Goal: Task Accomplishment & Management: Use online tool/utility

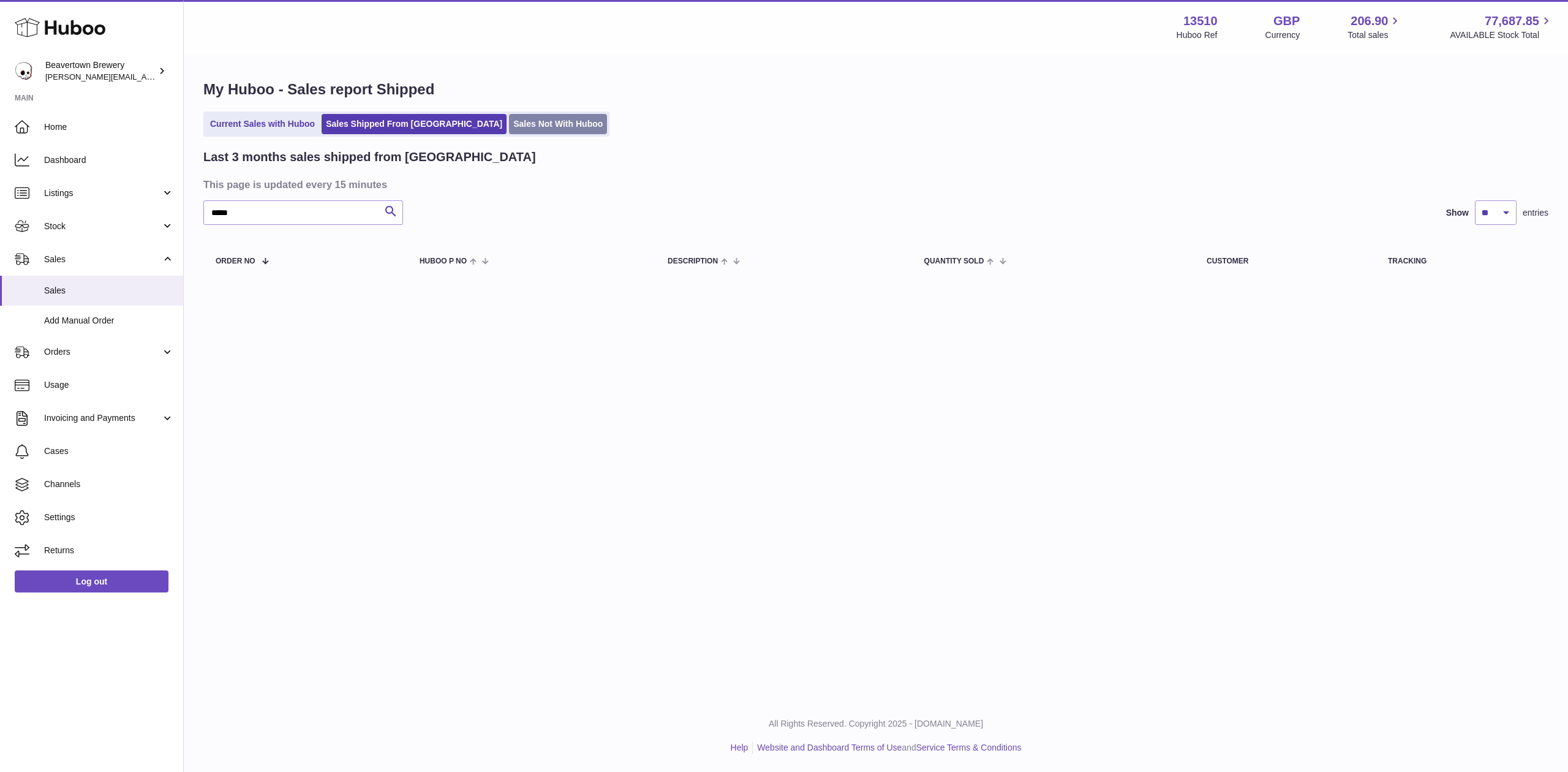
click at [509, 117] on link "Sales Not With Huboo" at bounding box center [557, 124] width 98 height 20
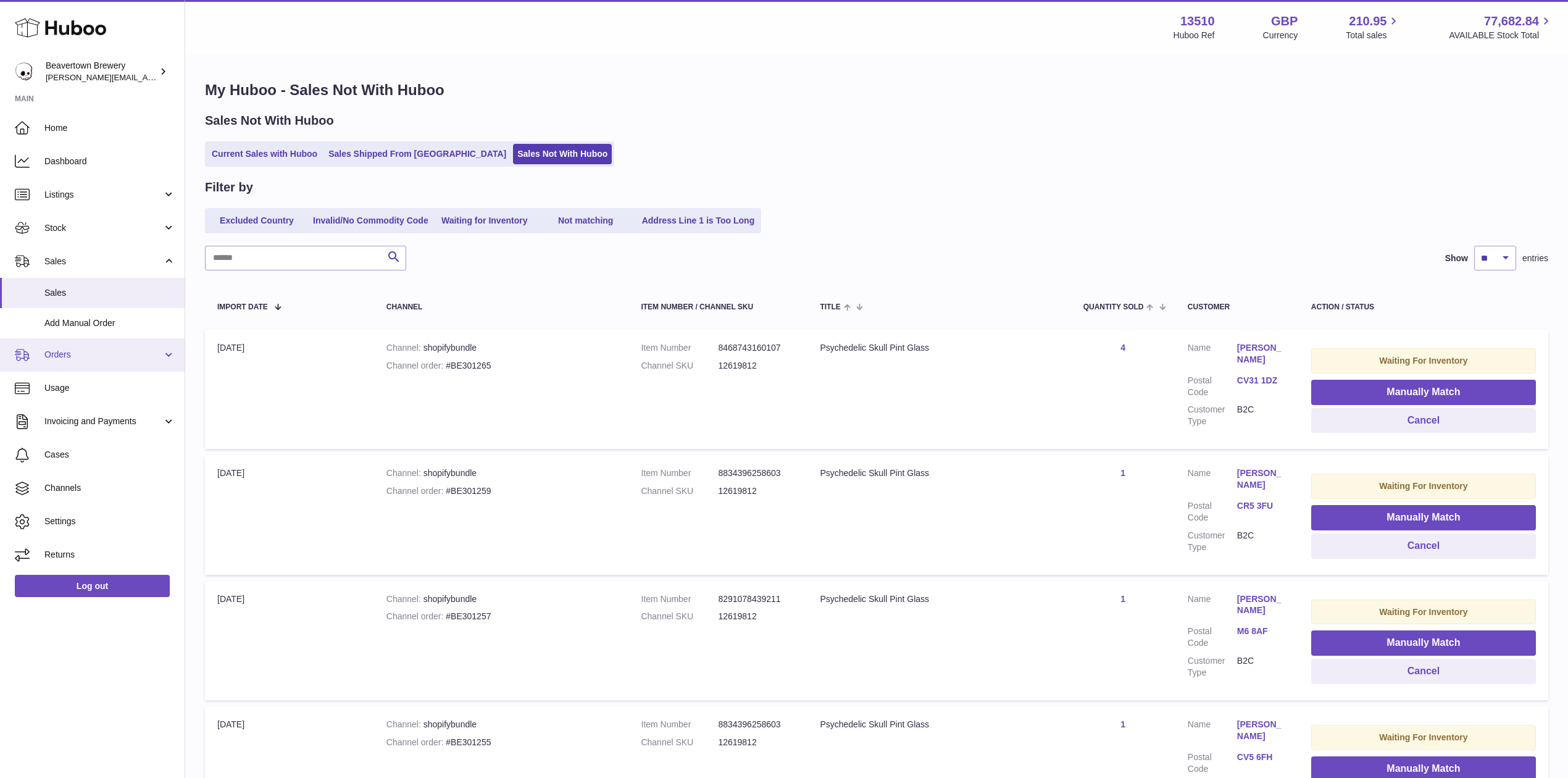
click at [99, 359] on span "Orders" at bounding box center [104, 355] width 118 height 12
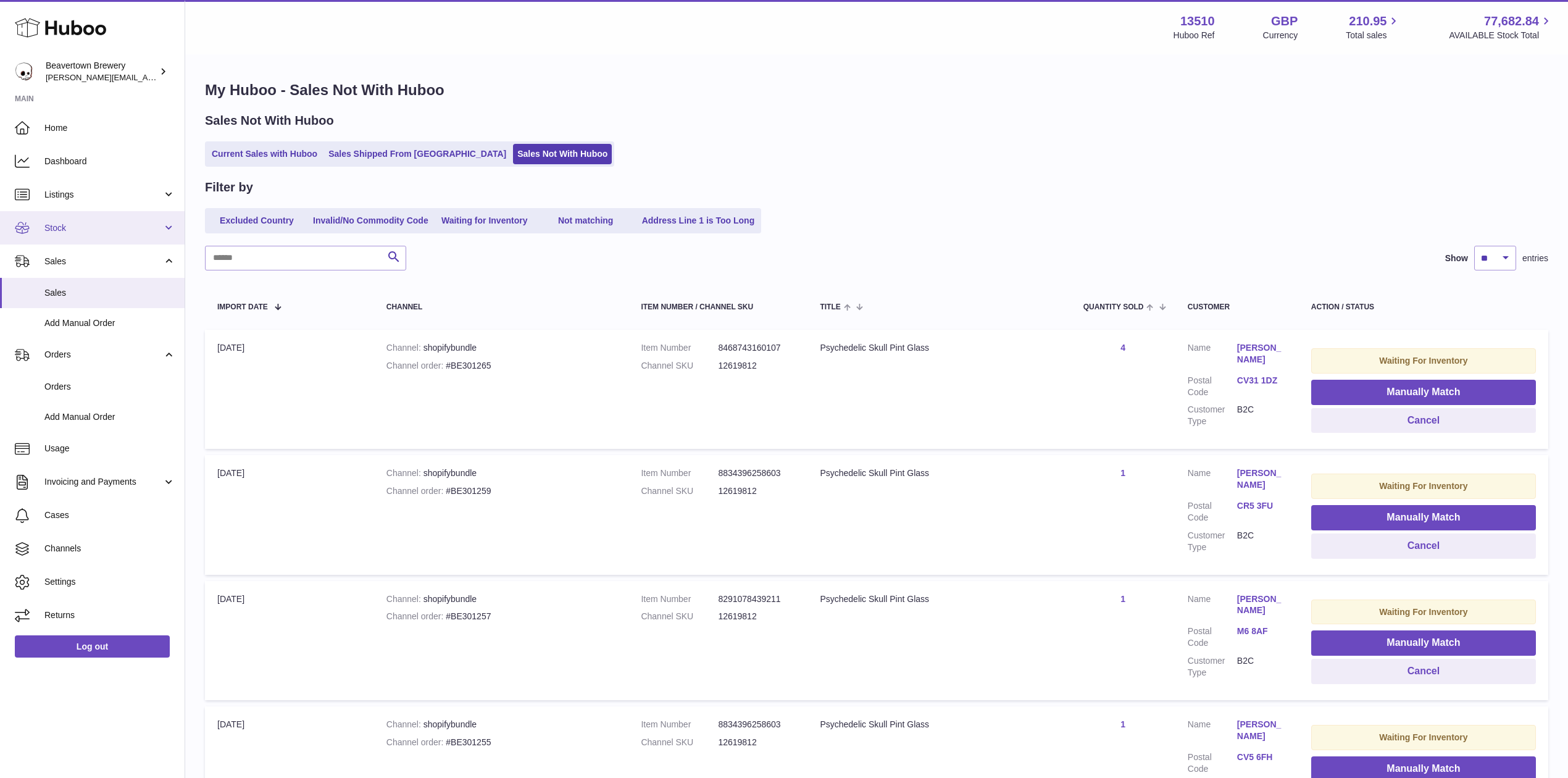
click at [72, 214] on link "Stock" at bounding box center [92, 228] width 185 height 33
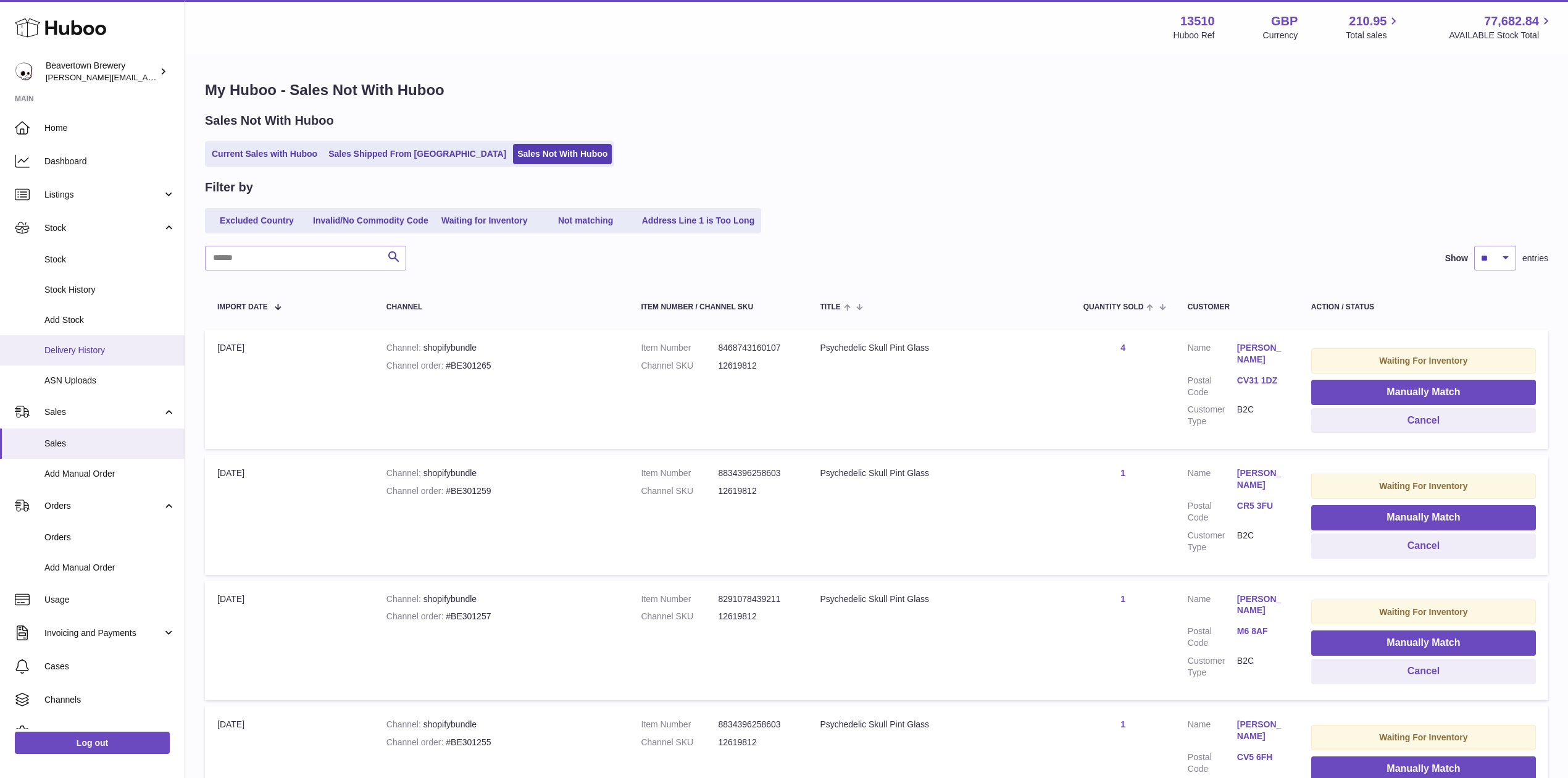
click at [83, 349] on span "Delivery History" at bounding box center [110, 350] width 131 height 12
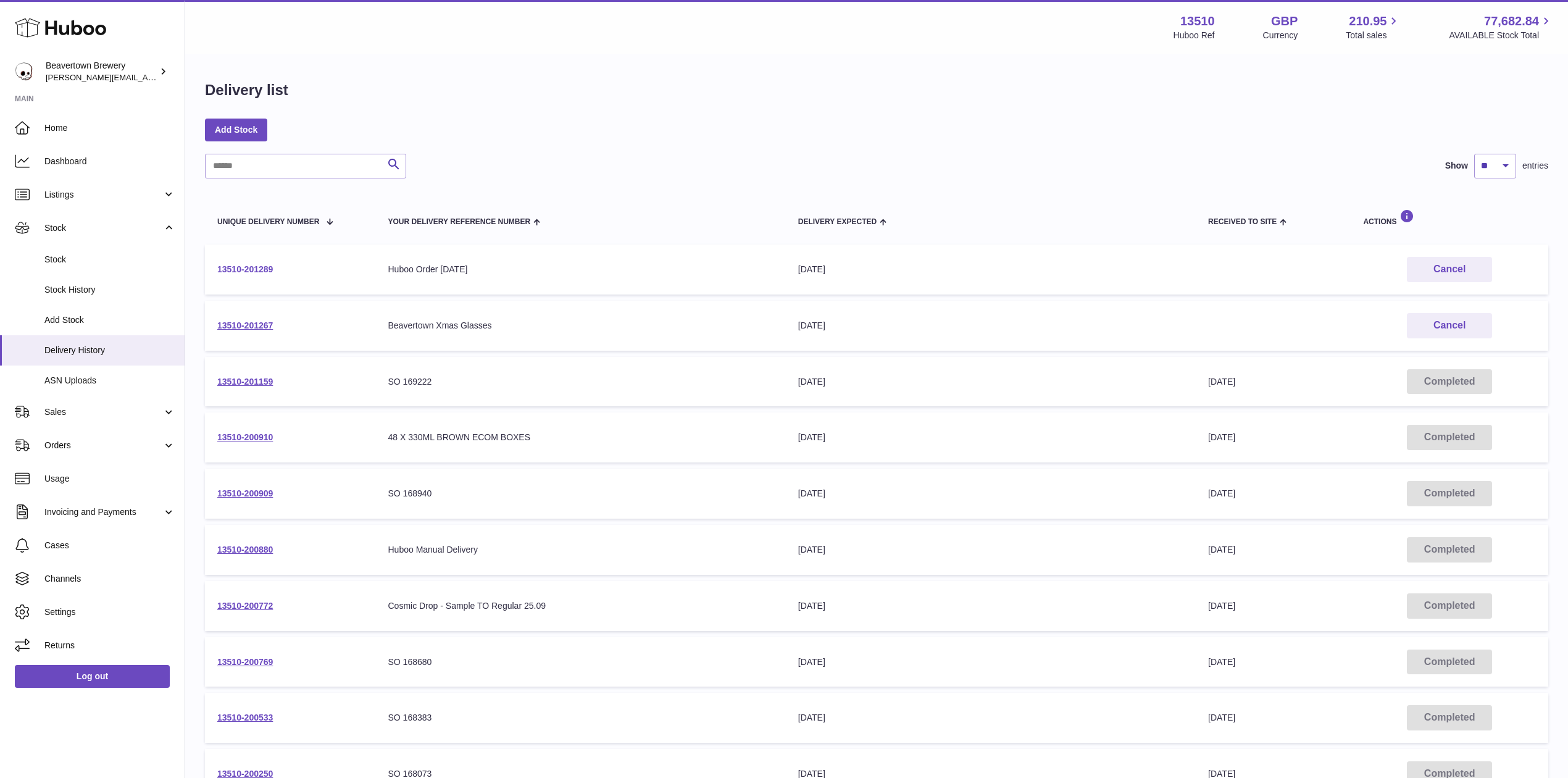
click at [258, 264] on link "13510-201289" at bounding box center [245, 270] width 56 height 10
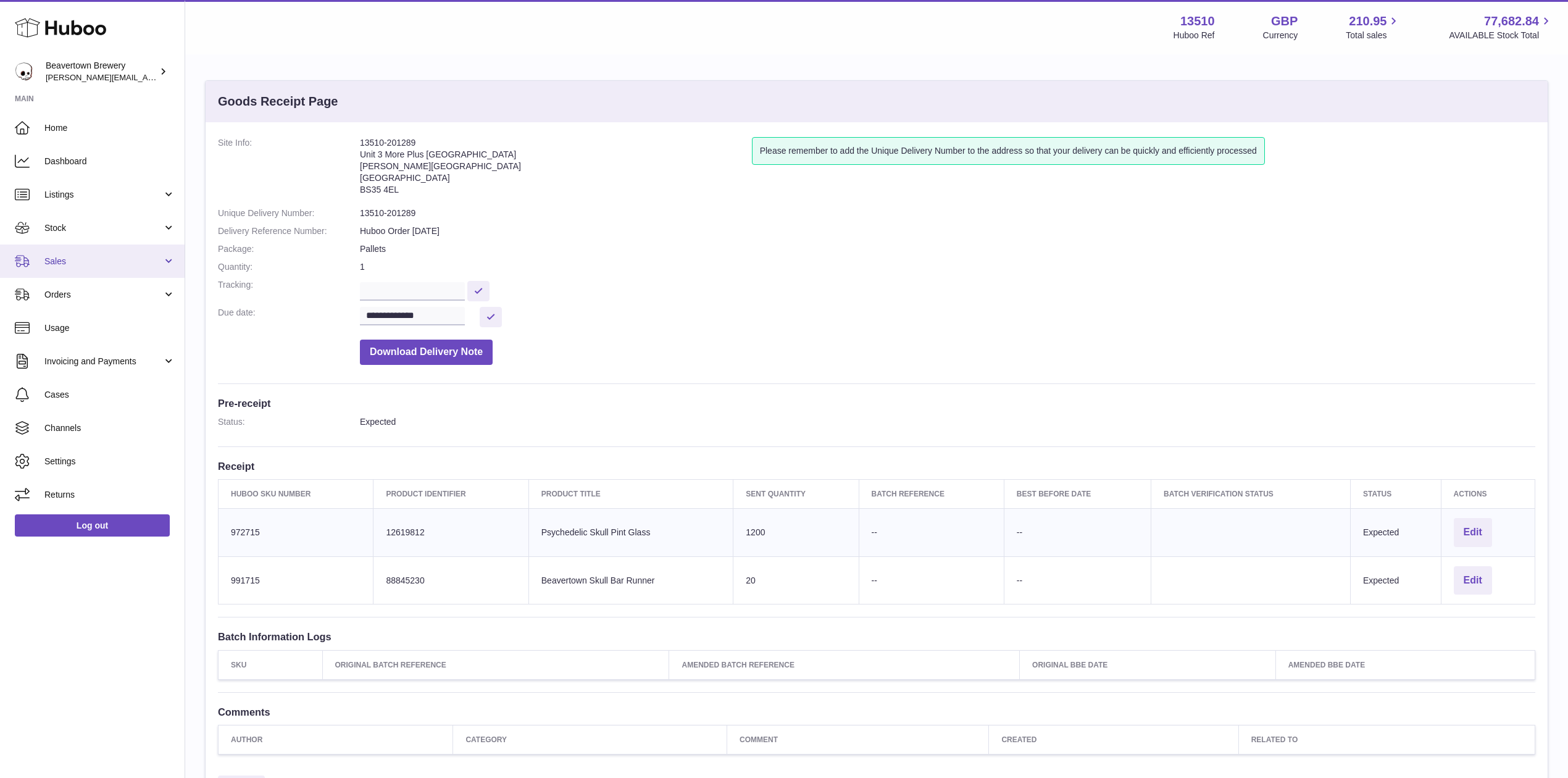
click at [68, 272] on link "Sales" at bounding box center [92, 261] width 185 height 33
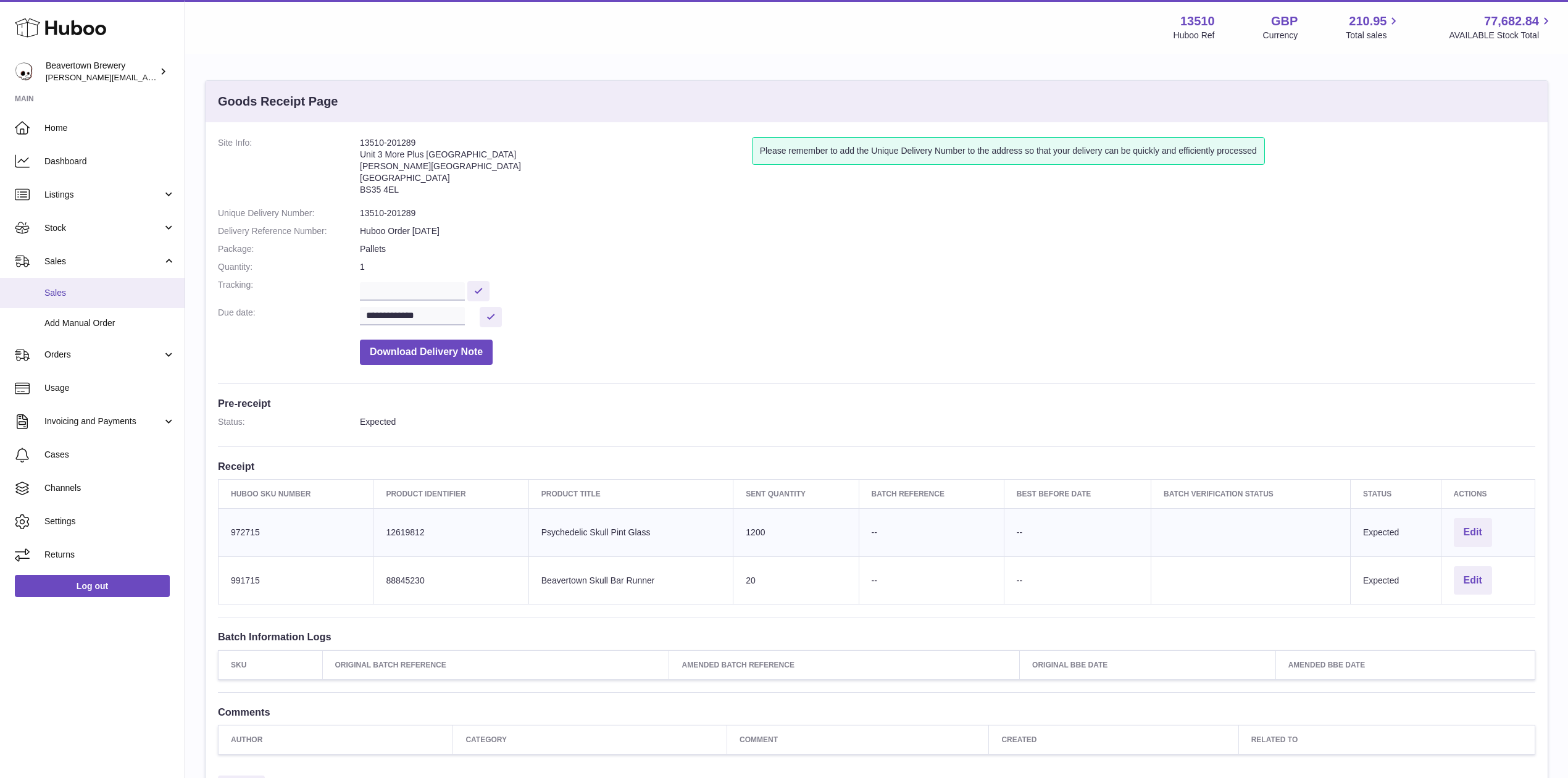
click at [90, 284] on link "Sales" at bounding box center [92, 293] width 185 height 30
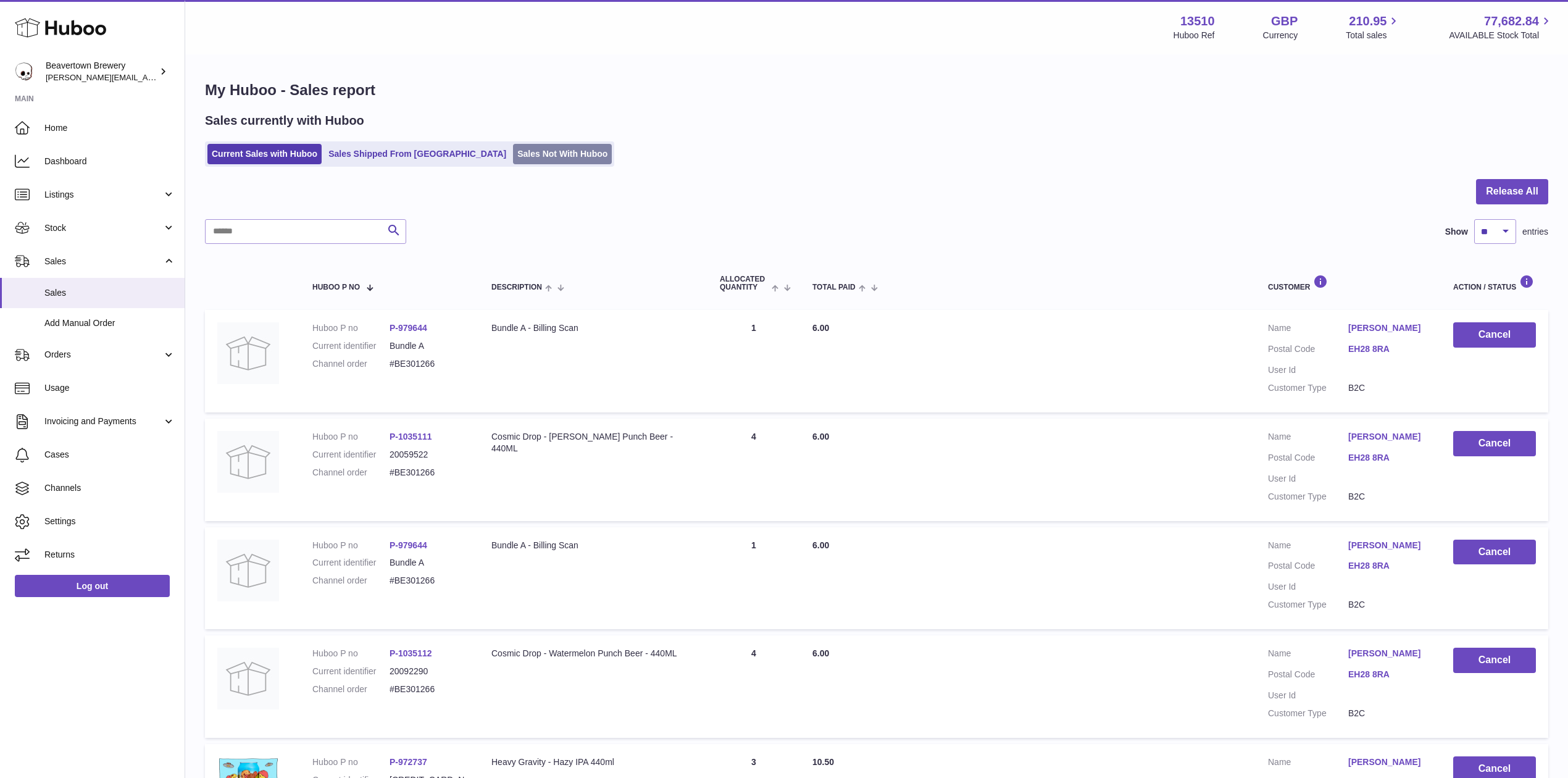
click at [513, 151] on link "Sales Not With Huboo" at bounding box center [561, 154] width 98 height 21
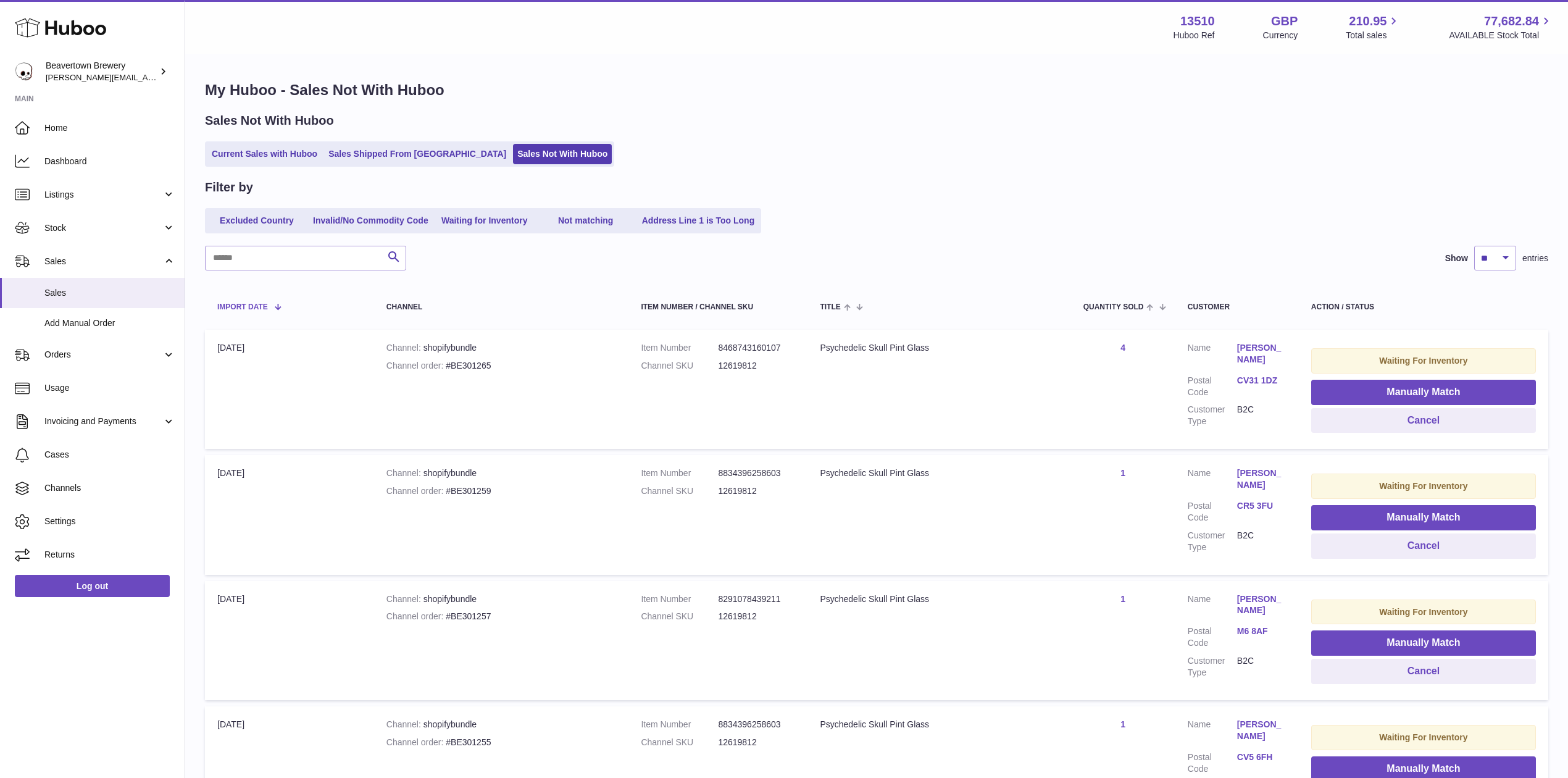
click at [262, 295] on th "Import date" at bounding box center [289, 306] width 169 height 34
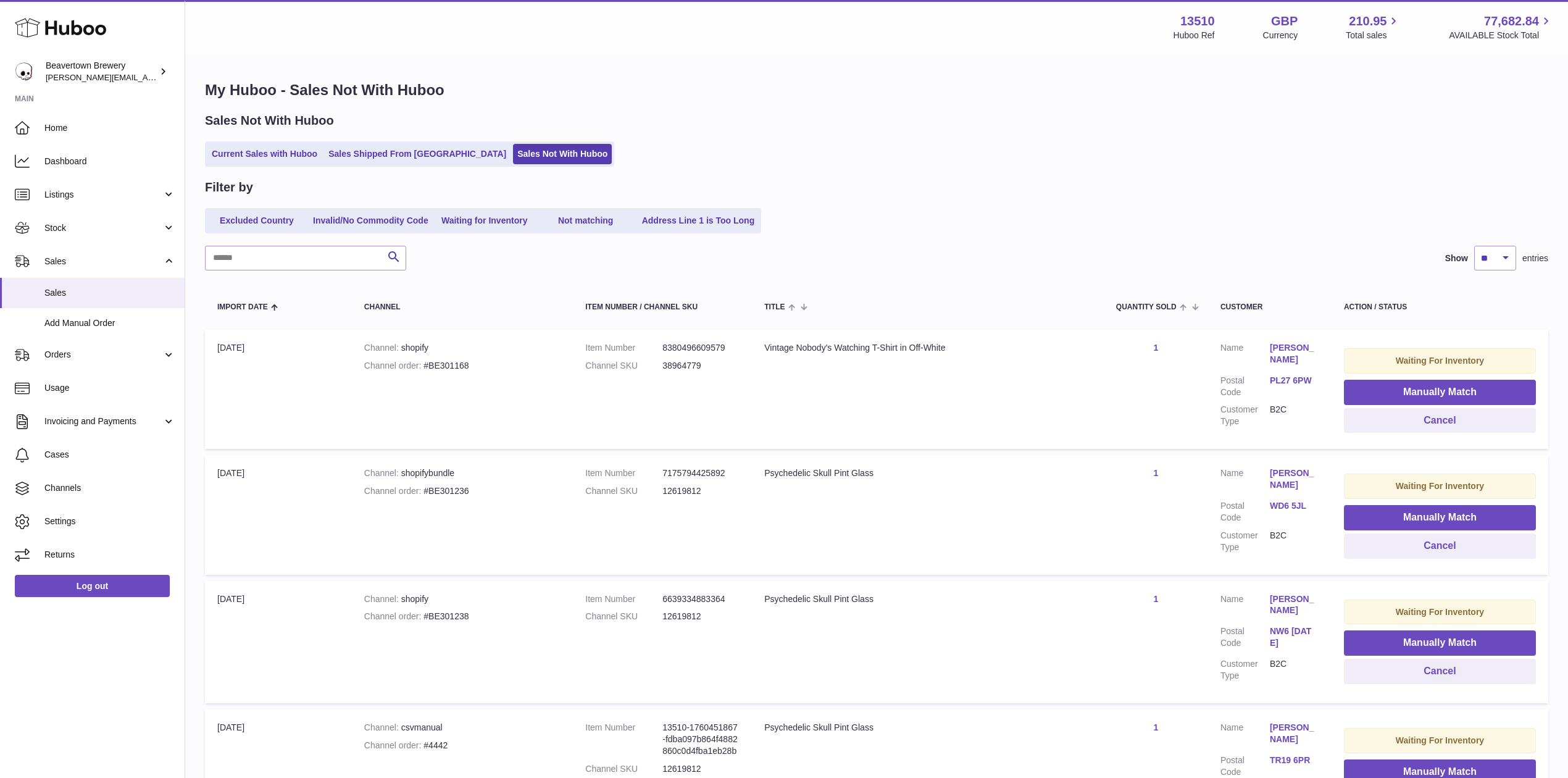
click at [401, 307] on div "Channel" at bounding box center [462, 306] width 196 height 8
click at [277, 304] on div "Import date" at bounding box center [278, 306] width 122 height 10
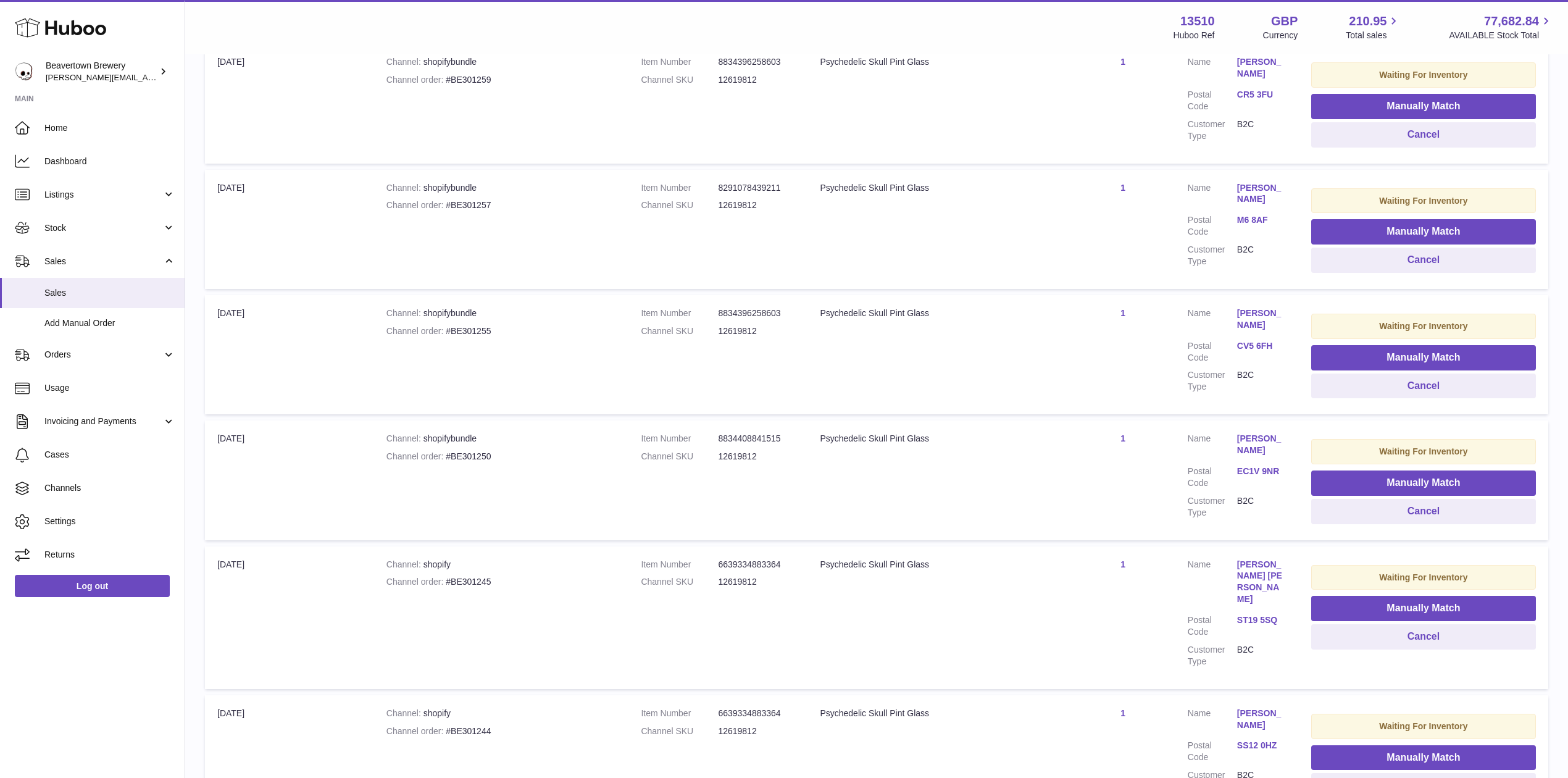
scroll to position [922, 0]
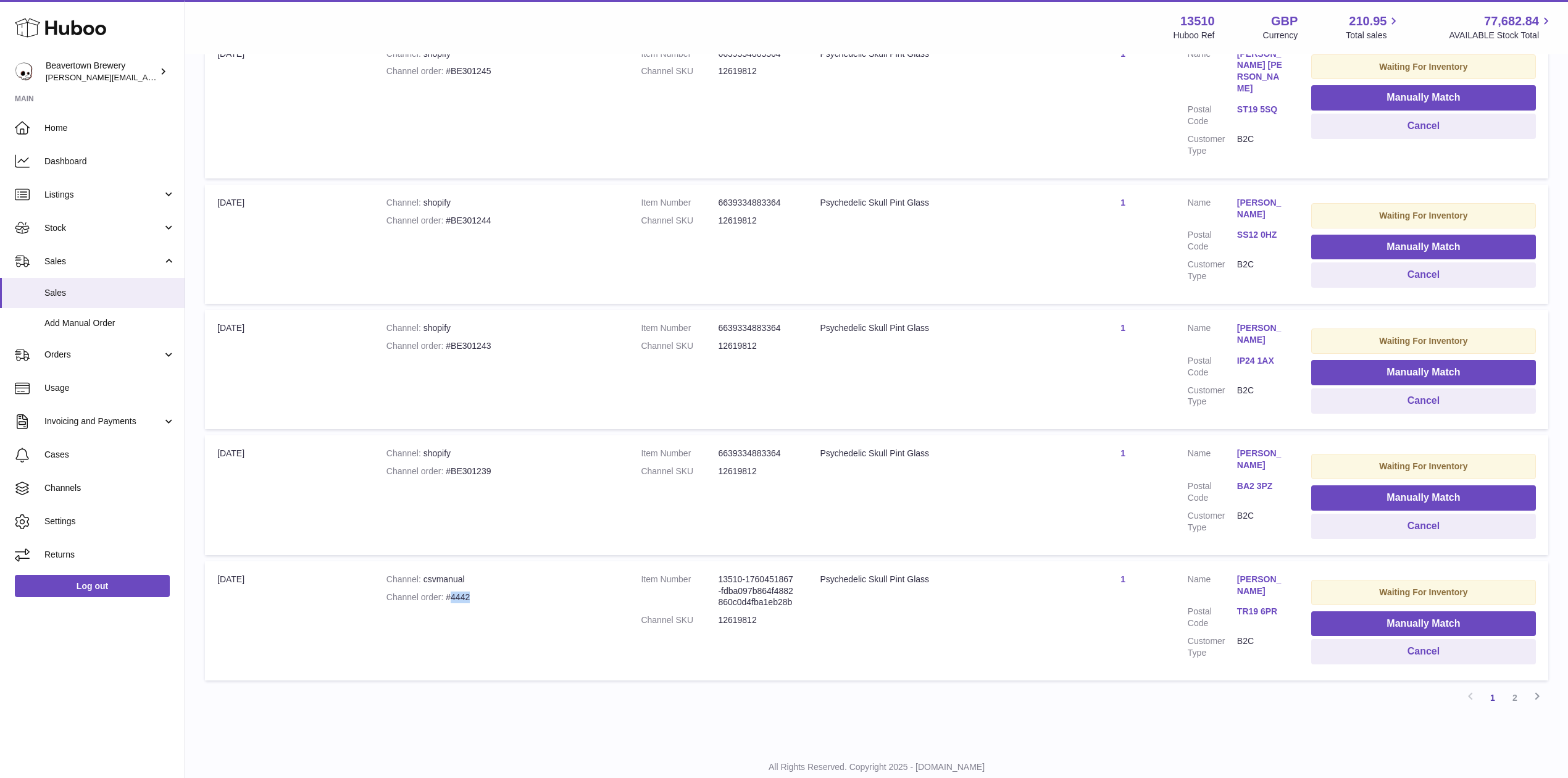
drag, startPoint x: 470, startPoint y: 561, endPoint x: 449, endPoint y: 564, distance: 21.2
click at [449, 591] on div "Channel order #4442" at bounding box center [502, 597] width 230 height 12
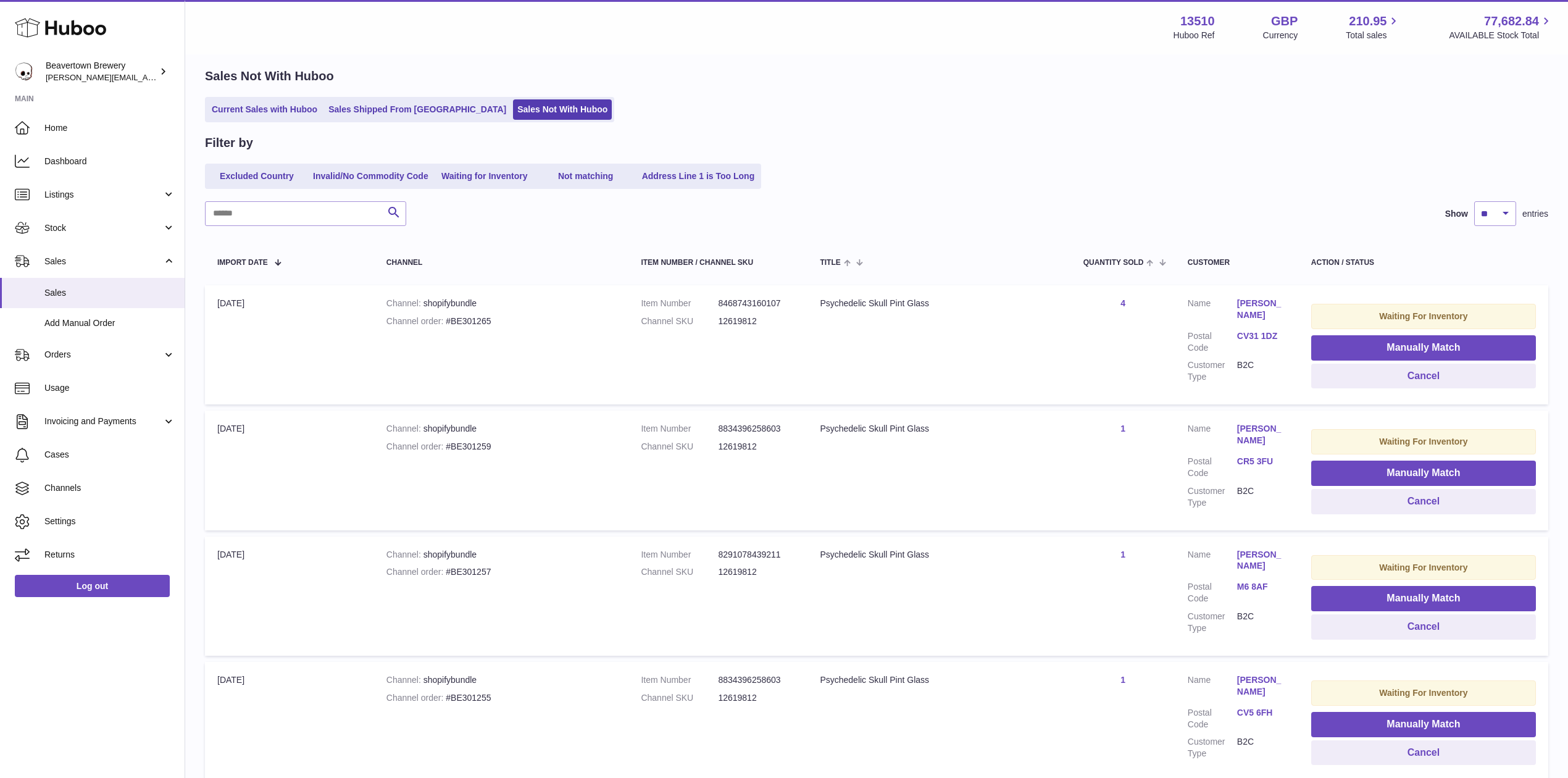
scroll to position [0, 0]
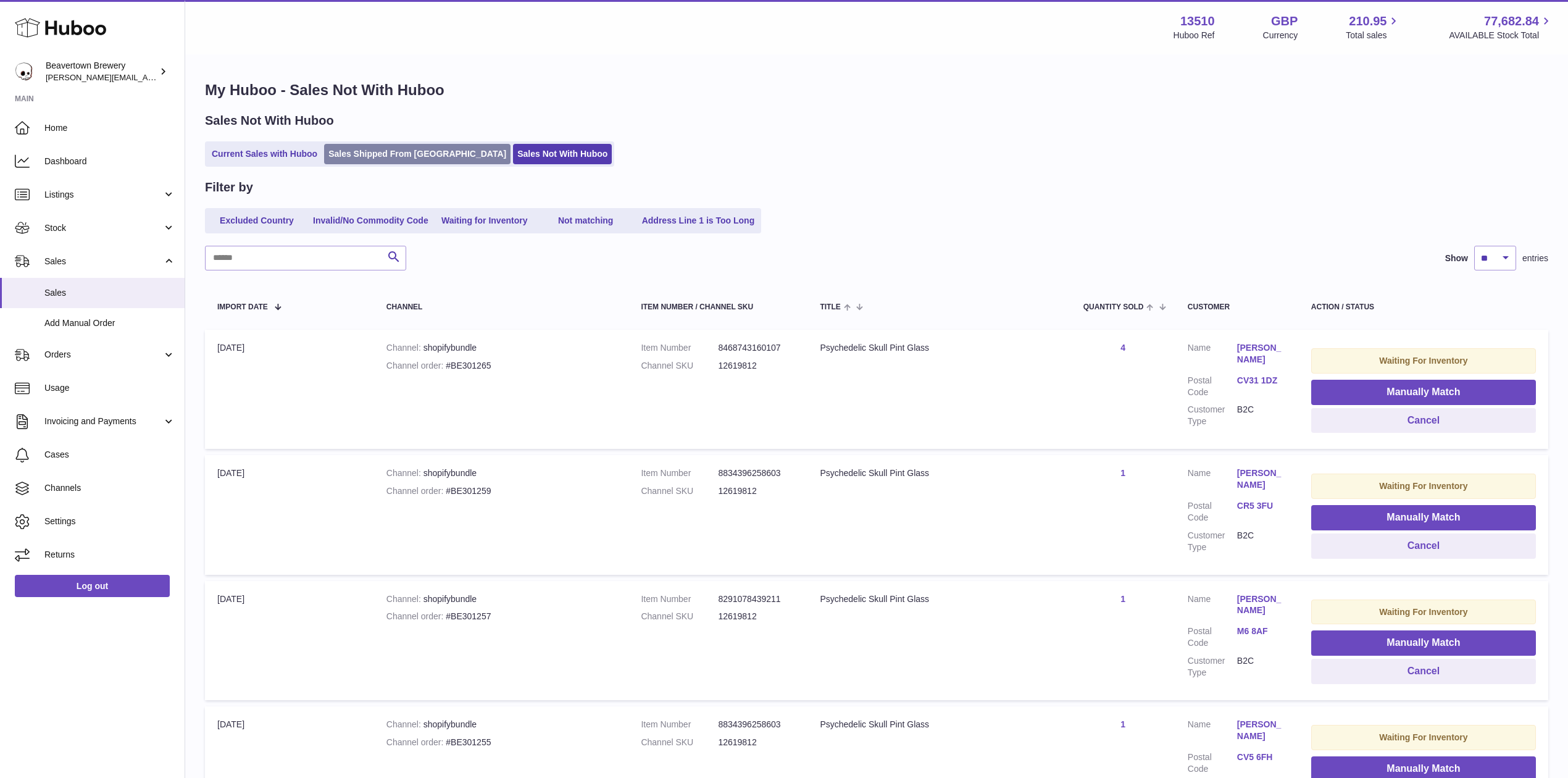
click at [394, 158] on link "Sales Shipped From [GEOGRAPHIC_DATA]" at bounding box center [418, 154] width 187 height 21
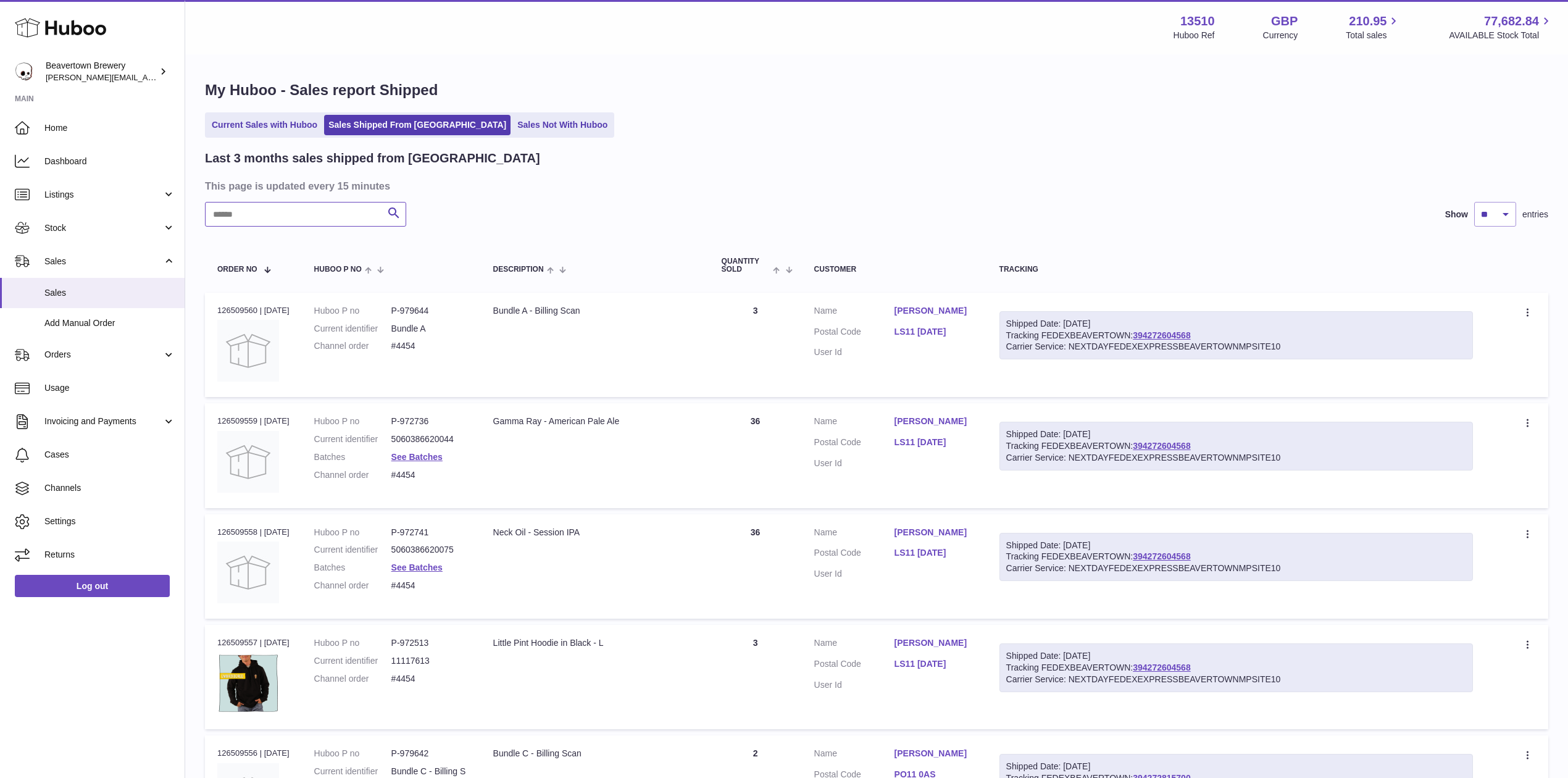
click at [324, 215] on input "text" at bounding box center [305, 214] width 201 height 25
paste input "*****"
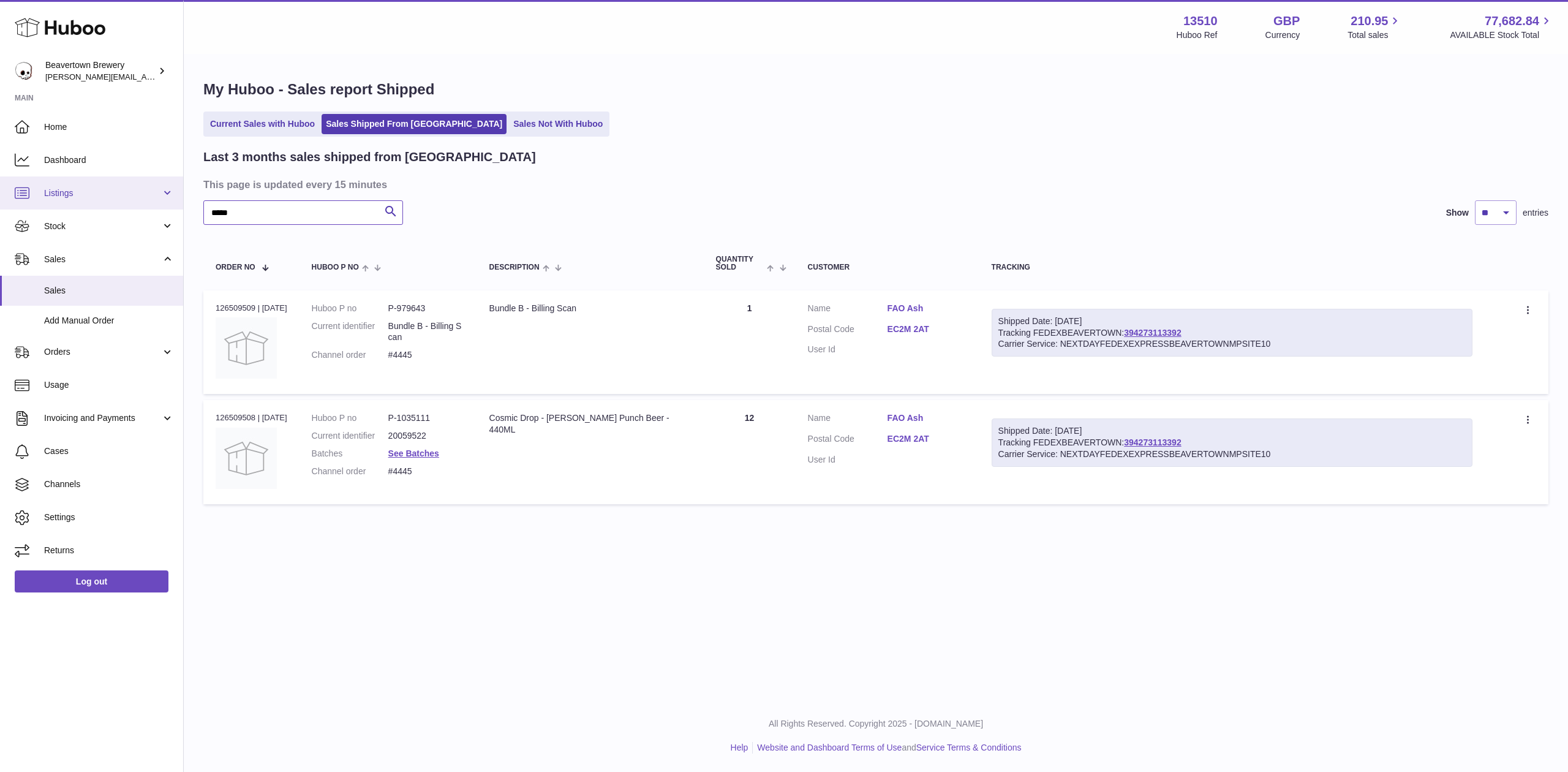
drag, startPoint x: 280, startPoint y: 211, endPoint x: 66, endPoint y: 183, distance: 215.8
click at [66, 183] on div "Huboo Beavertown Brewery Matthew.McCormack@beavertownbrewery.co.uk Main Home Da…" at bounding box center [784, 386] width 1568 height 772
paste input "text"
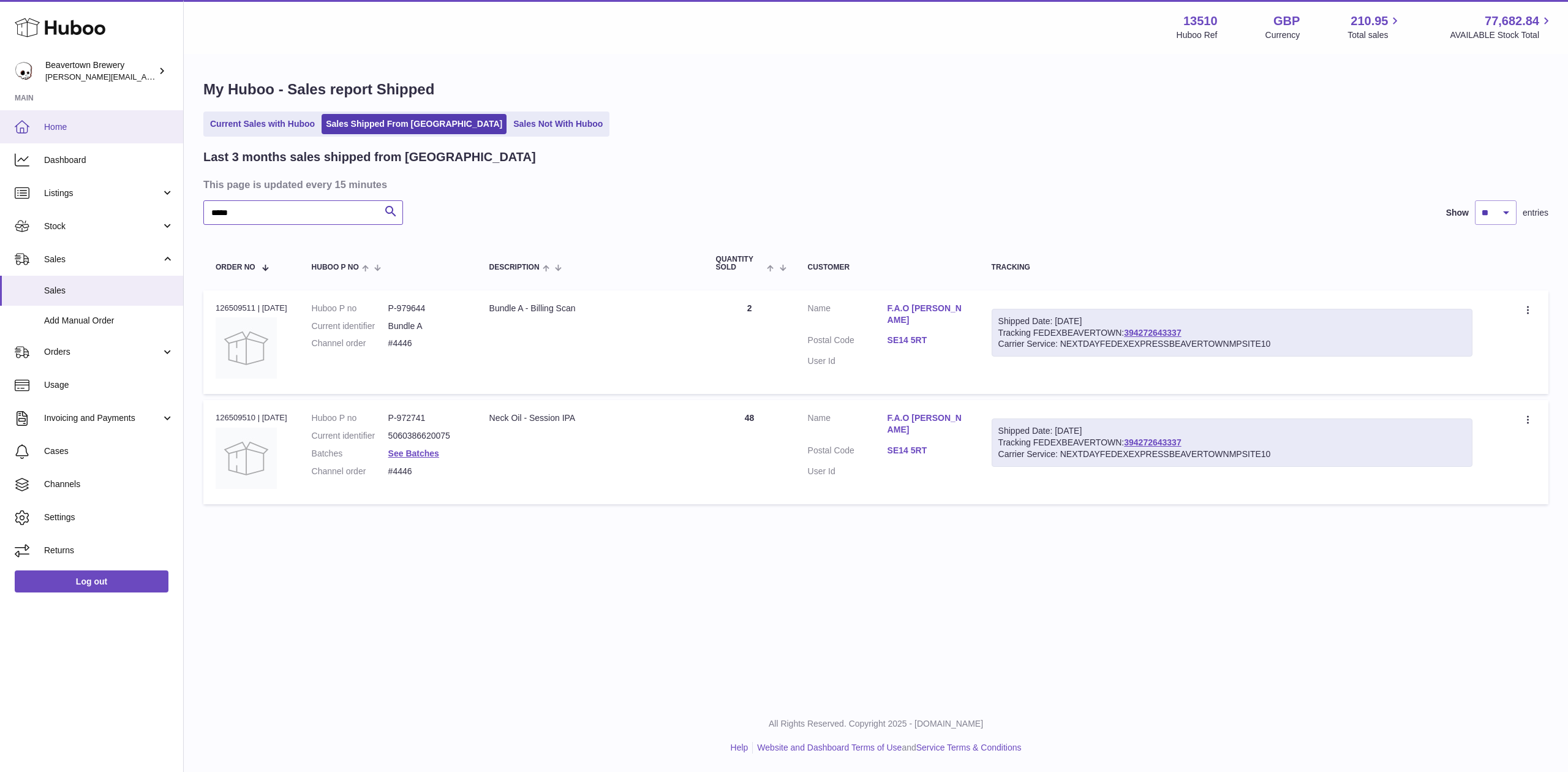
drag, startPoint x: 290, startPoint y: 212, endPoint x: 0, endPoint y: 131, distance: 301.1
click at [34, 170] on div "Huboo Beavertown Brewery Matthew.McCormack@beavertownbrewery.co.uk Main Home Da…" at bounding box center [784, 386] width 1568 height 772
paste input "text"
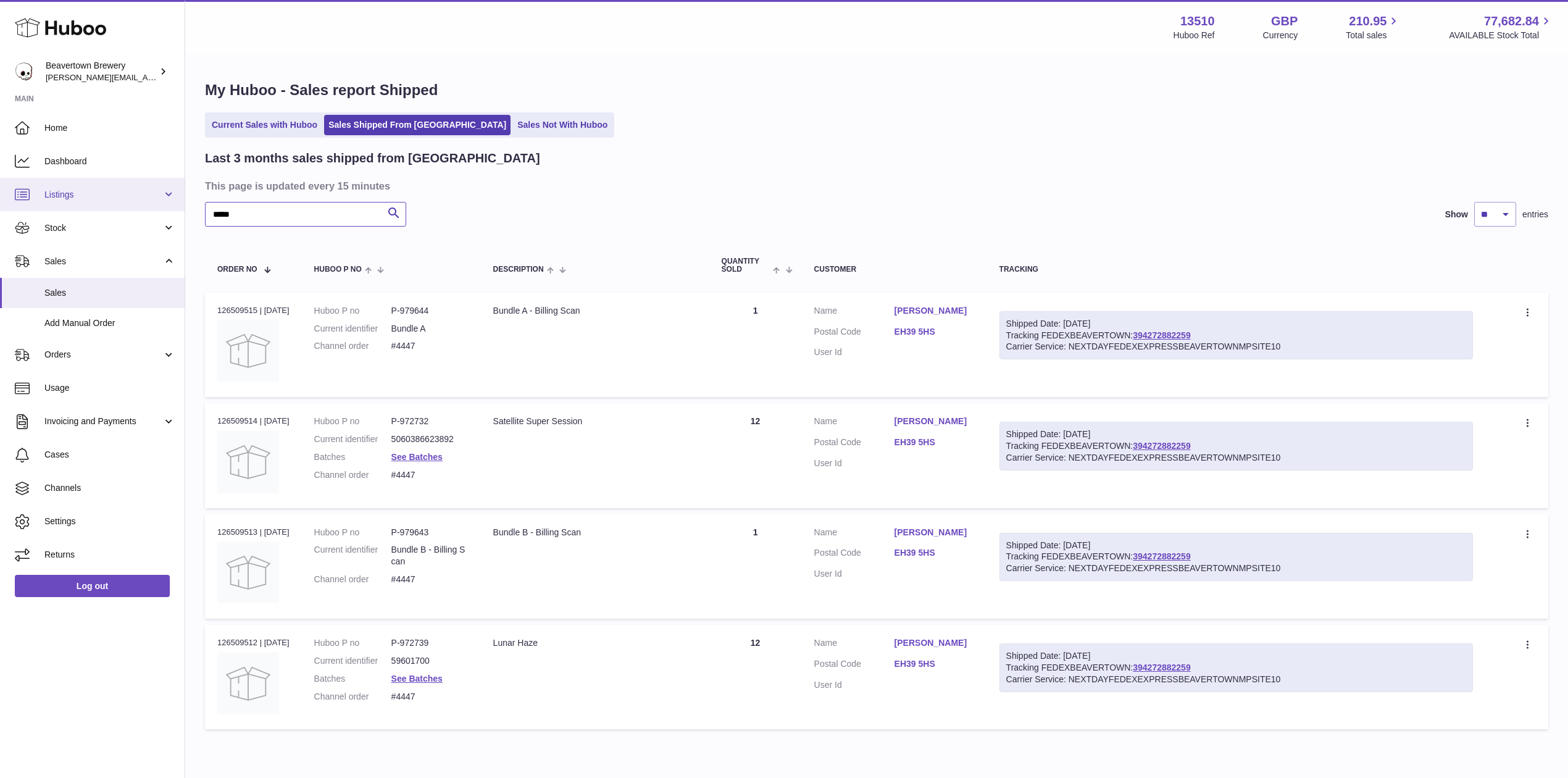
drag, startPoint x: 260, startPoint y: 225, endPoint x: 48, endPoint y: 193, distance: 214.4
click at [55, 196] on div "Huboo Beavertown Brewery Matthew.McCormack@beavertownbrewery.co.uk Main Home Da…" at bounding box center [784, 416] width 1568 height 833
paste input "text"
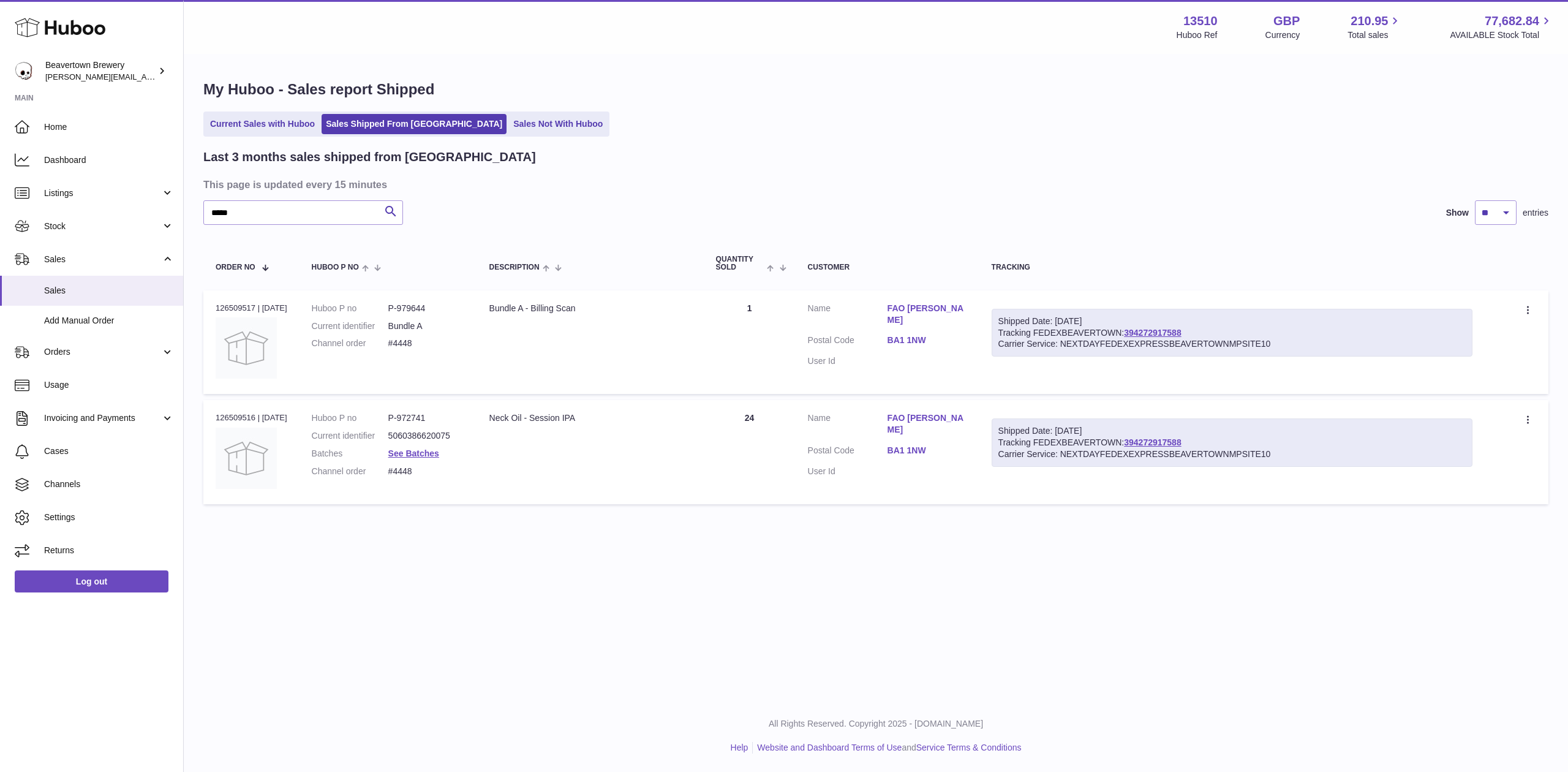
drag, startPoint x: 287, startPoint y: 197, endPoint x: 270, endPoint y: 197, distance: 17.0
click at [272, 197] on div "Last 3 months sales shipped from Huboo This page is updated every 15 minutes **…" at bounding box center [876, 329] width 1345 height 361
drag, startPoint x: 280, startPoint y: 207, endPoint x: 58, endPoint y: 165, distance: 225.9
click at [85, 168] on div "Huboo Beavertown Brewery Matthew.McCormack@beavertownbrewery.co.uk Main Home Da…" at bounding box center [784, 386] width 1568 height 772
paste input "text"
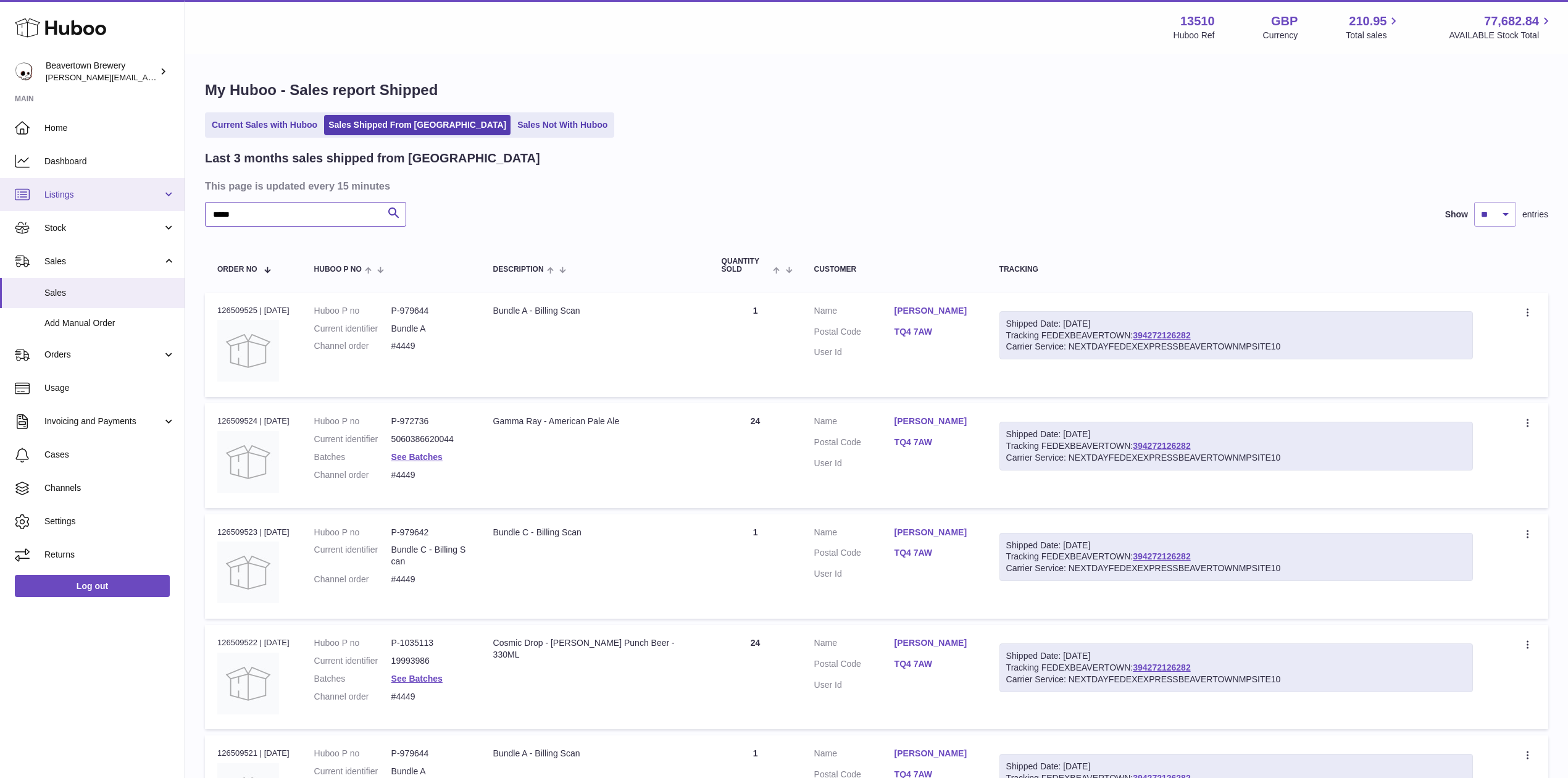
drag, startPoint x: 260, startPoint y: 211, endPoint x: 0, endPoint y: 188, distance: 261.0
click at [0, 188] on div "Huboo Beavertown Brewery Matthew.McCormack@beavertownbrewery.co.uk Main Home Da…" at bounding box center [784, 638] width 1568 height 1276
paste input "text"
drag, startPoint x: 247, startPoint y: 210, endPoint x: 0, endPoint y: 192, distance: 247.7
click at [0, 193] on div "Huboo Beavertown Brewery Matthew.McCormack@beavertownbrewery.co.uk Main Home Da…" at bounding box center [784, 638] width 1568 height 1276
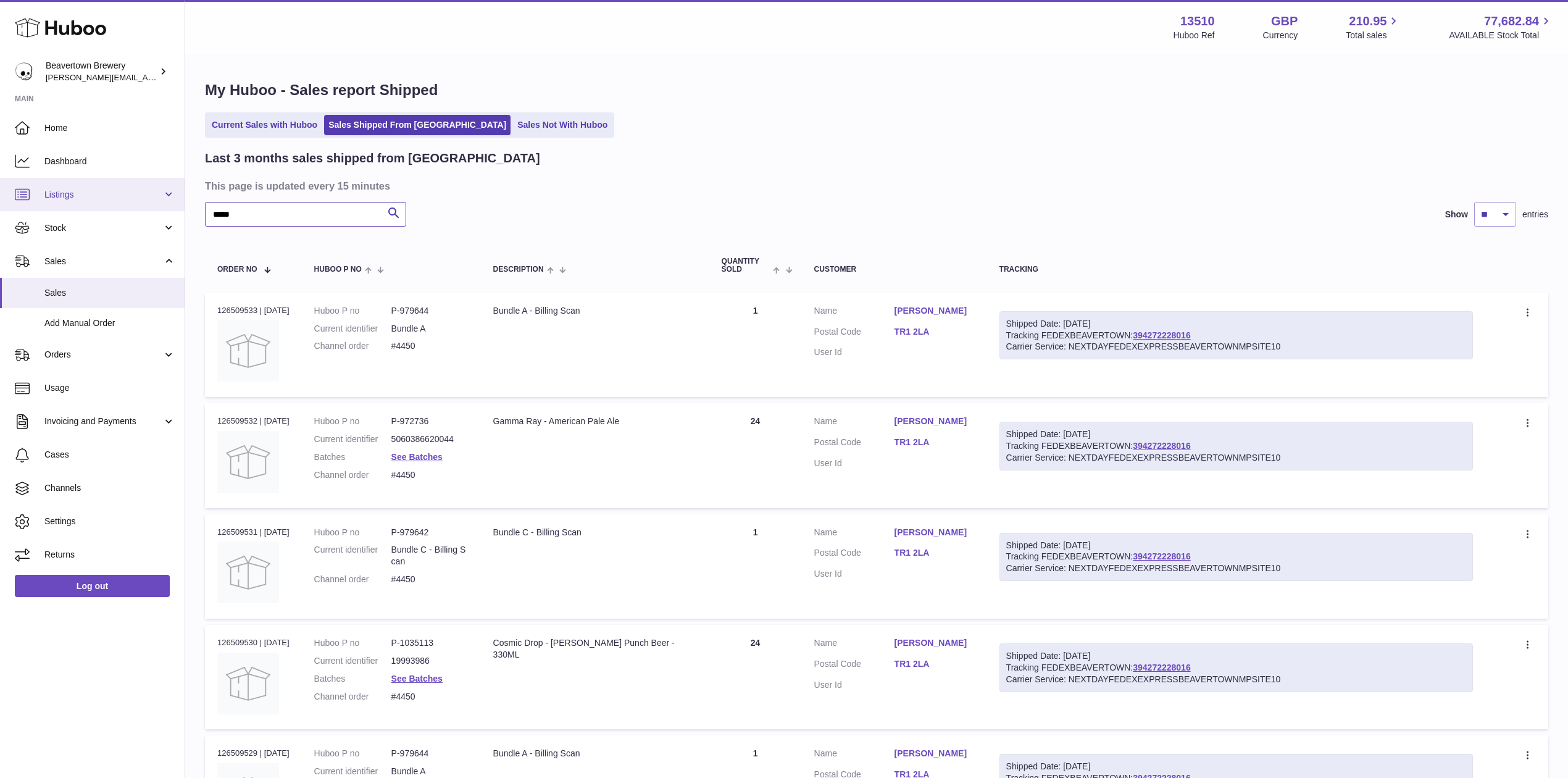
paste input "text"
drag, startPoint x: 365, startPoint y: 214, endPoint x: 0, endPoint y: 181, distance: 366.5
click at [0, 182] on div "Huboo Beavertown Brewery Matthew.McCormack@beavertownbrewery.co.uk Main Home Da…" at bounding box center [784, 638] width 1568 height 1276
paste input "text"
drag, startPoint x: 258, startPoint y: 216, endPoint x: 34, endPoint y: 199, distance: 224.6
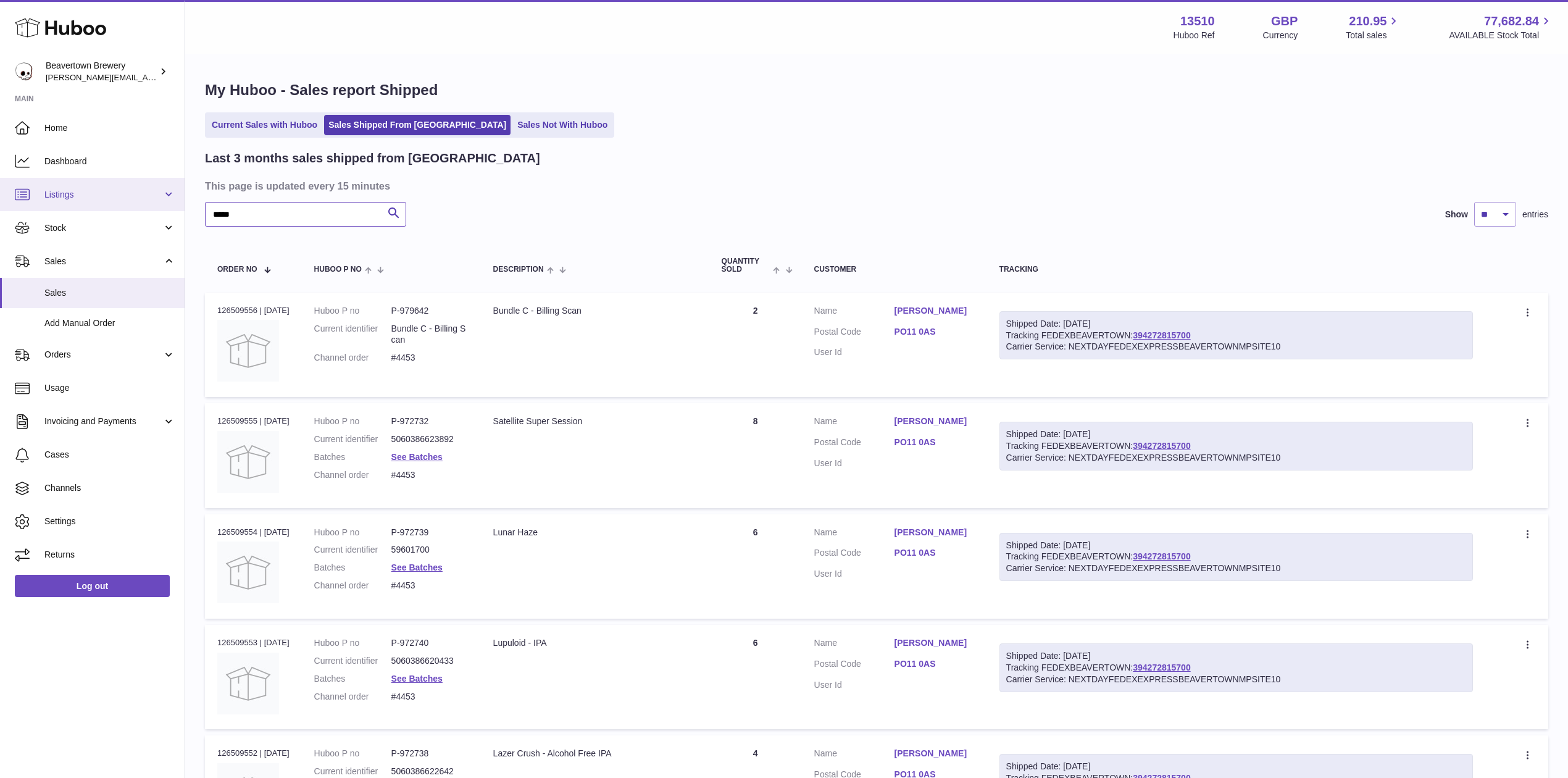
click at [43, 196] on div "Huboo Beavertown Brewery Matthew.McCormack@beavertownbrewery.co.uk Main Home Da…" at bounding box center [784, 638] width 1568 height 1276
paste input "text"
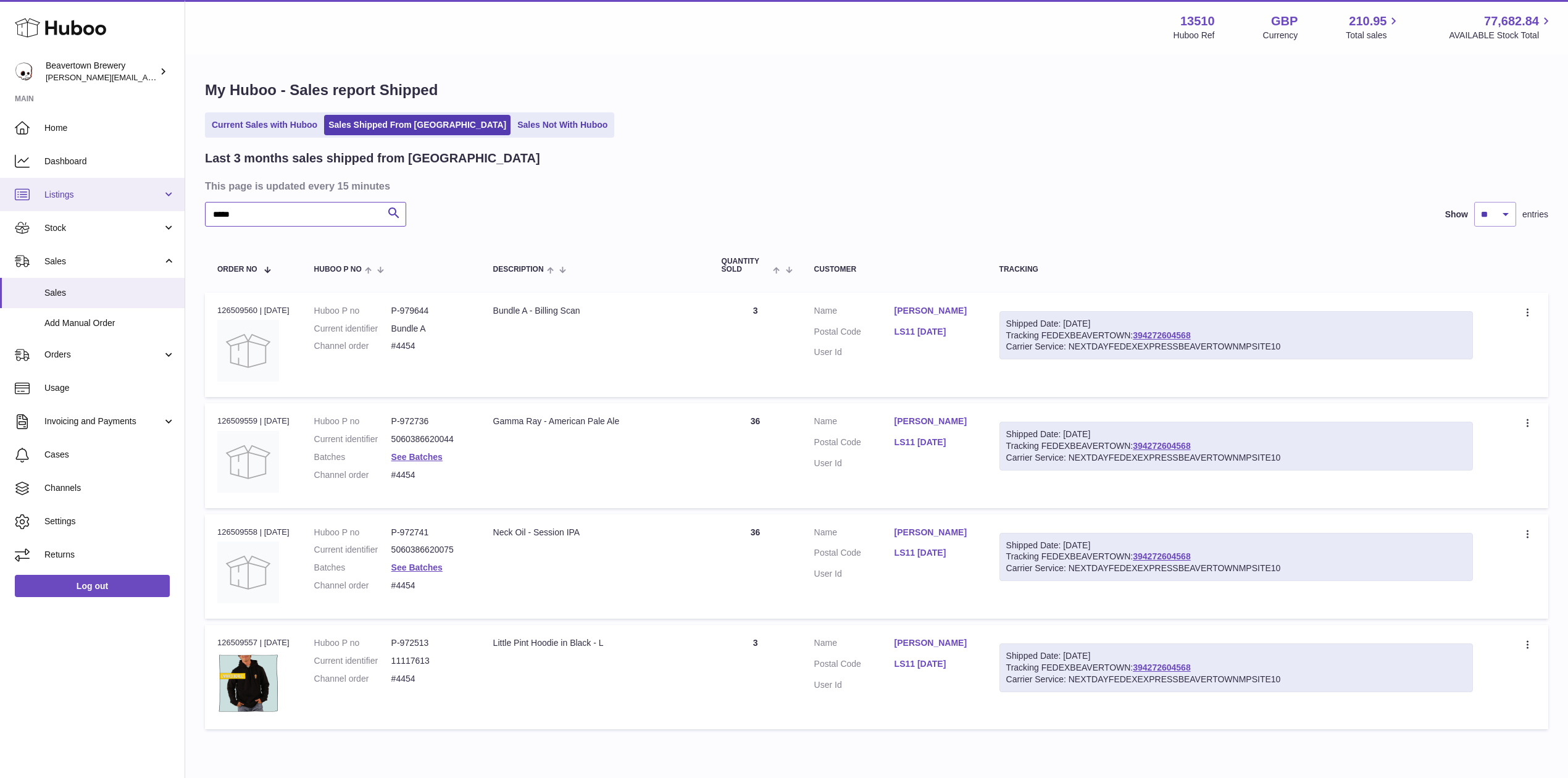
drag, startPoint x: 270, startPoint y: 214, endPoint x: 106, endPoint y: 193, distance: 165.3
click at [111, 193] on div "Huboo Beavertown Brewery Matthew.McCormack@beavertownbrewery.co.uk Main Home Da…" at bounding box center [784, 416] width 1568 height 833
paste input "text"
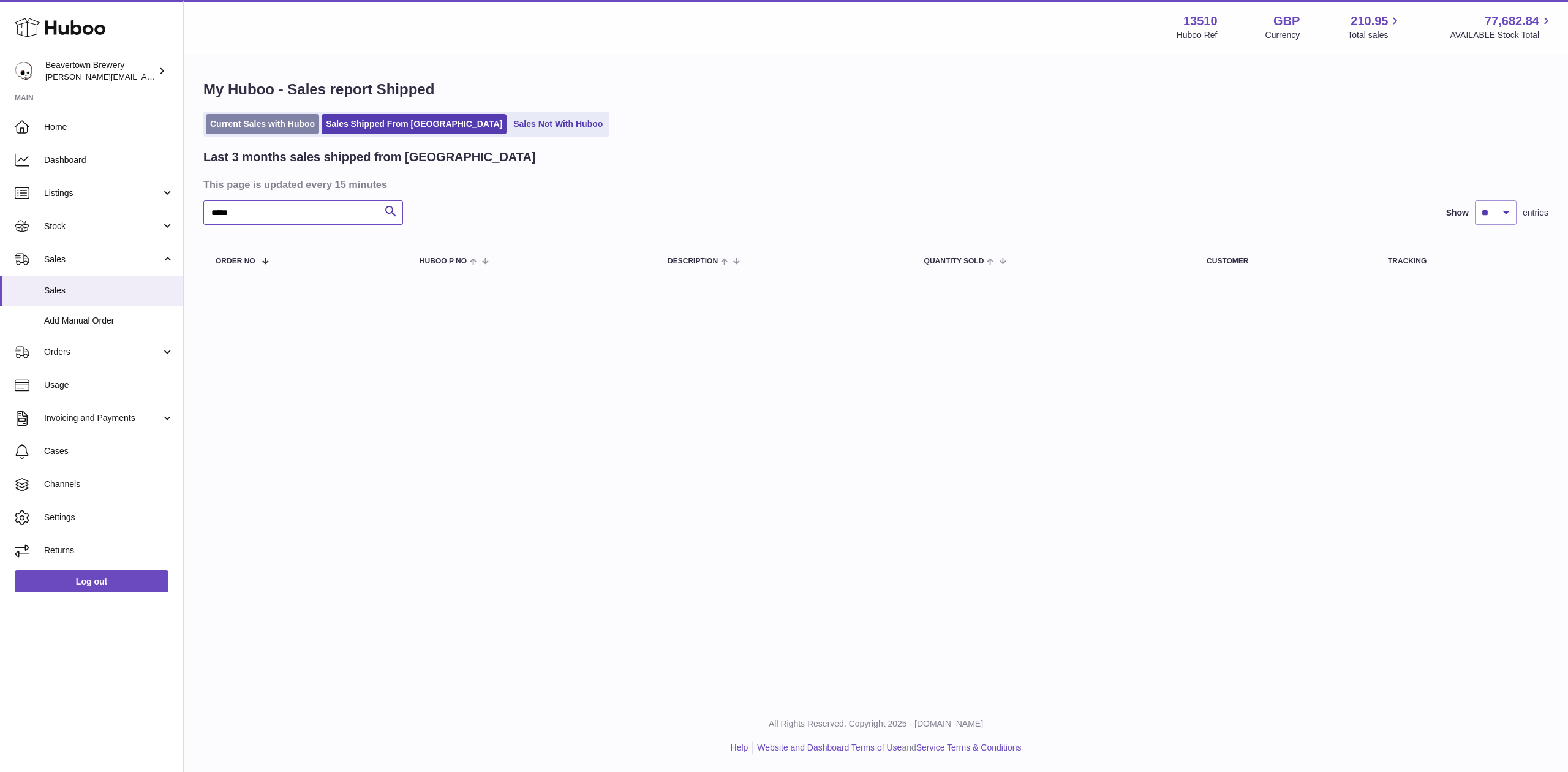
type input "*****"
click at [273, 126] on link "Current Sales with Huboo" at bounding box center [262, 124] width 113 height 20
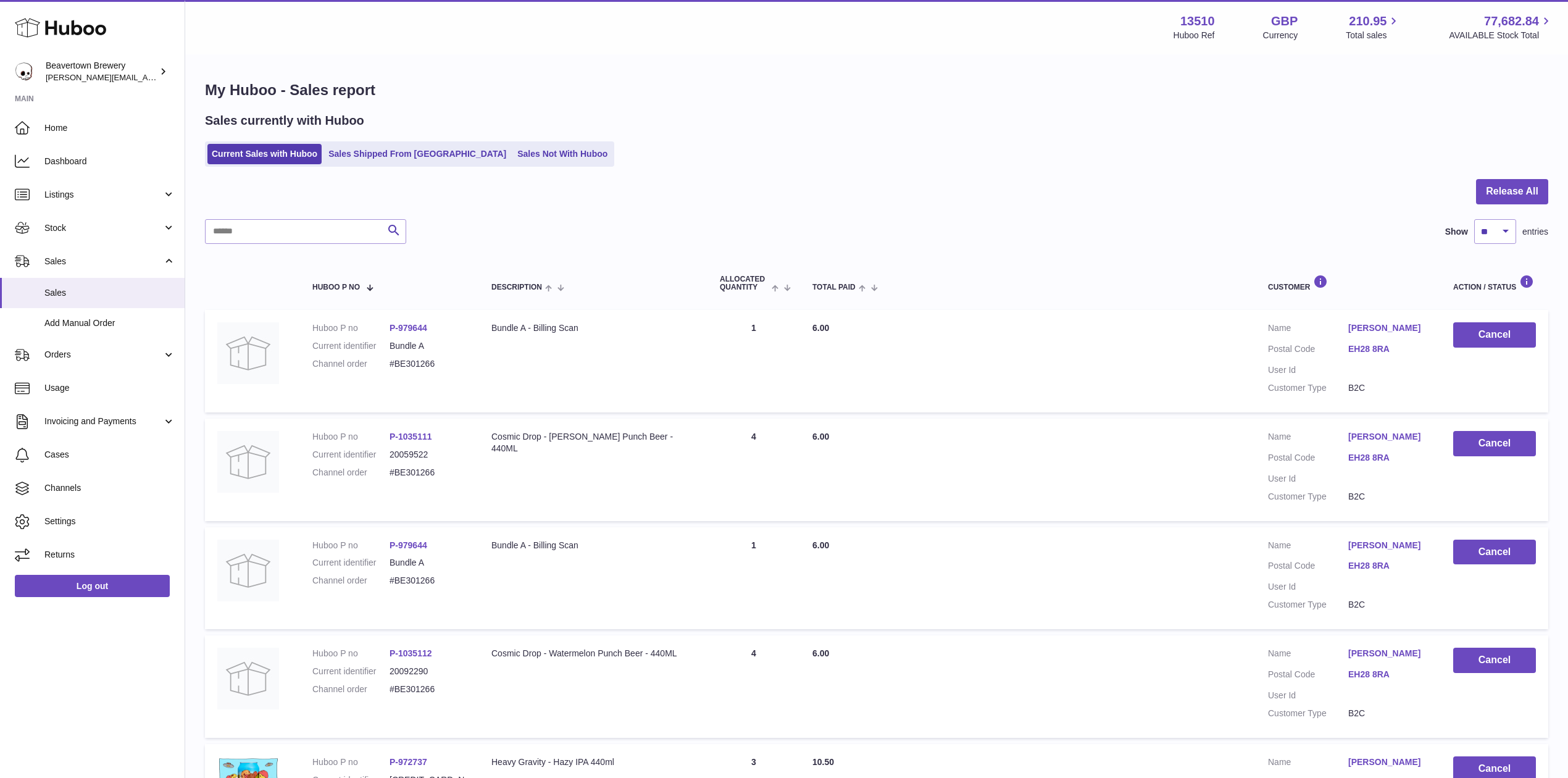
click at [327, 207] on div at bounding box center [876, 199] width 1343 height 40
click at [327, 220] on input "text" at bounding box center [305, 231] width 201 height 25
paste input "*****"
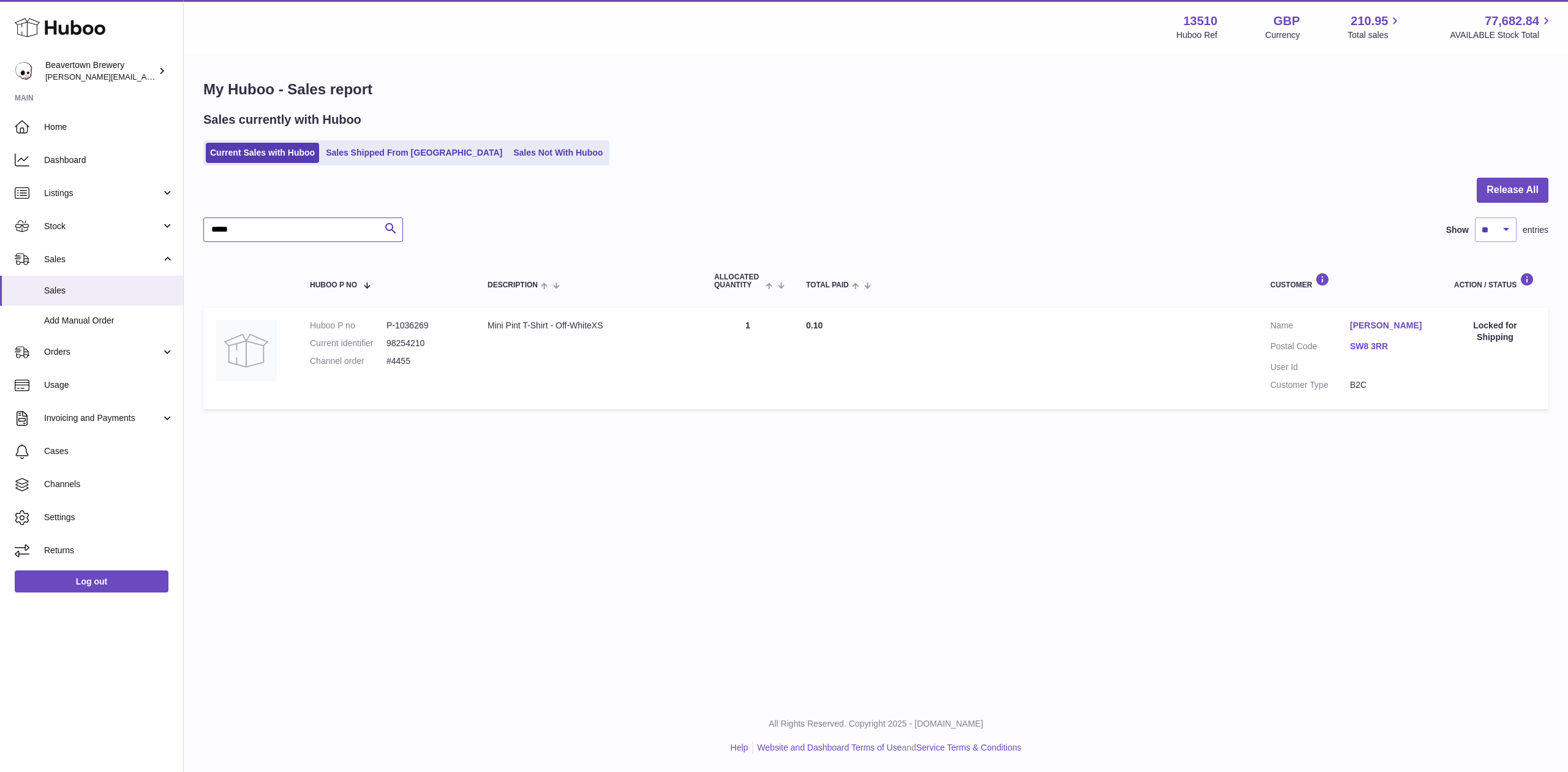
type input "*****"
click at [509, 155] on link "Sales Not With Huboo" at bounding box center [557, 153] width 98 height 20
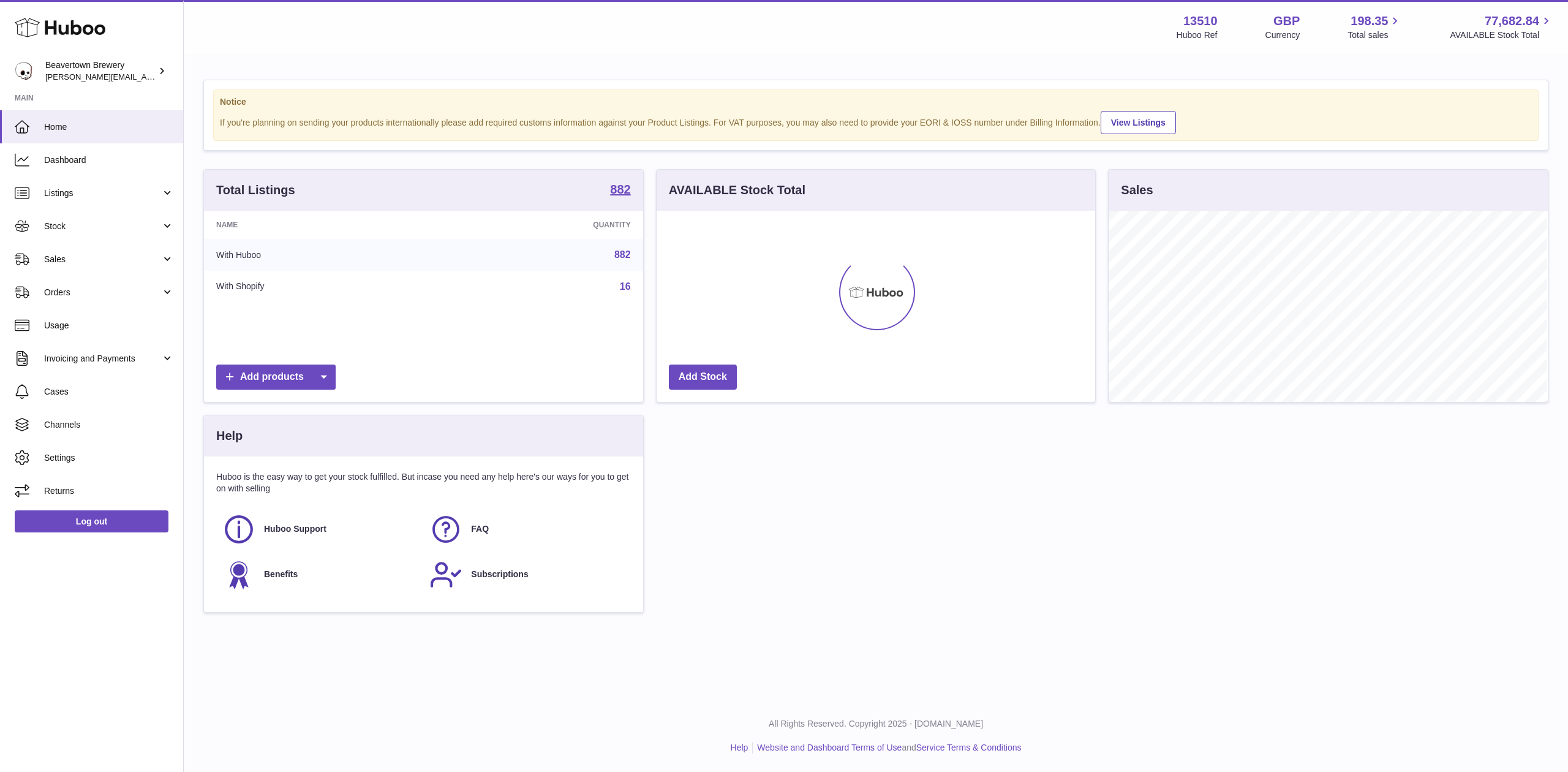
scroll to position [191, 438]
click at [94, 254] on span "Sales" at bounding box center [103, 260] width 117 height 12
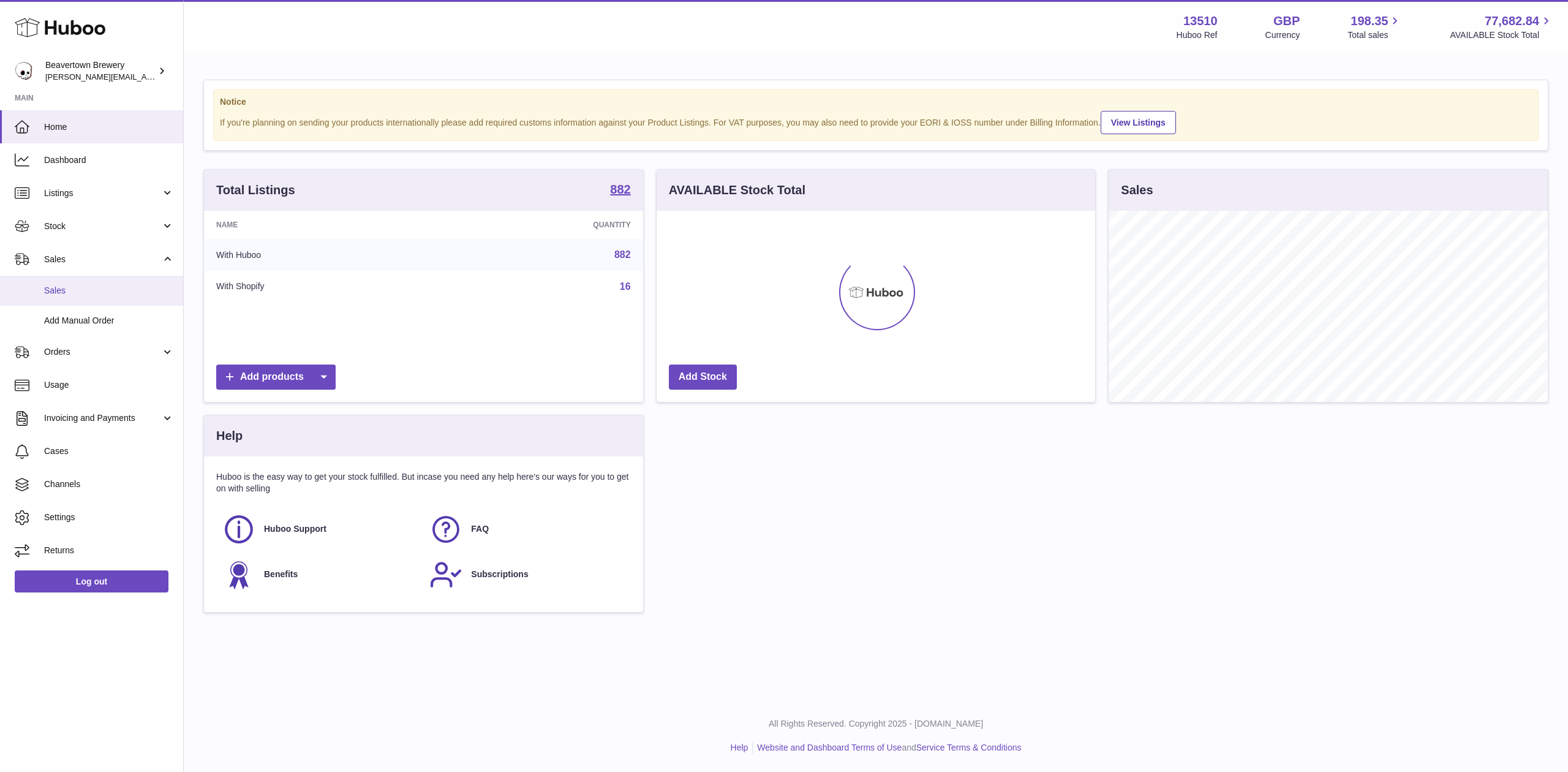
click at [87, 294] on span "Sales" at bounding box center [109, 290] width 130 height 12
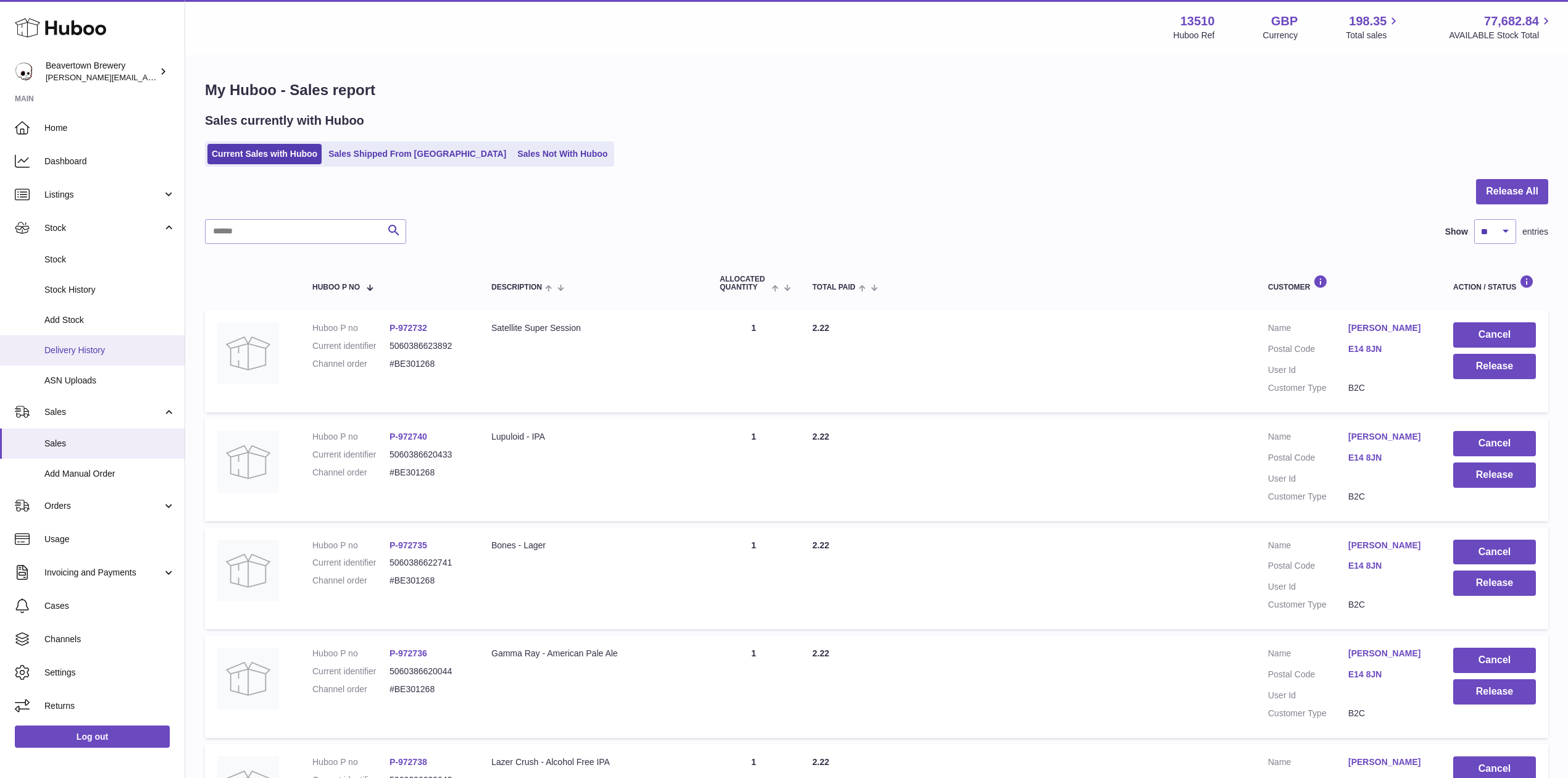
click at [82, 351] on span "Delivery History" at bounding box center [110, 350] width 131 height 12
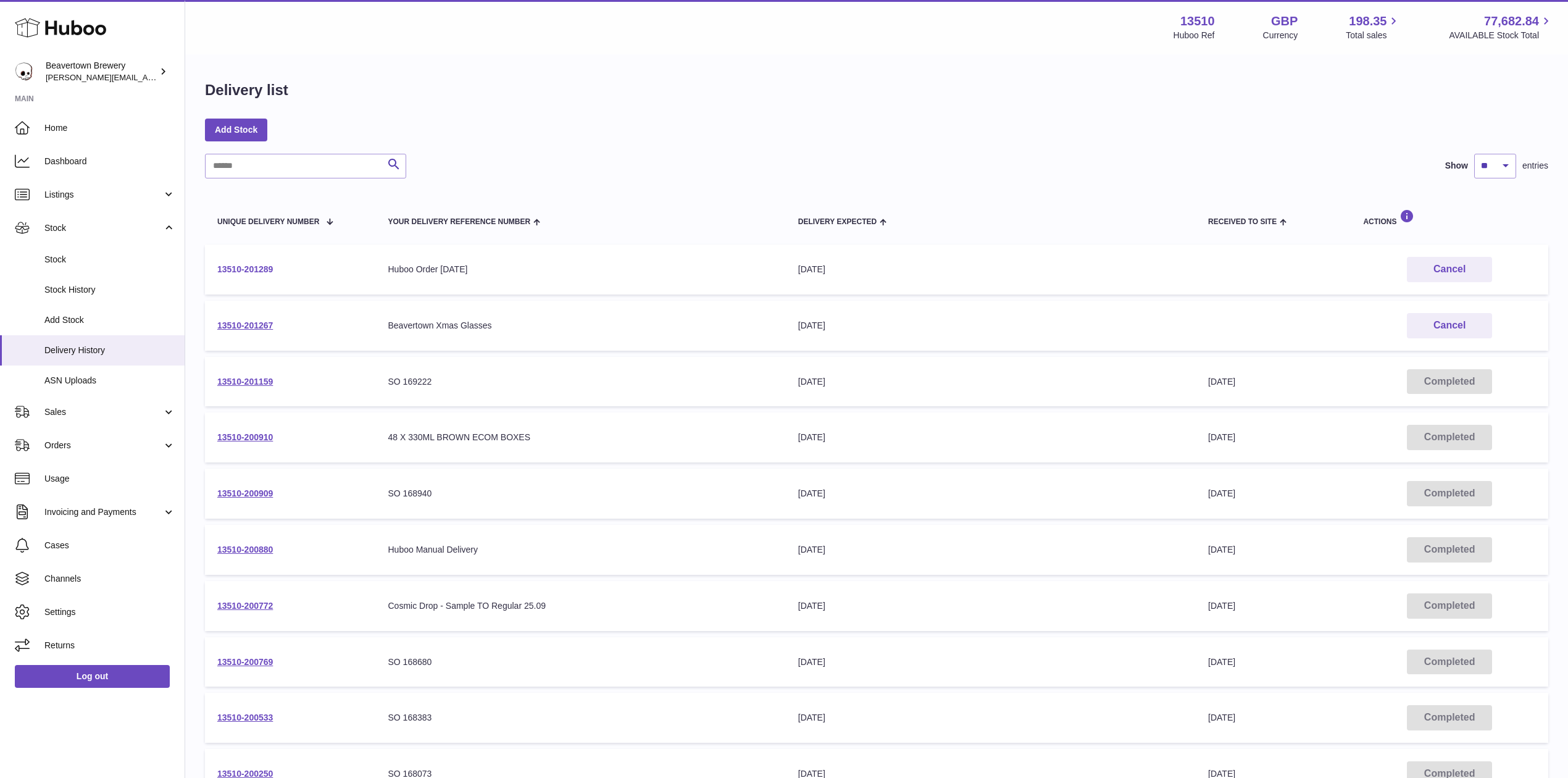
click at [258, 269] on link "13510-201289" at bounding box center [245, 270] width 56 height 10
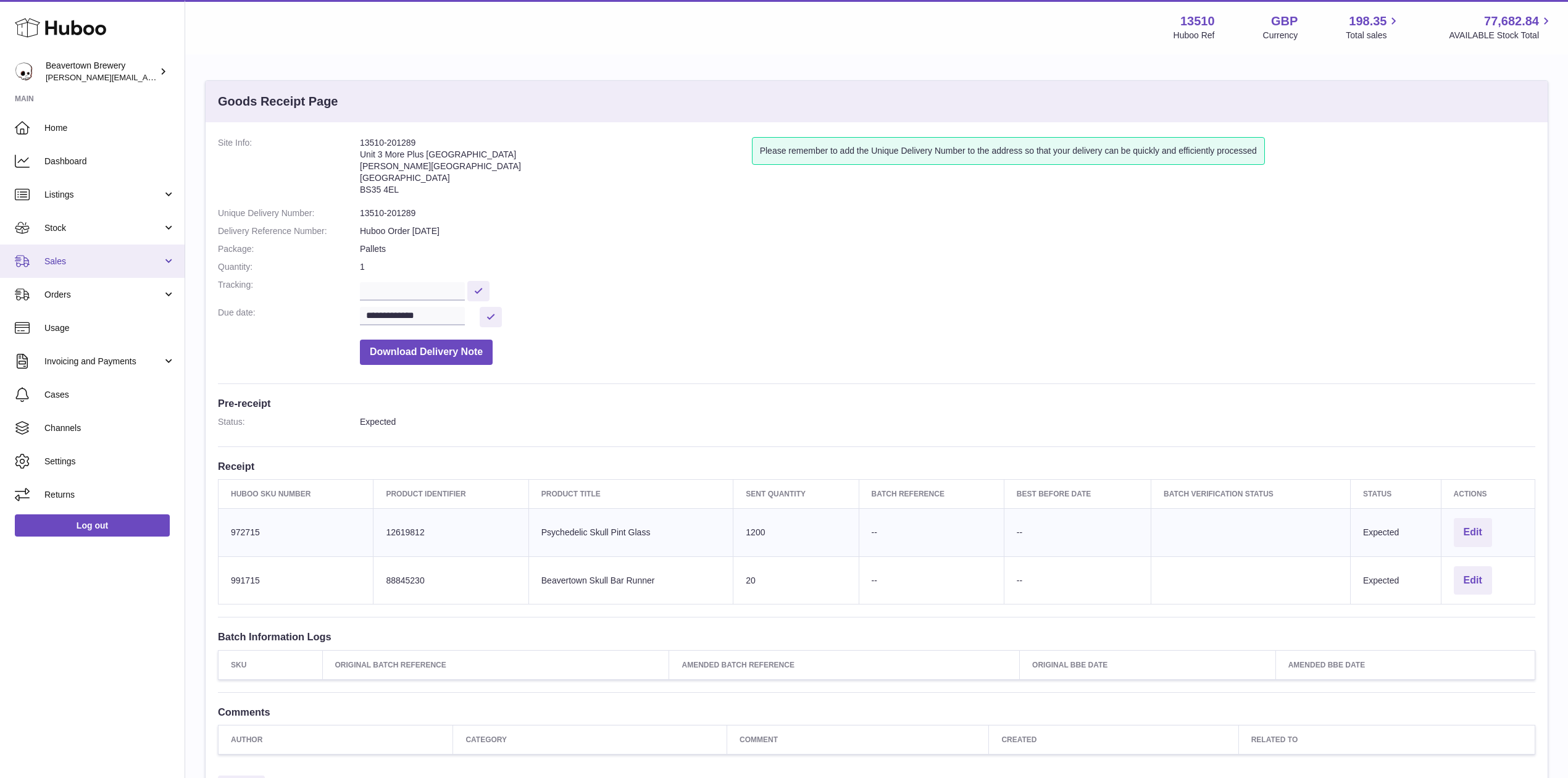
click at [90, 258] on span "Sales" at bounding box center [104, 262] width 118 height 12
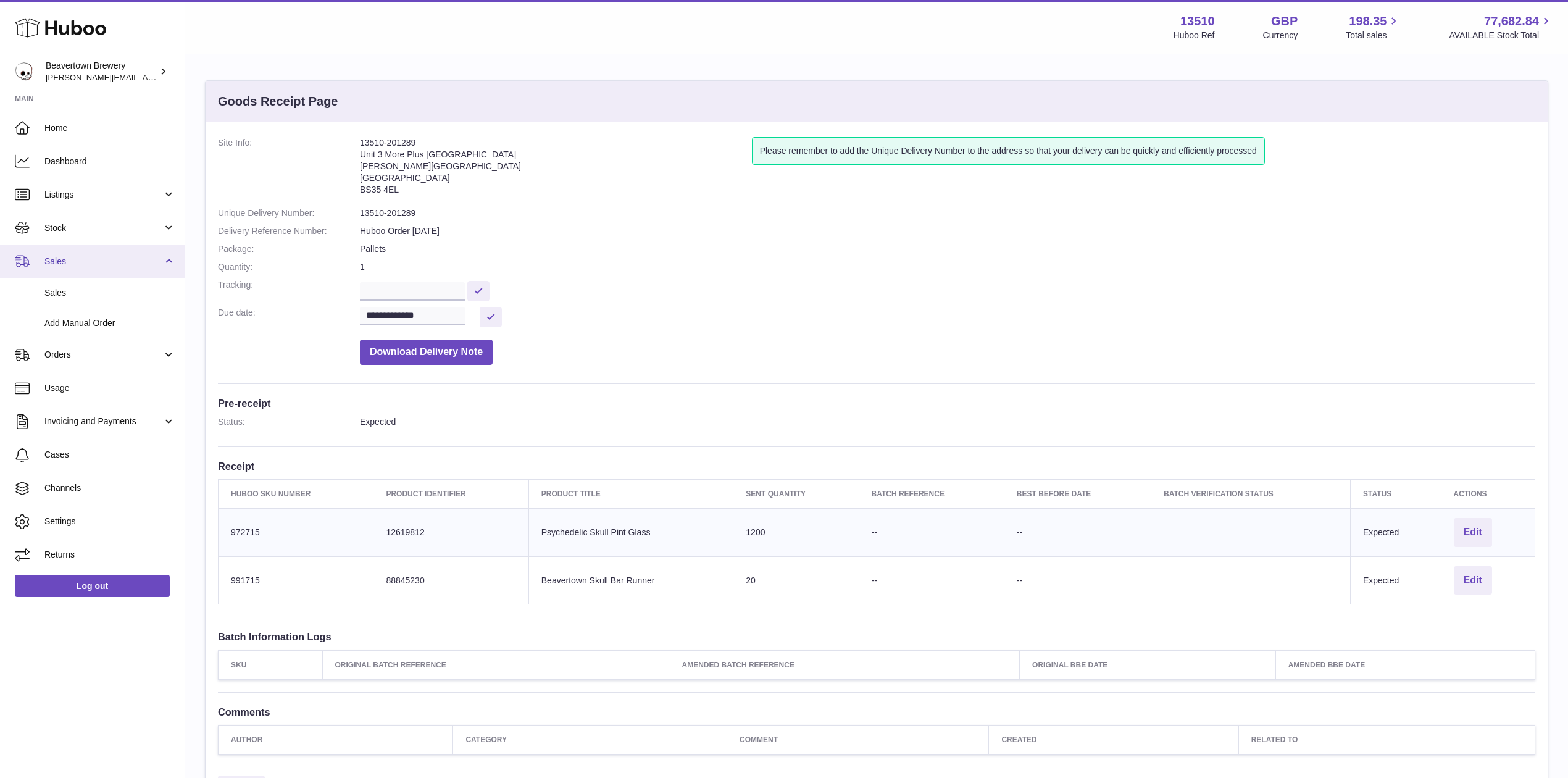
click at [94, 276] on link "Sales" at bounding box center [92, 261] width 185 height 33
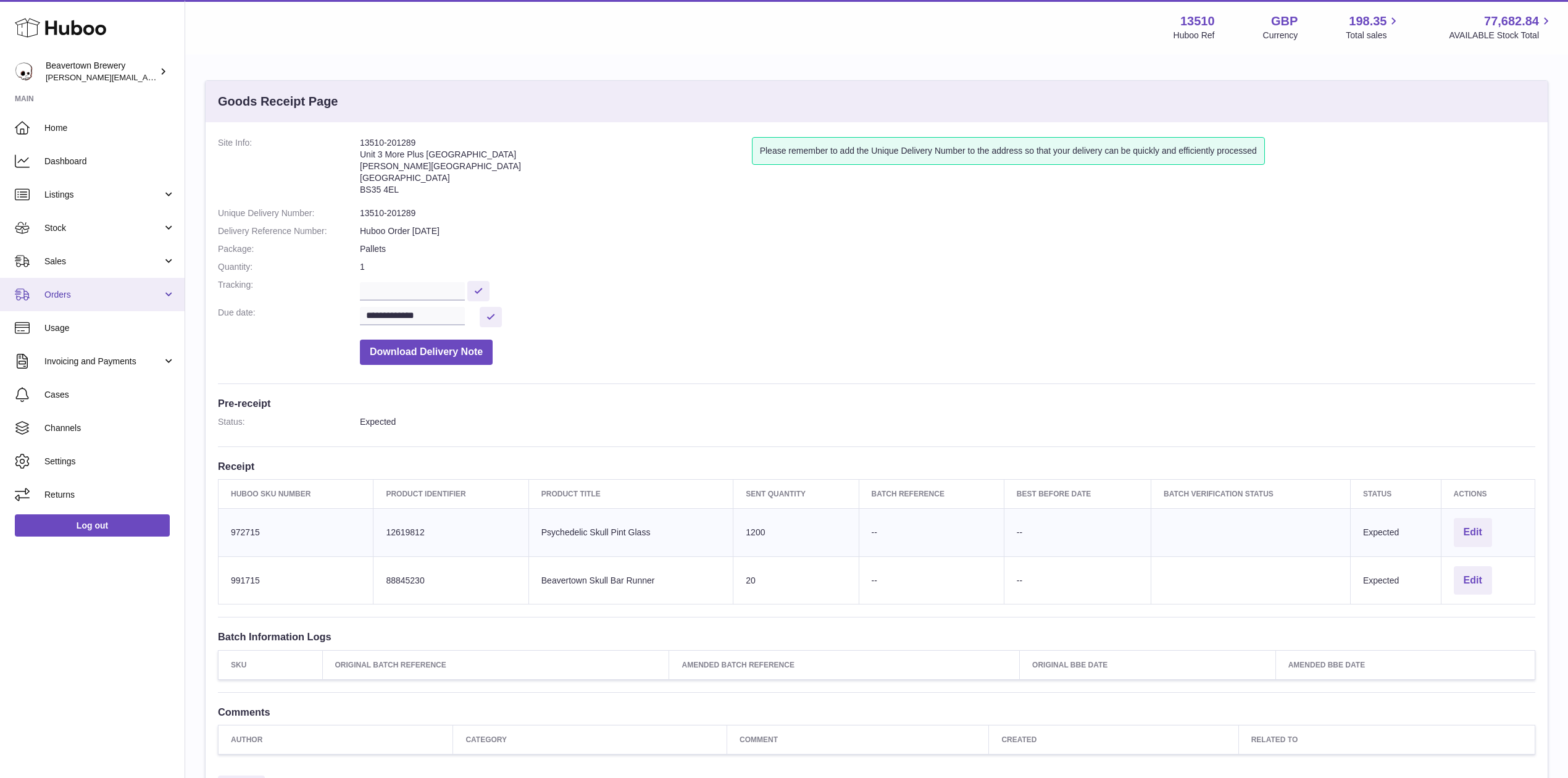
click at [97, 280] on ul "Home Dashboard Listings Not with Huboo Listings with Huboo Bundles Stock Stock …" at bounding box center [92, 311] width 185 height 400
click at [86, 263] on span "Sales" at bounding box center [104, 262] width 118 height 12
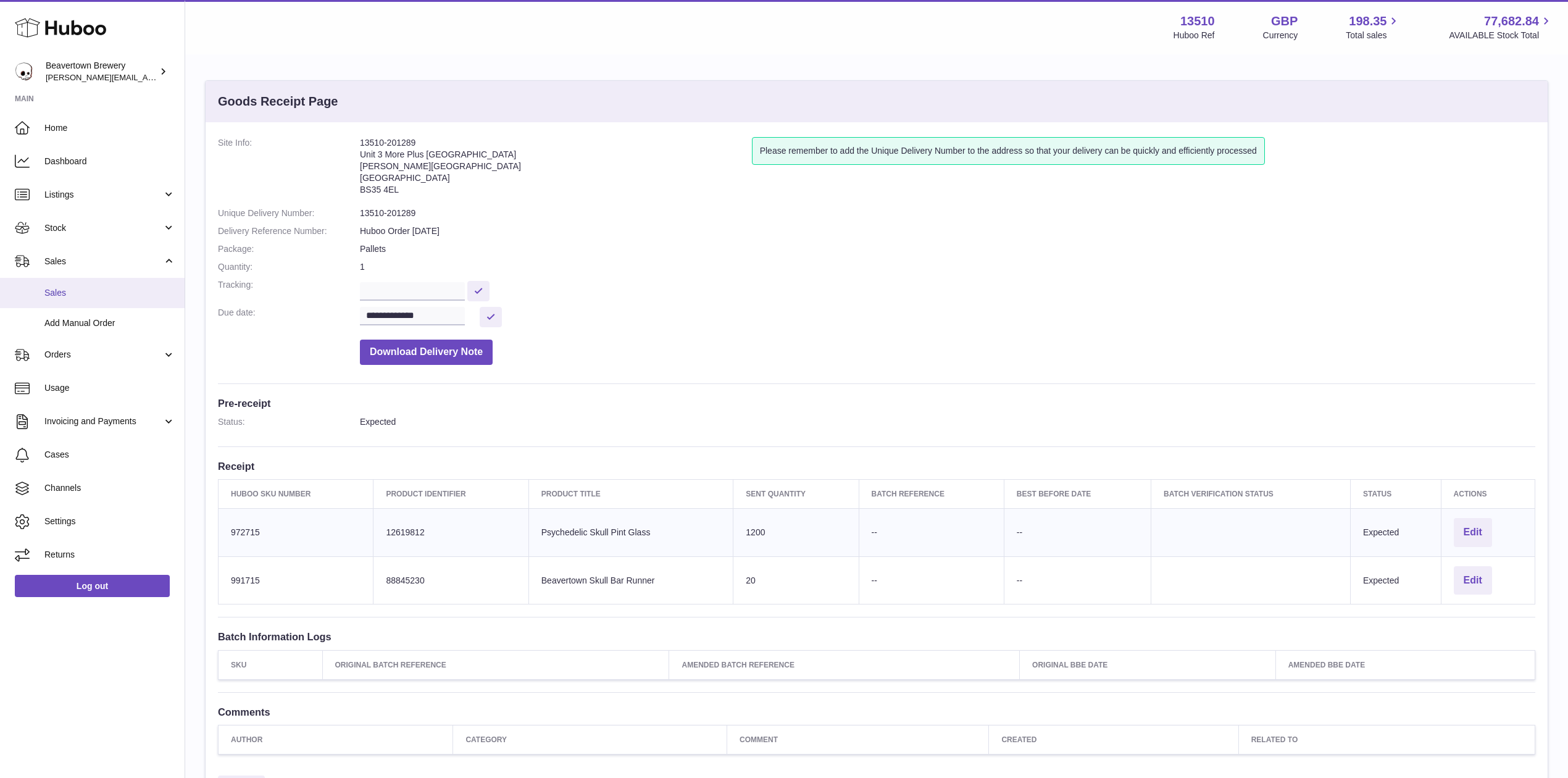
click at [80, 291] on span "Sales" at bounding box center [110, 293] width 131 height 12
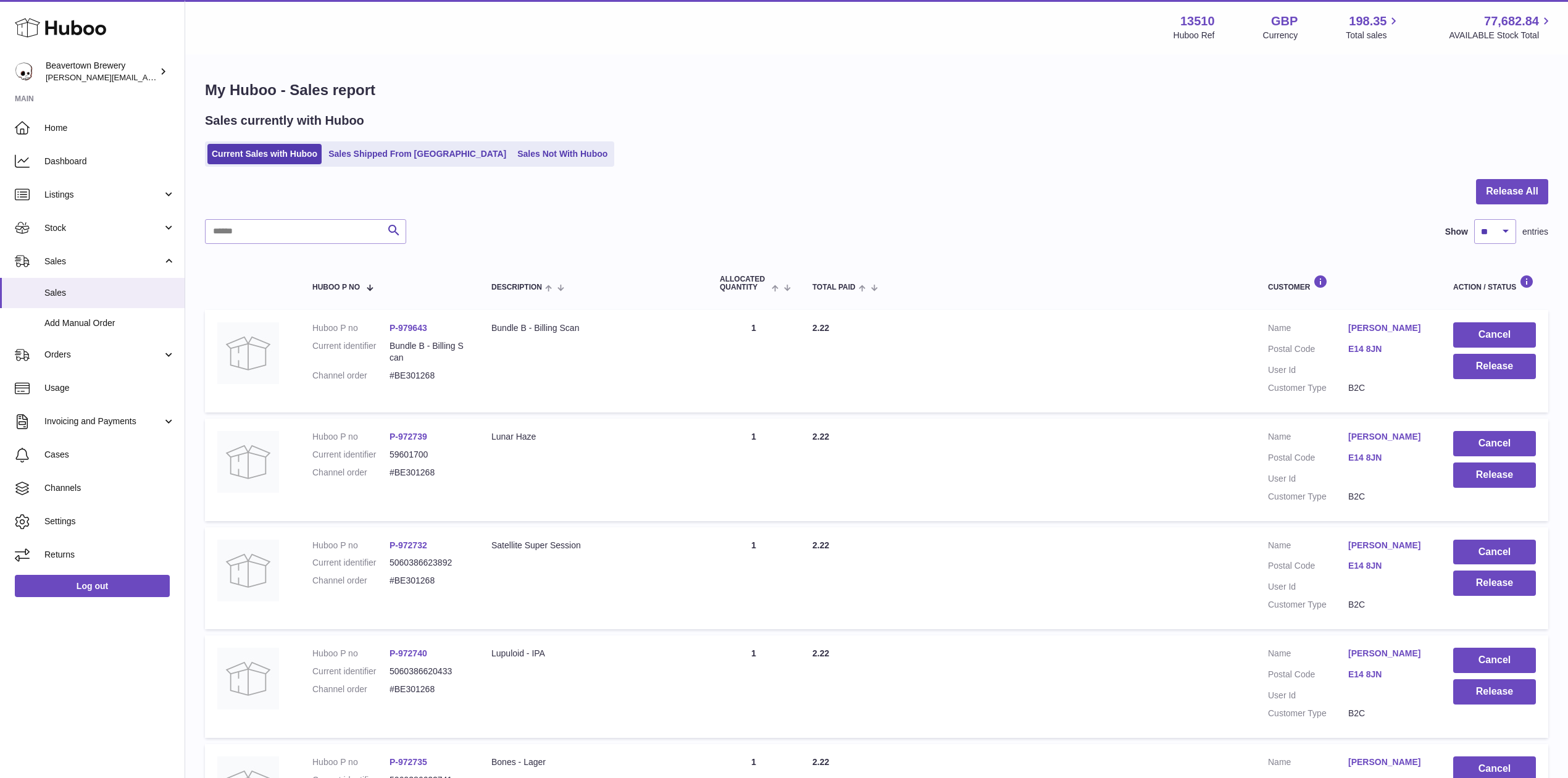
click at [352, 143] on ul "Current Sales with Huboo Sales Shipped From [GEOGRAPHIC_DATA] Sales Not With Hu…" at bounding box center [409, 154] width 409 height 26
click at [354, 148] on link "Sales Shipped From [GEOGRAPHIC_DATA]" at bounding box center [418, 154] width 187 height 21
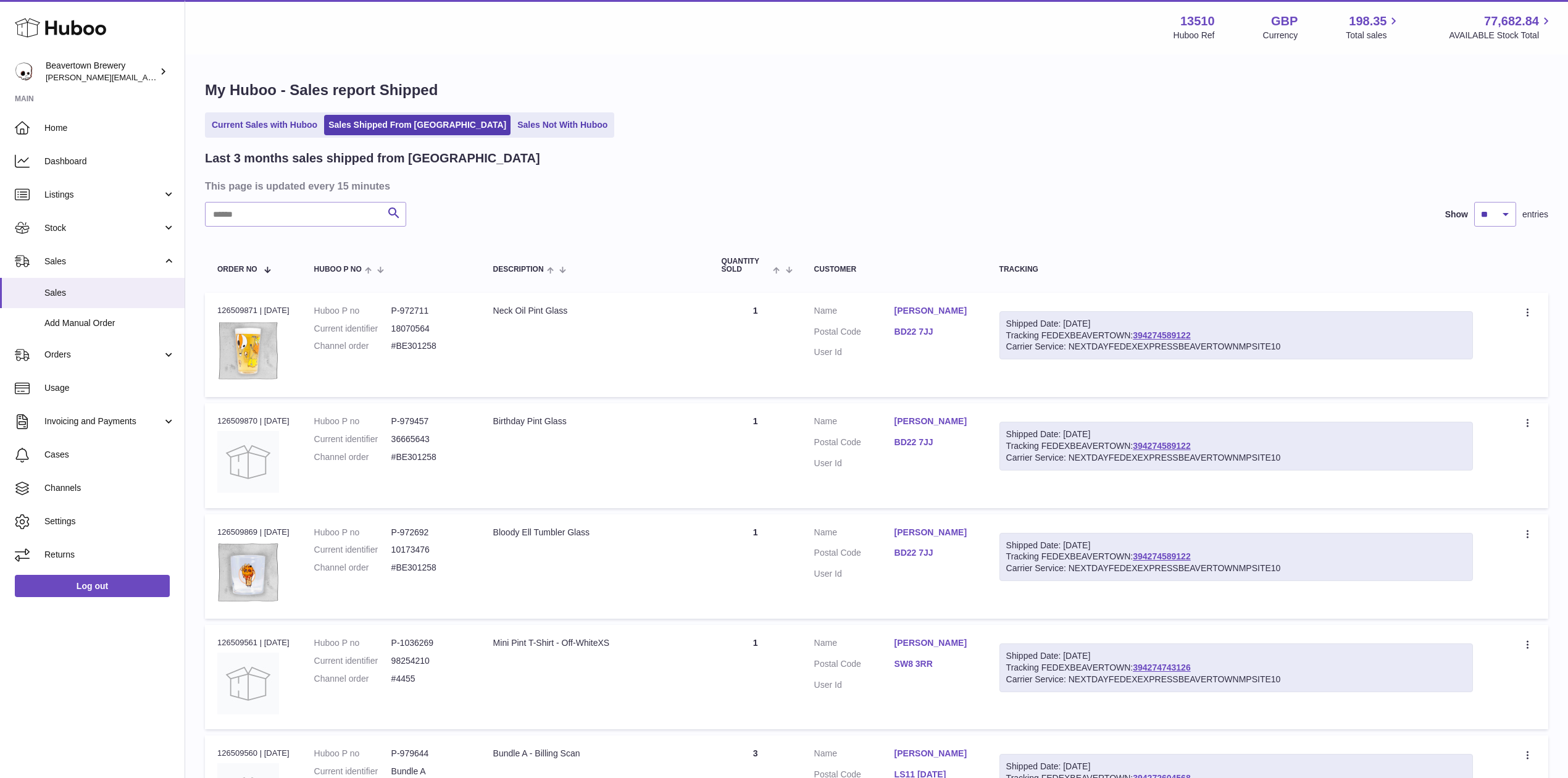
click at [641, 125] on div "Current Sales with Huboo Sales Shipped From [GEOGRAPHIC_DATA] Sales Not With Hu…" at bounding box center [876, 125] width 1343 height 26
click at [75, 223] on span "Stock" at bounding box center [104, 229] width 118 height 12
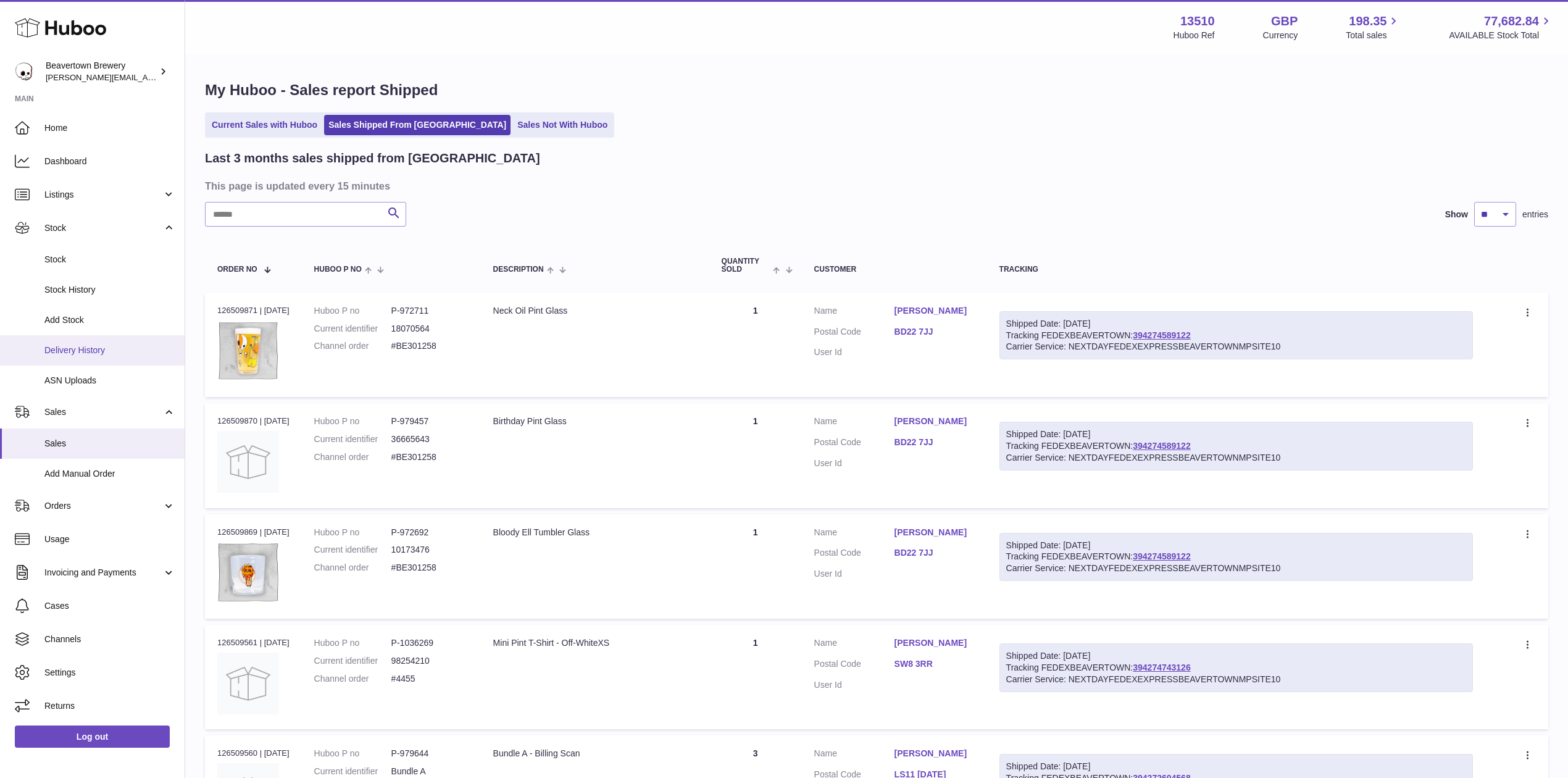
click at [101, 348] on span "Delivery History" at bounding box center [110, 350] width 131 height 12
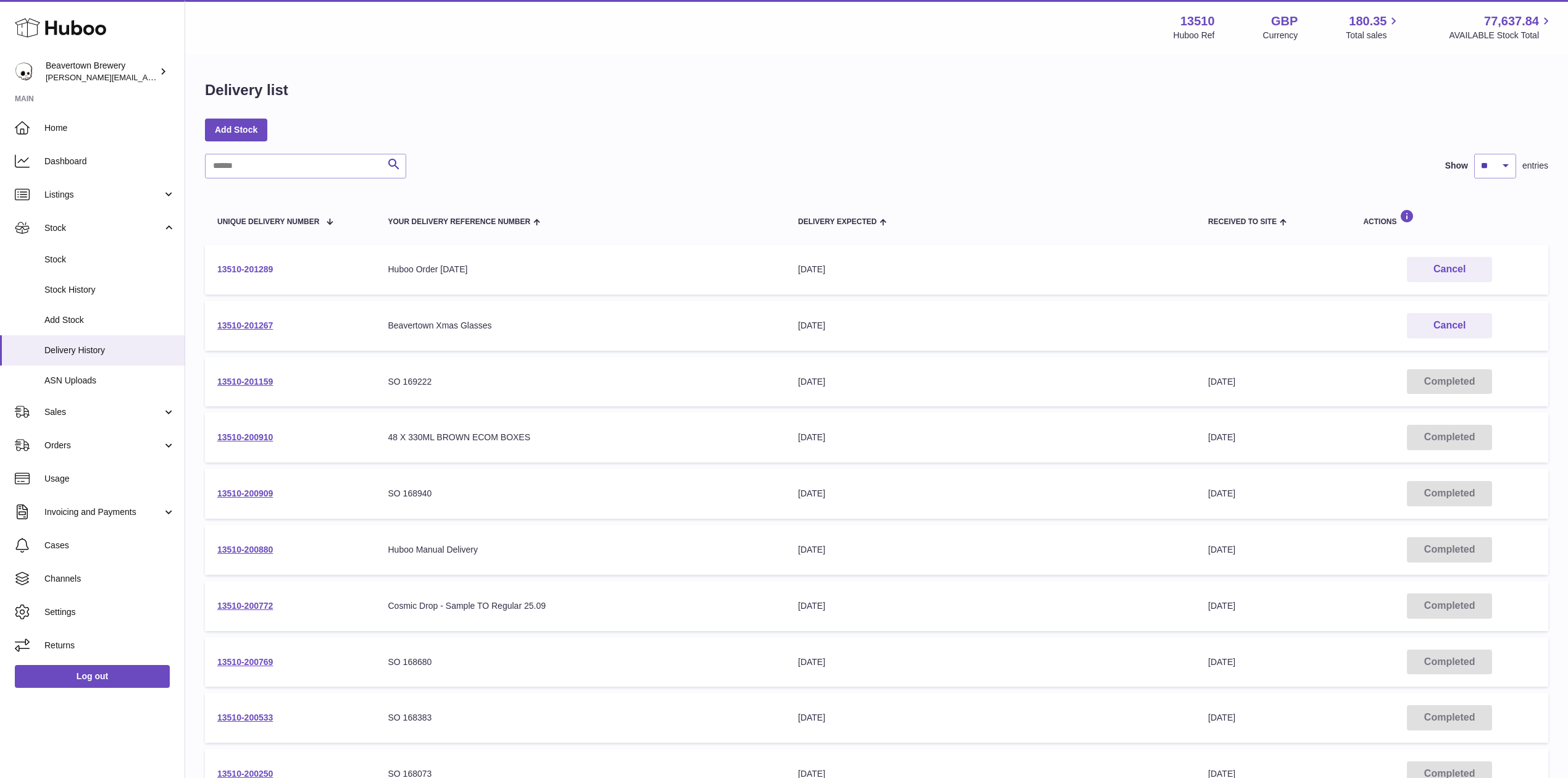
click at [256, 270] on link "13510-201289" at bounding box center [245, 270] width 56 height 10
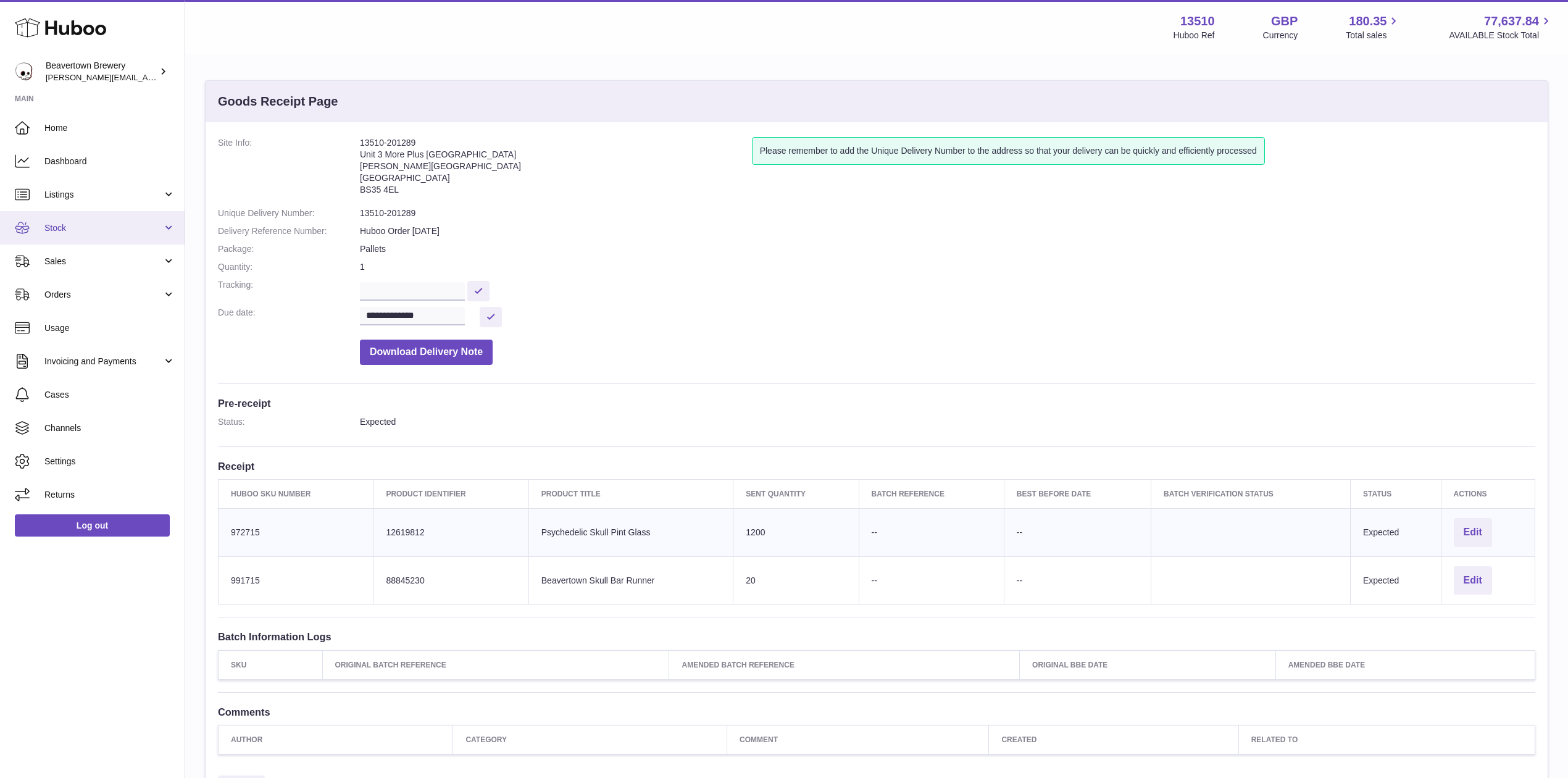
click at [68, 228] on span "Stock" at bounding box center [104, 229] width 118 height 12
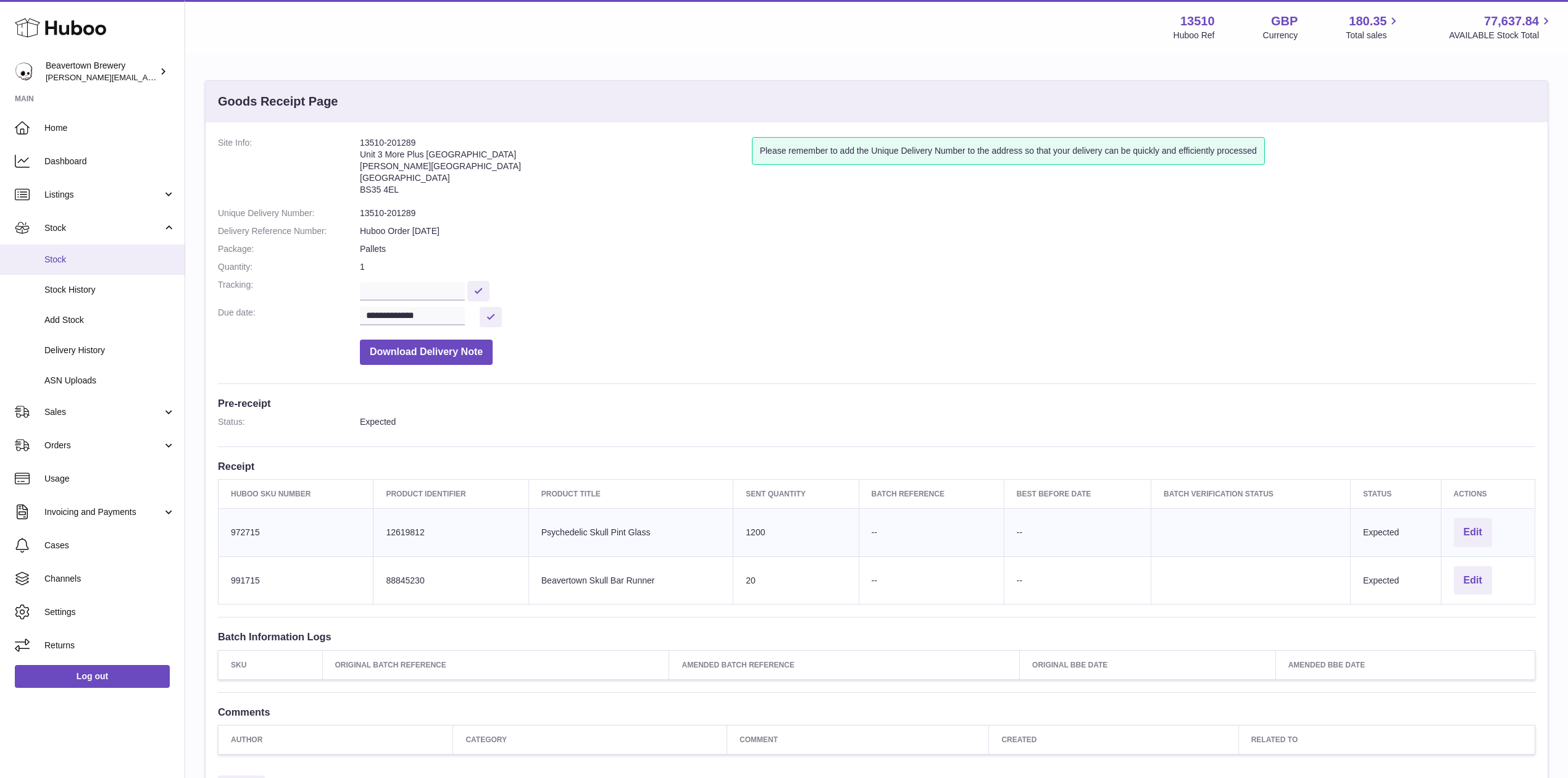
click at [74, 260] on span "Stock" at bounding box center [110, 259] width 131 height 12
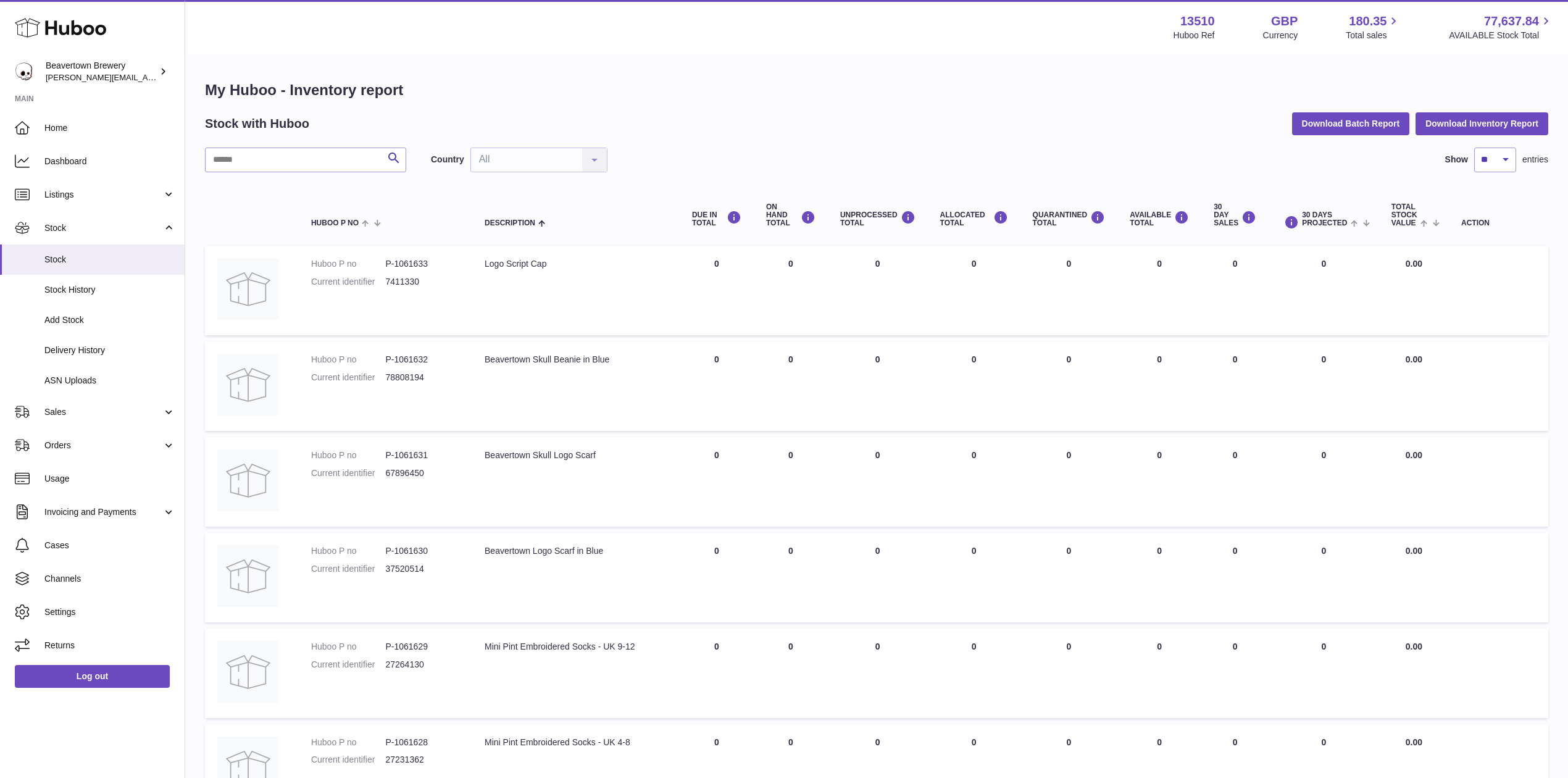
click at [300, 175] on div "Search Country All All No elements found. Consider changing the search query. L…" at bounding box center [876, 686] width 1343 height 1077
click at [291, 163] on input "text" at bounding box center [305, 159] width 201 height 25
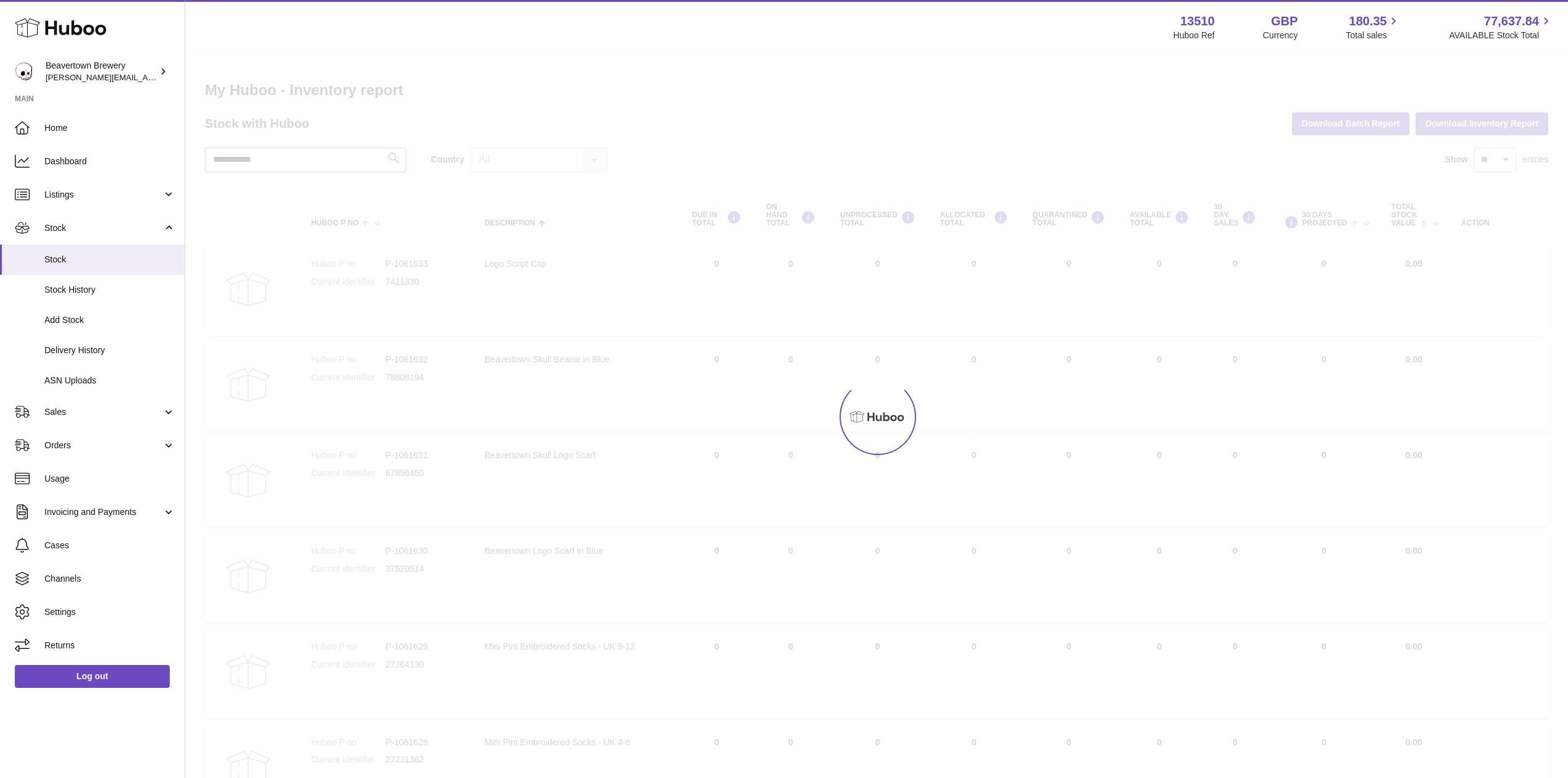
type input "**********"
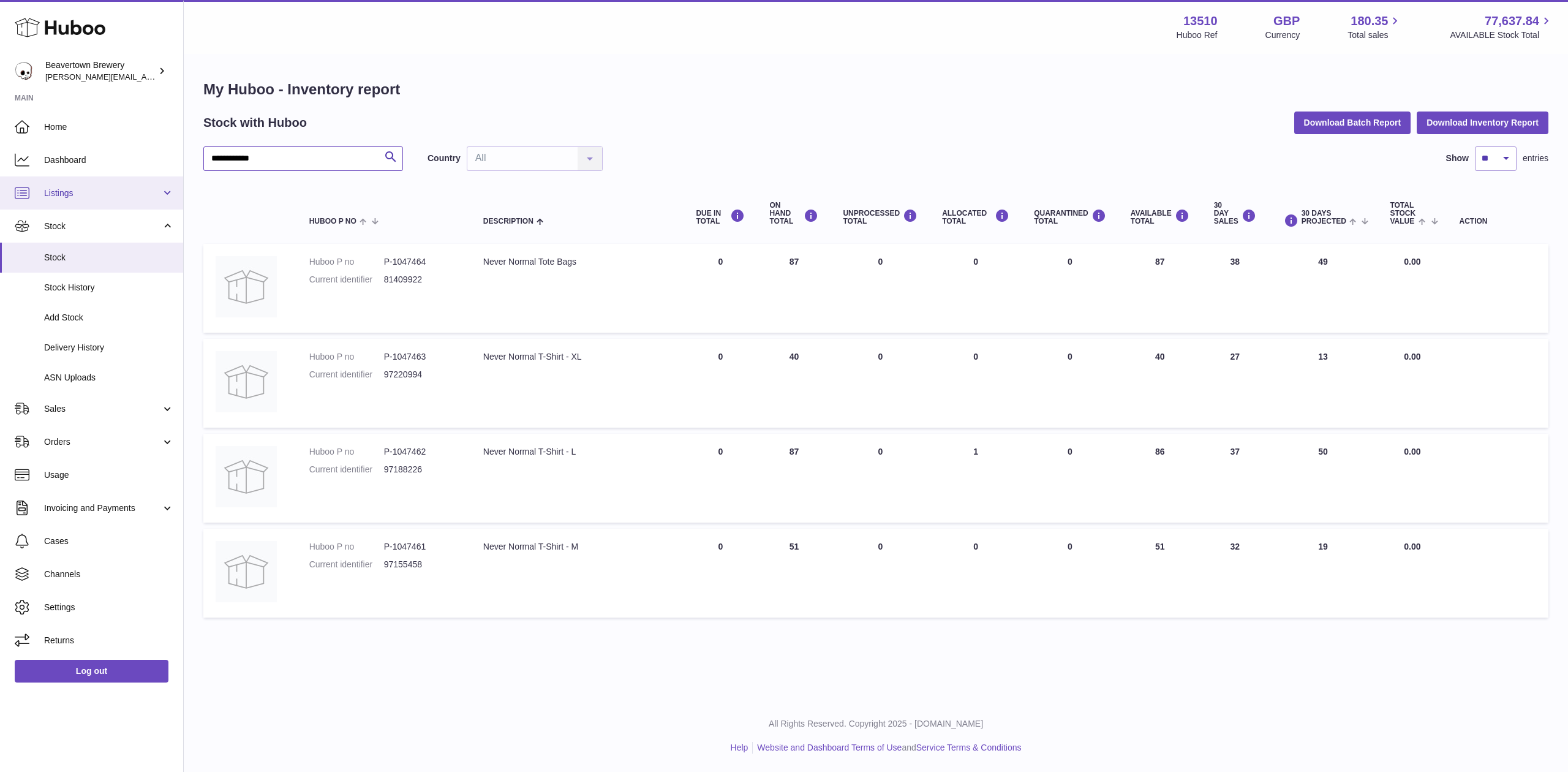
drag, startPoint x: 315, startPoint y: 160, endPoint x: 0, endPoint y: 194, distance: 316.8
click at [0, 138] on div "**********" at bounding box center [784, 386] width 1568 height 772
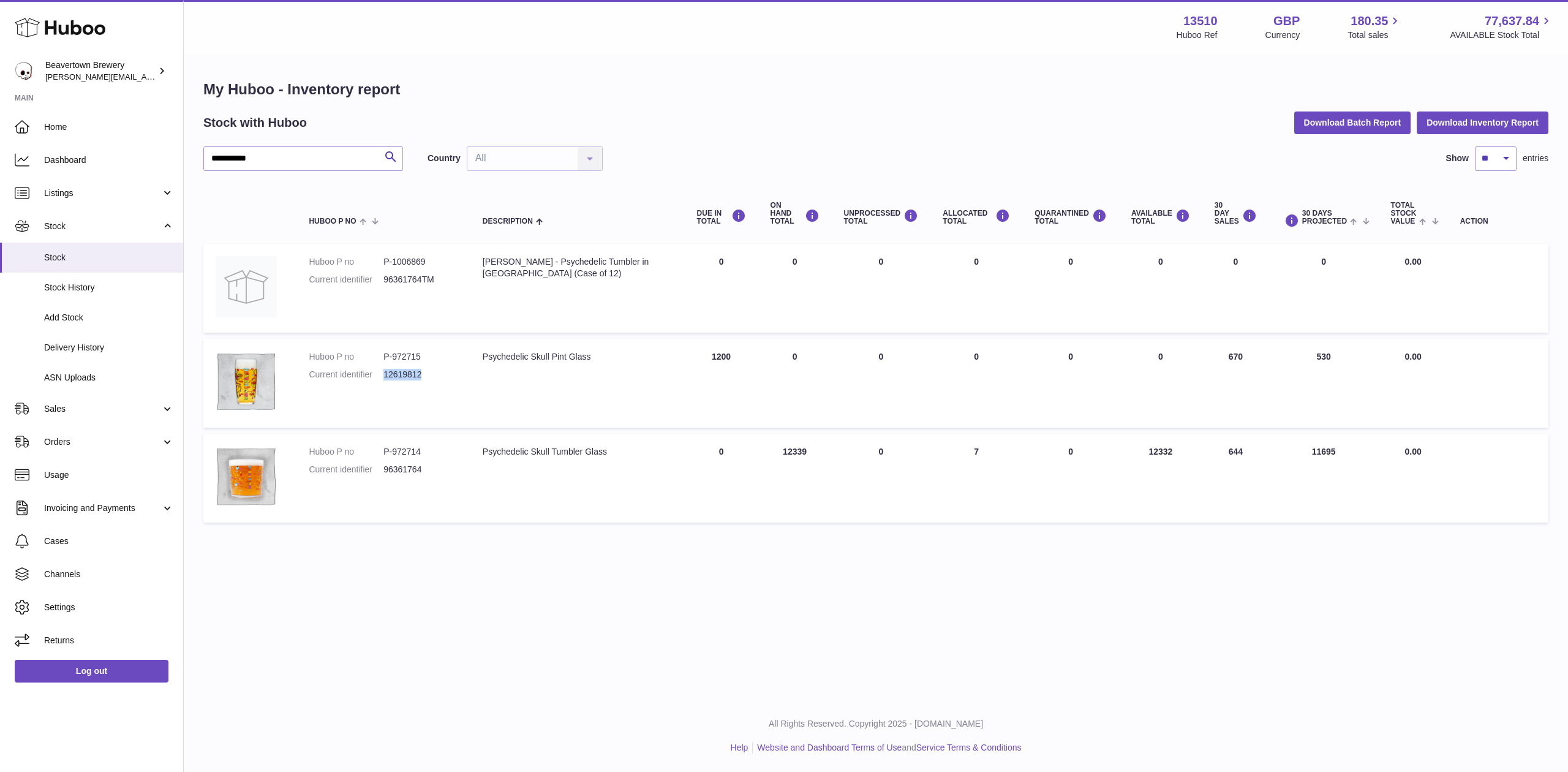
drag, startPoint x: 423, startPoint y: 373, endPoint x: 386, endPoint y: 380, distance: 37.7
click at [386, 380] on dl "Huboo P no P-972715 Current identifier 12619812" at bounding box center [383, 369] width 149 height 36
copy dd "12619812"
drag, startPoint x: 297, startPoint y: 158, endPoint x: 77, endPoint y: 141, distance: 220.7
click at [111, 148] on div "**********" at bounding box center [784, 386] width 1568 height 772
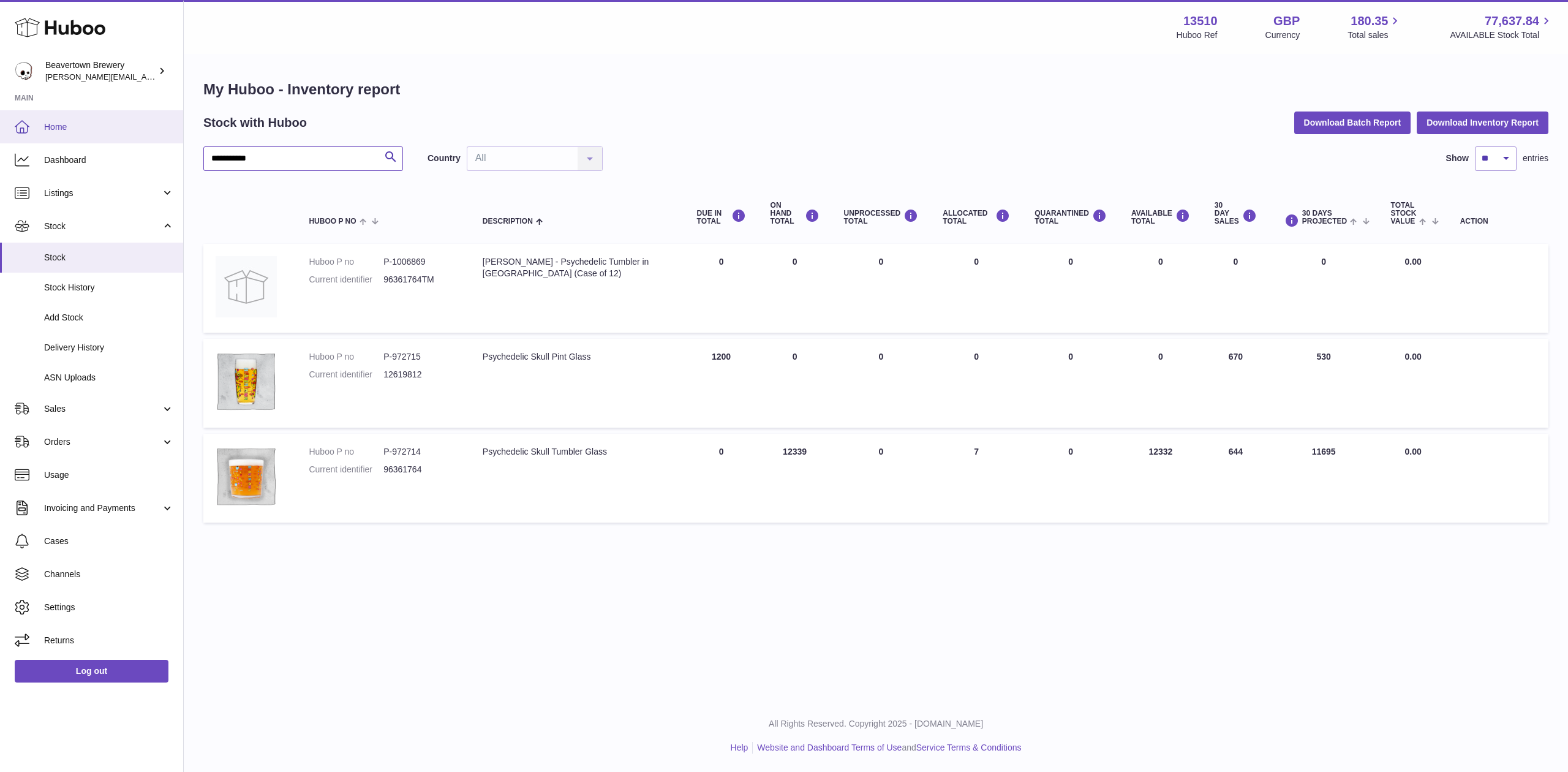
paste input "text"
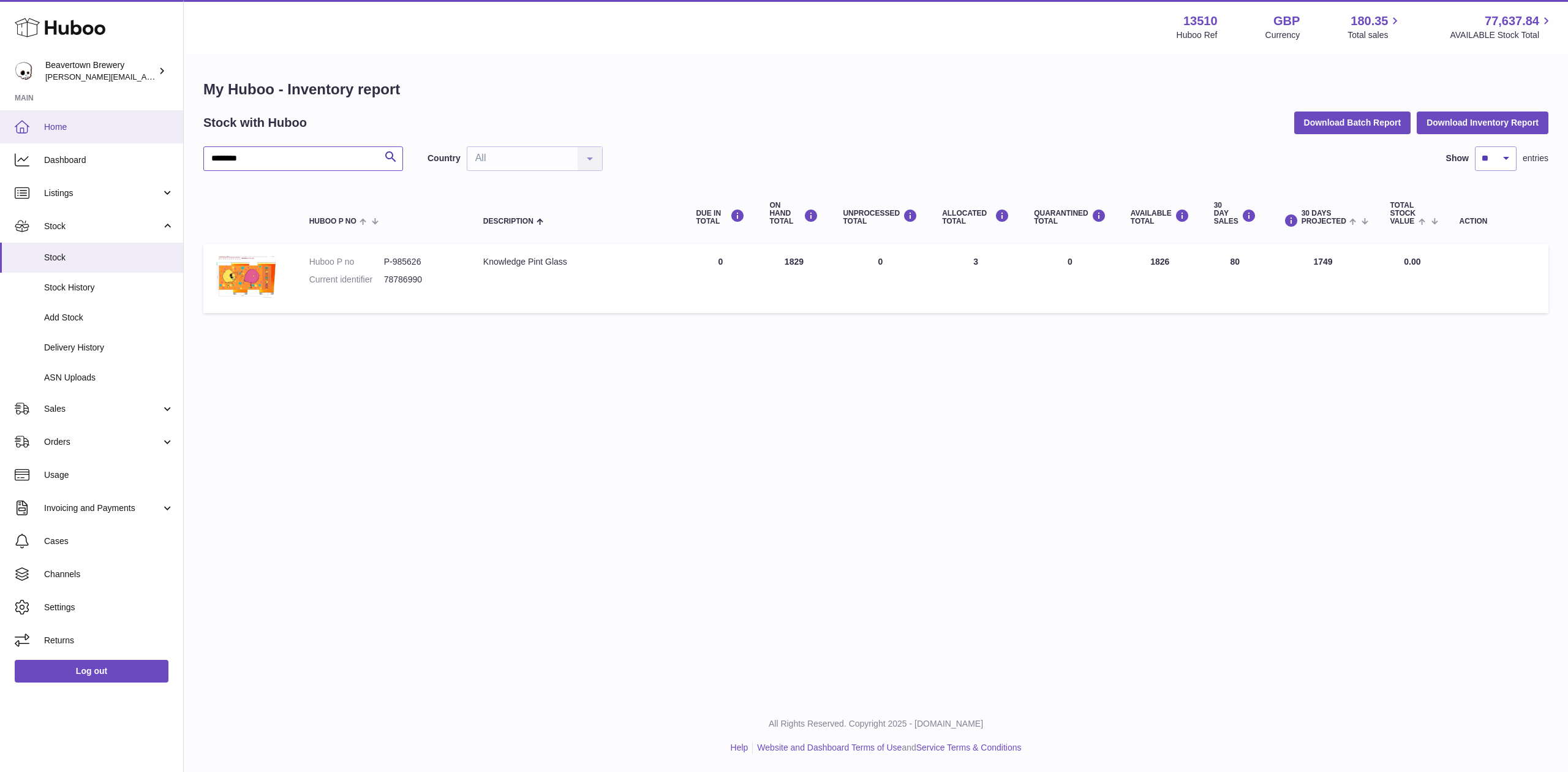
drag, startPoint x: 330, startPoint y: 158, endPoint x: 1, endPoint y: 140, distance: 329.5
click at [0, 149] on div "Huboo Beavertown Brewery Matthew.McCormack@beavertownbrewery.co.uk Main Home Da…" at bounding box center [784, 386] width 1568 height 772
paste input "text"
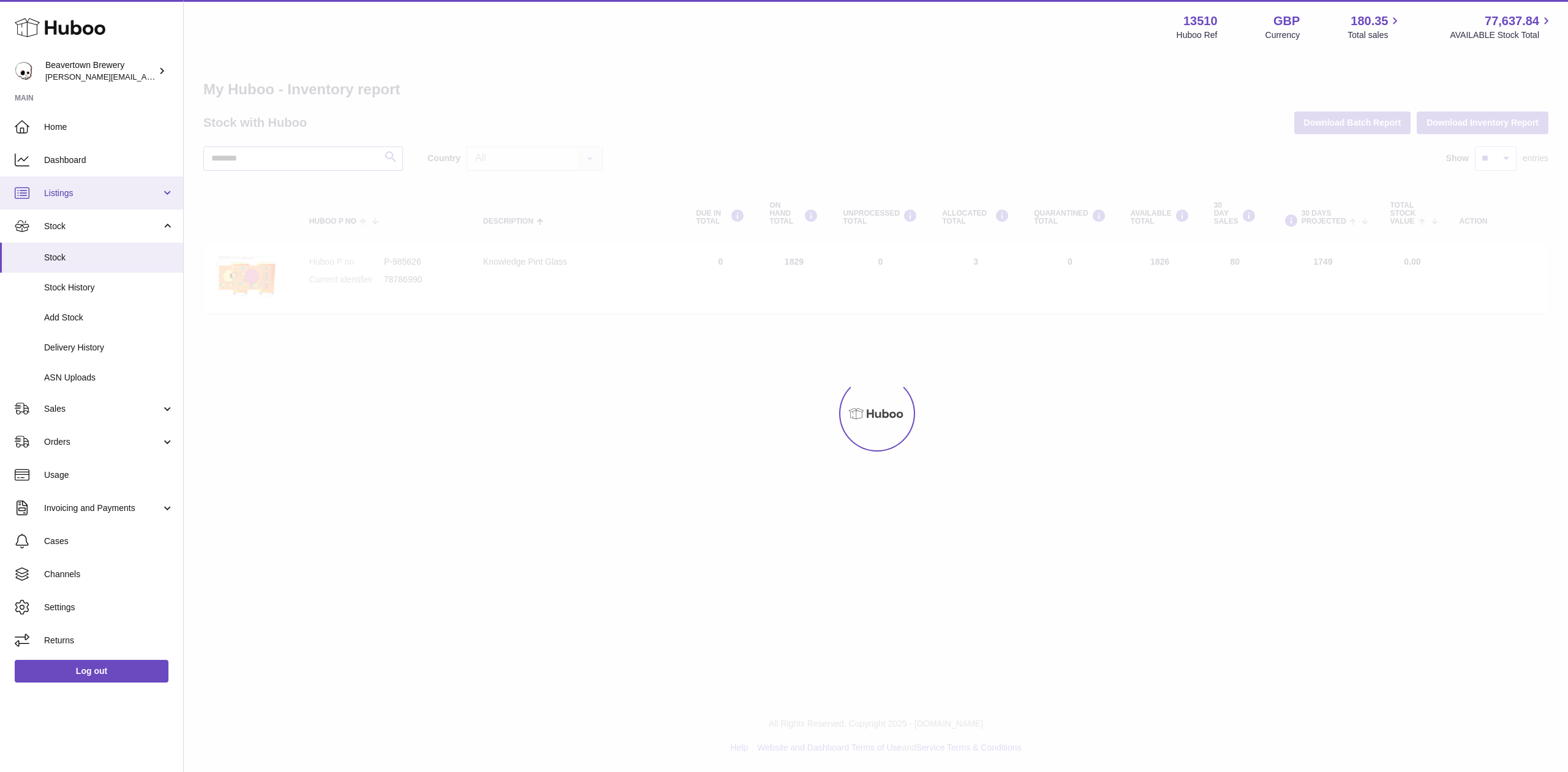
type input "********"
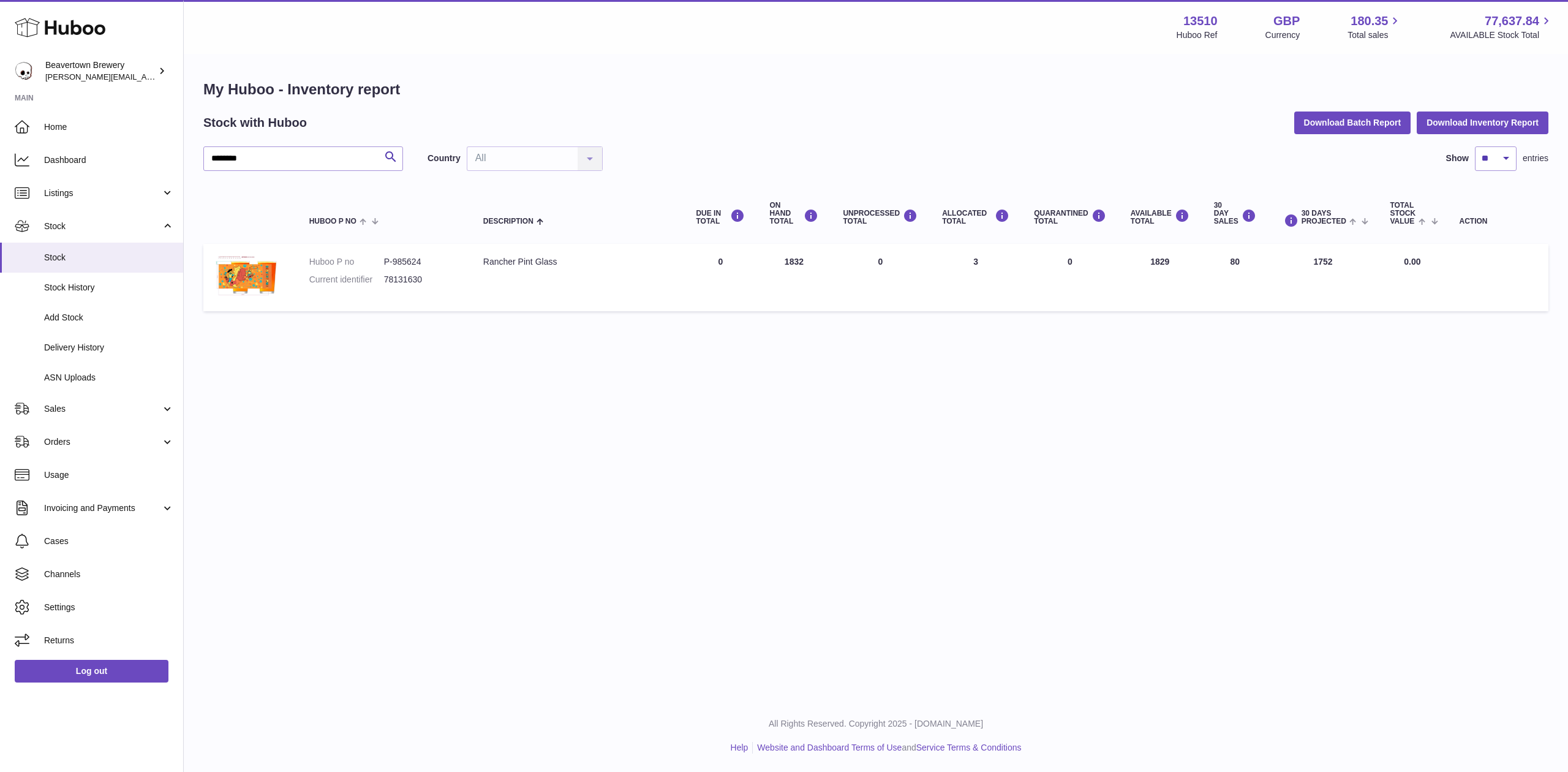
drag, startPoint x: 804, startPoint y: 262, endPoint x: 825, endPoint y: 261, distance: 21.0
click at [825, 261] on td "ON HAND Total 1832" at bounding box center [793, 277] width 74 height 67
click at [821, 273] on td "ON HAND Total 1832" at bounding box center [793, 277] width 74 height 67
click at [268, 280] on img at bounding box center [246, 275] width 61 height 40
click at [72, 415] on link "Sales" at bounding box center [92, 409] width 183 height 33
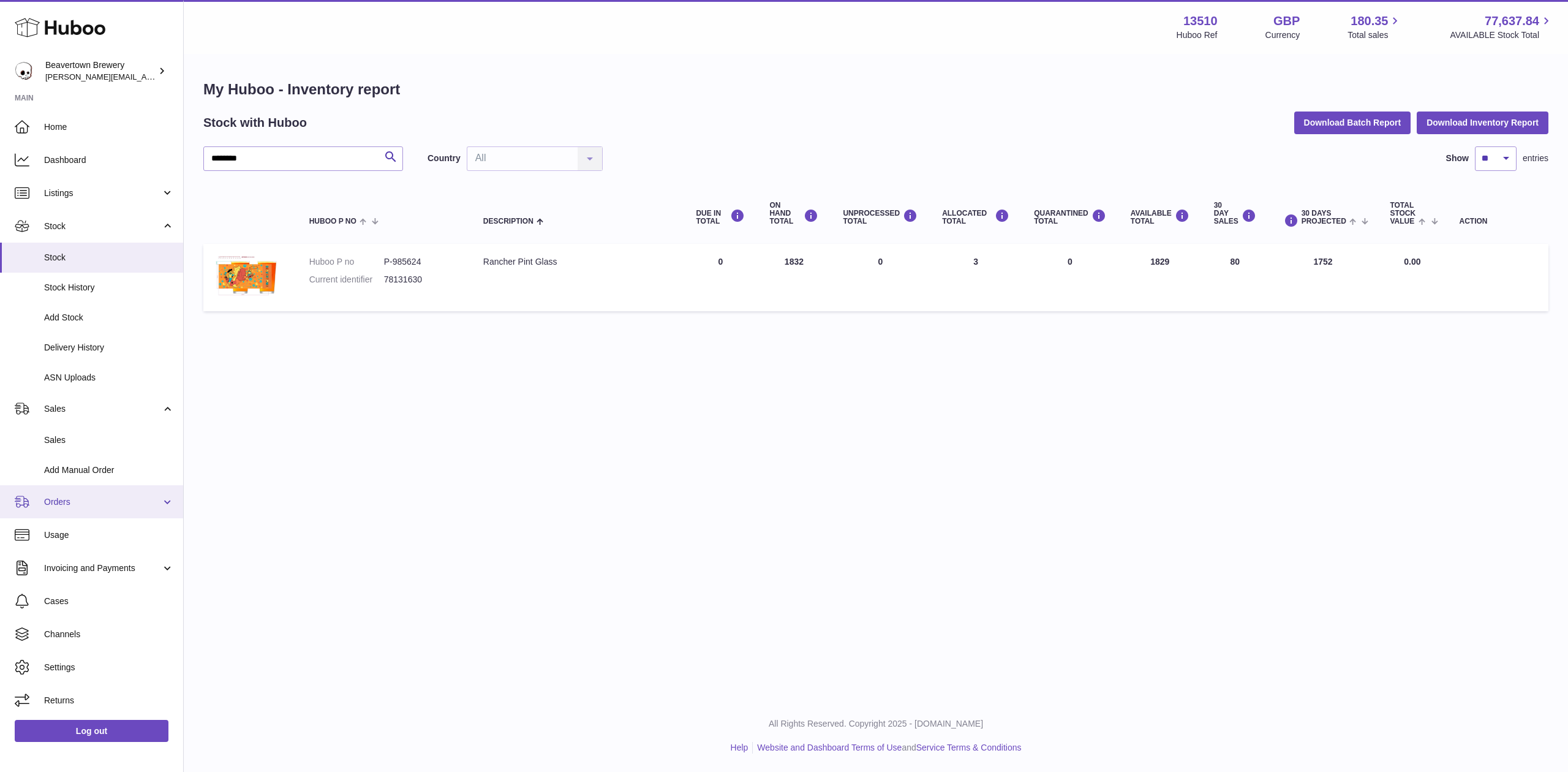
click at [76, 512] on link "Orders" at bounding box center [92, 501] width 183 height 33
click at [84, 529] on span "Orders" at bounding box center [109, 533] width 130 height 12
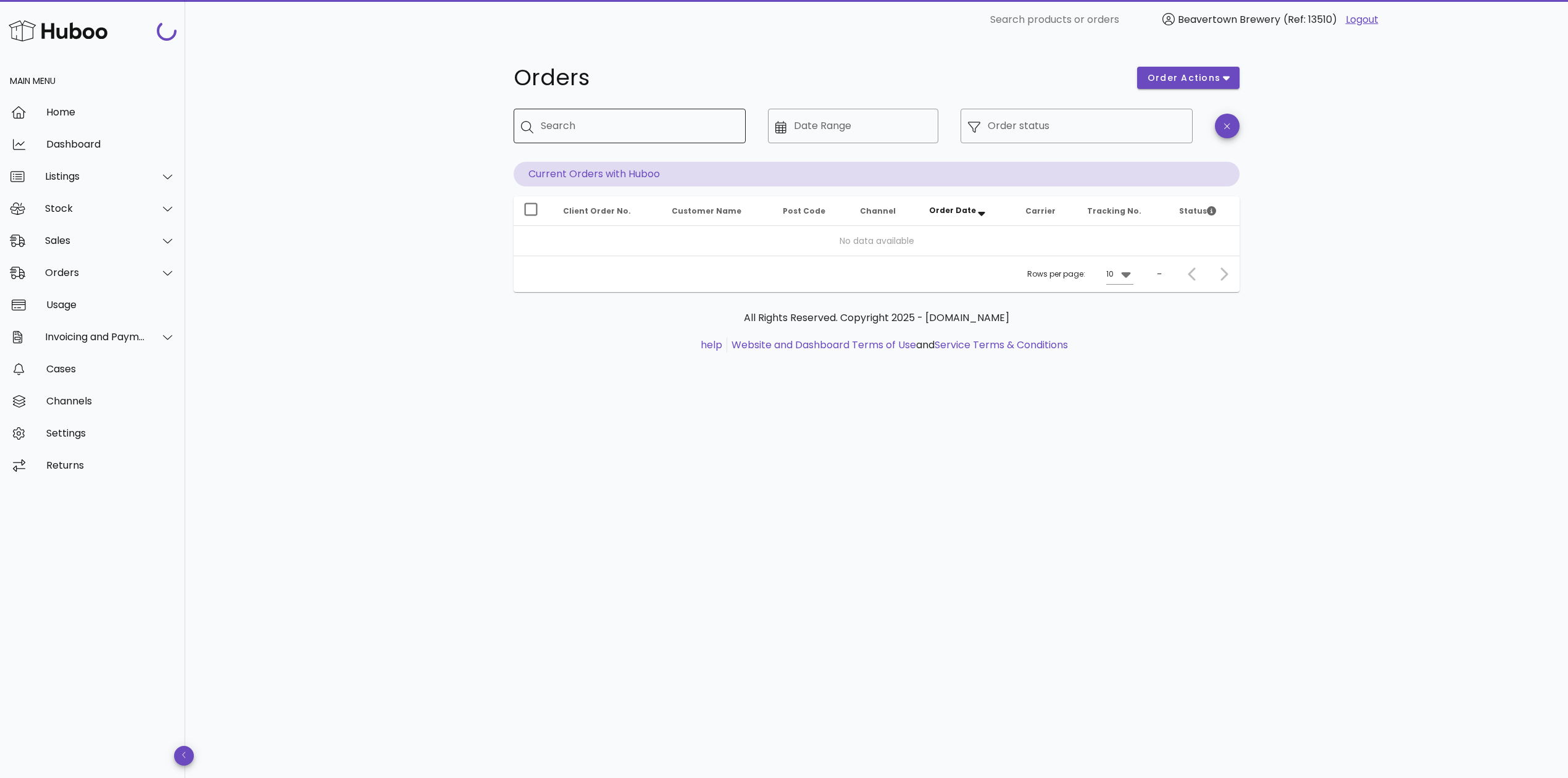
click at [584, 123] on input "Search" at bounding box center [638, 126] width 195 height 20
paste input "********"
type input "********"
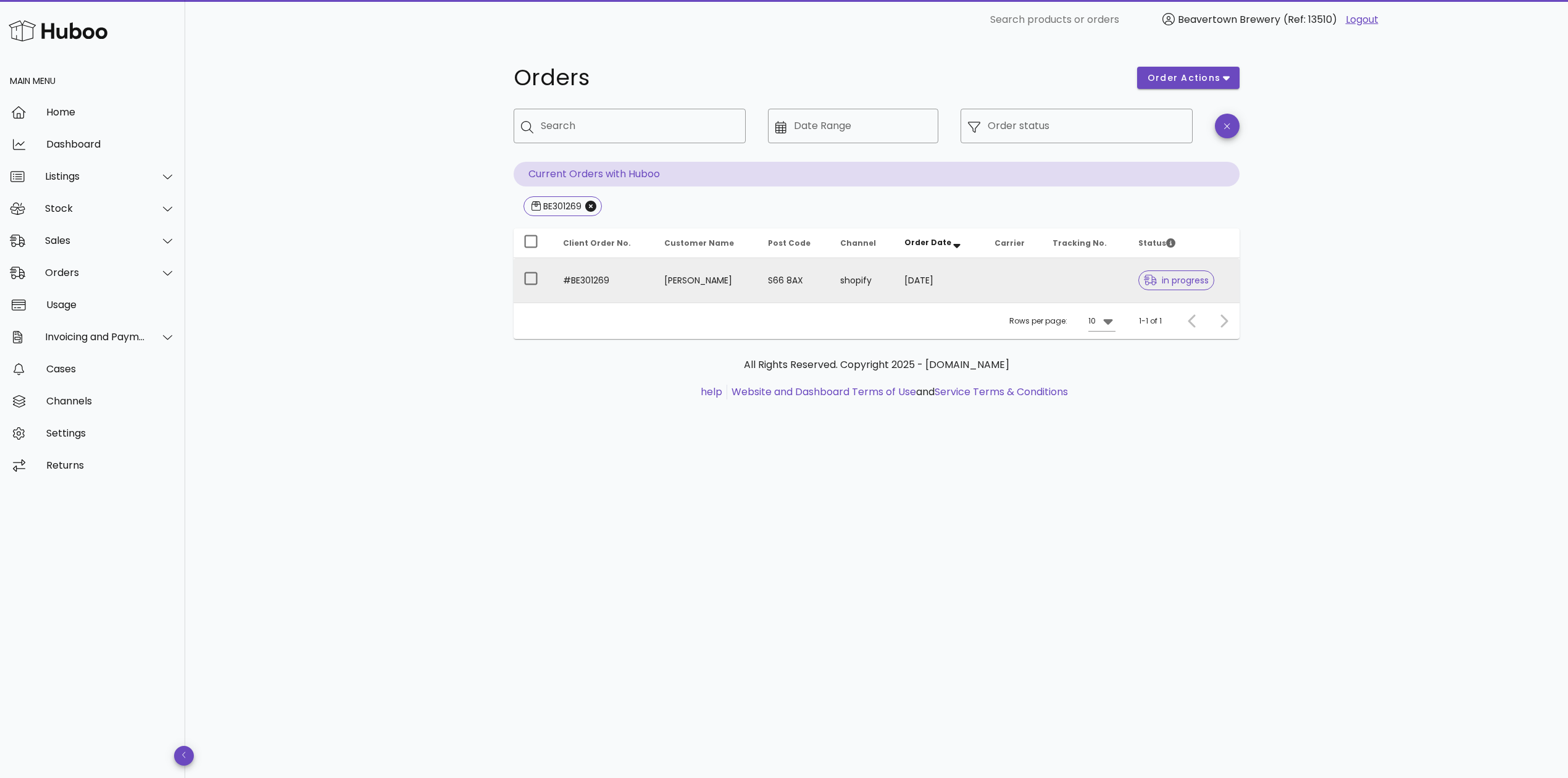
click at [742, 294] on td "[PERSON_NAME]" at bounding box center [706, 280] width 104 height 45
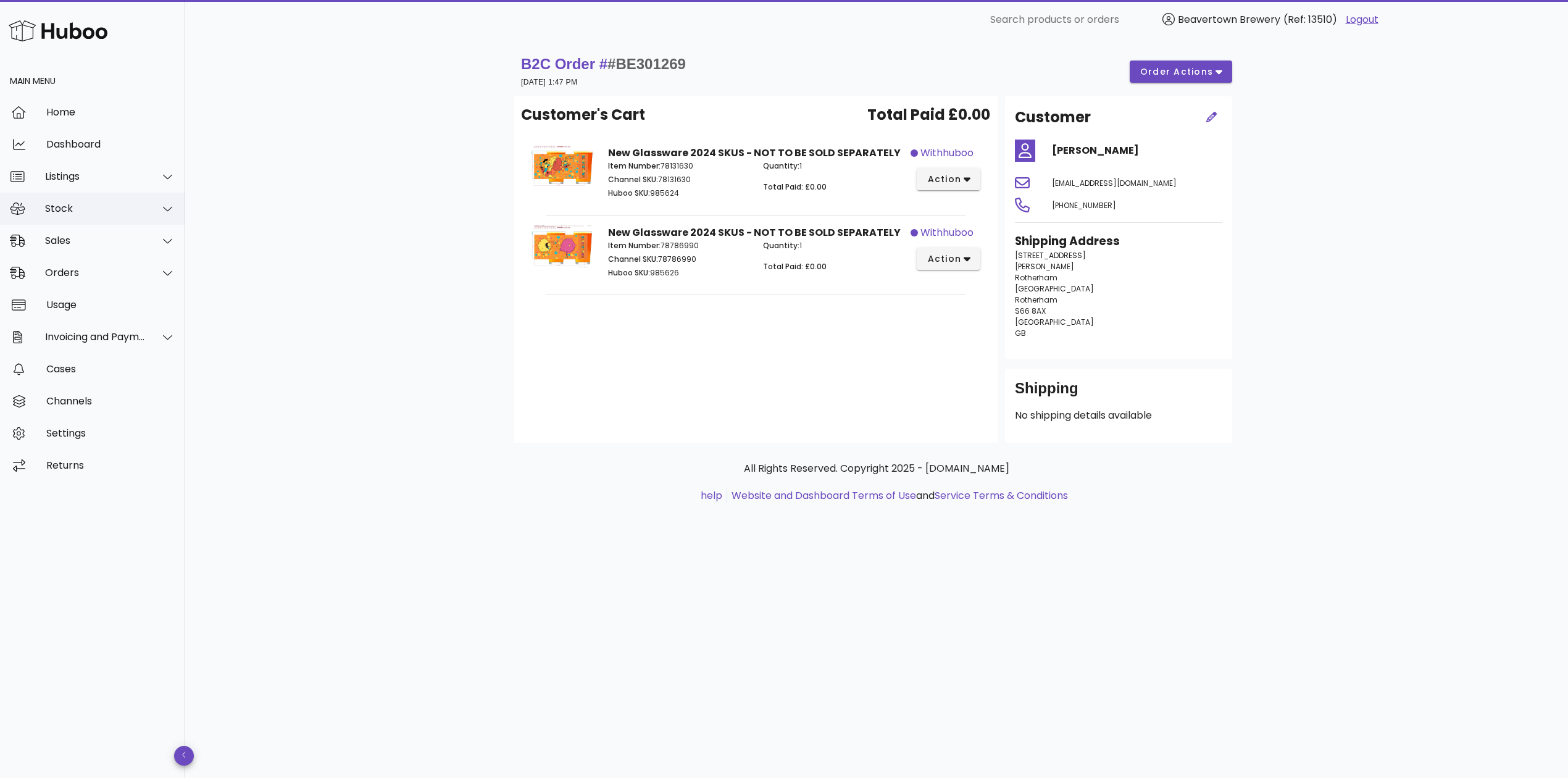
click at [57, 213] on div "Stock" at bounding box center [96, 209] width 101 height 12
click at [67, 390] on div "Sales" at bounding box center [96, 389] width 101 height 12
click at [76, 203] on div "Stock" at bounding box center [96, 209] width 101 height 12
click at [56, 205] on div "Stock" at bounding box center [96, 209] width 101 height 12
click at [68, 238] on div "Sales" at bounding box center [96, 241] width 101 height 12
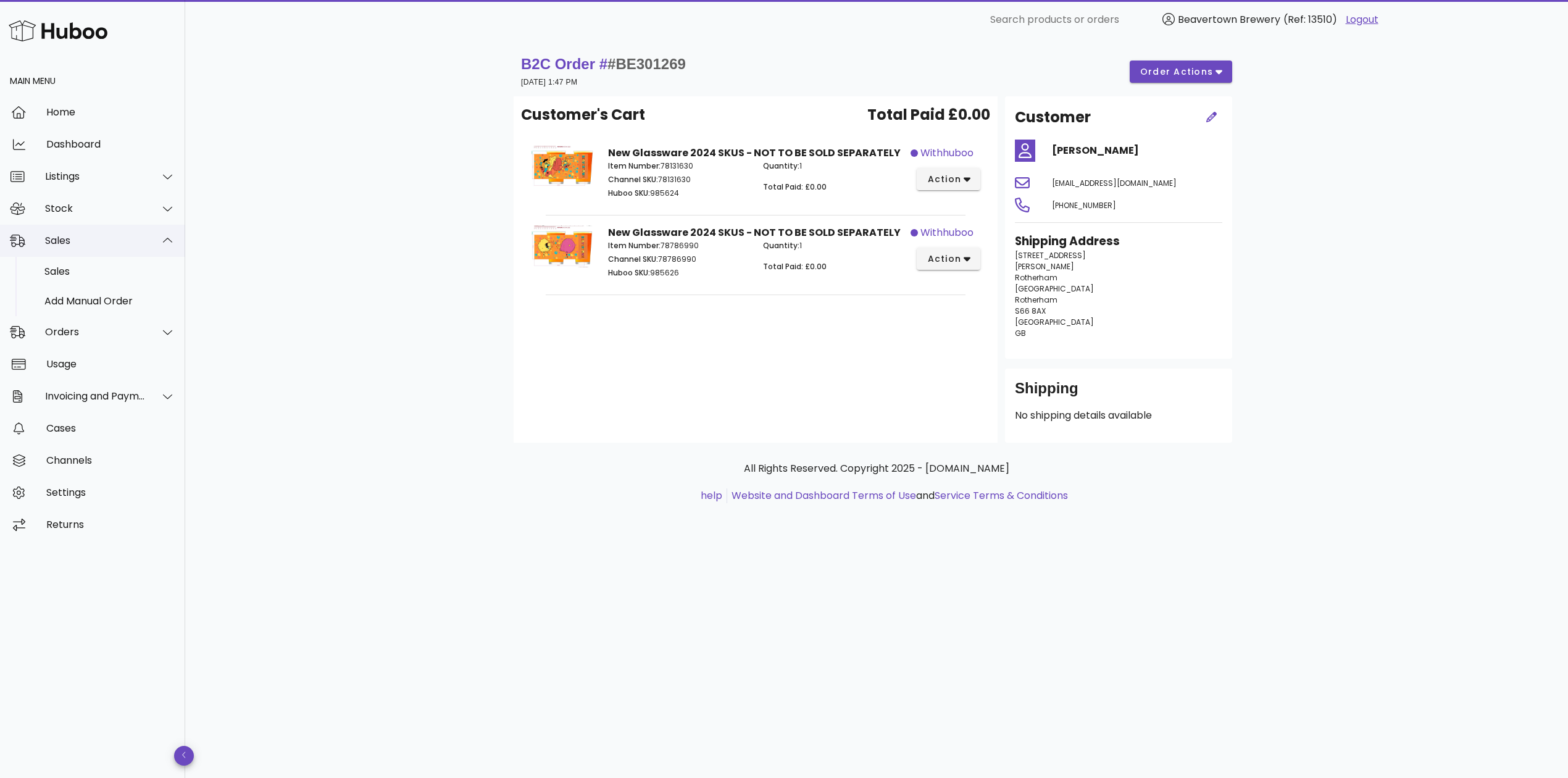
click at [68, 240] on div "Sales" at bounding box center [96, 241] width 101 height 12
click at [75, 272] on div "Orders" at bounding box center [96, 273] width 101 height 12
click at [75, 271] on div "Orders" at bounding box center [96, 273] width 101 height 12
click at [65, 182] on div "Listings" at bounding box center [92, 177] width 185 height 33
click at [65, 179] on div "Listings" at bounding box center [96, 176] width 101 height 12
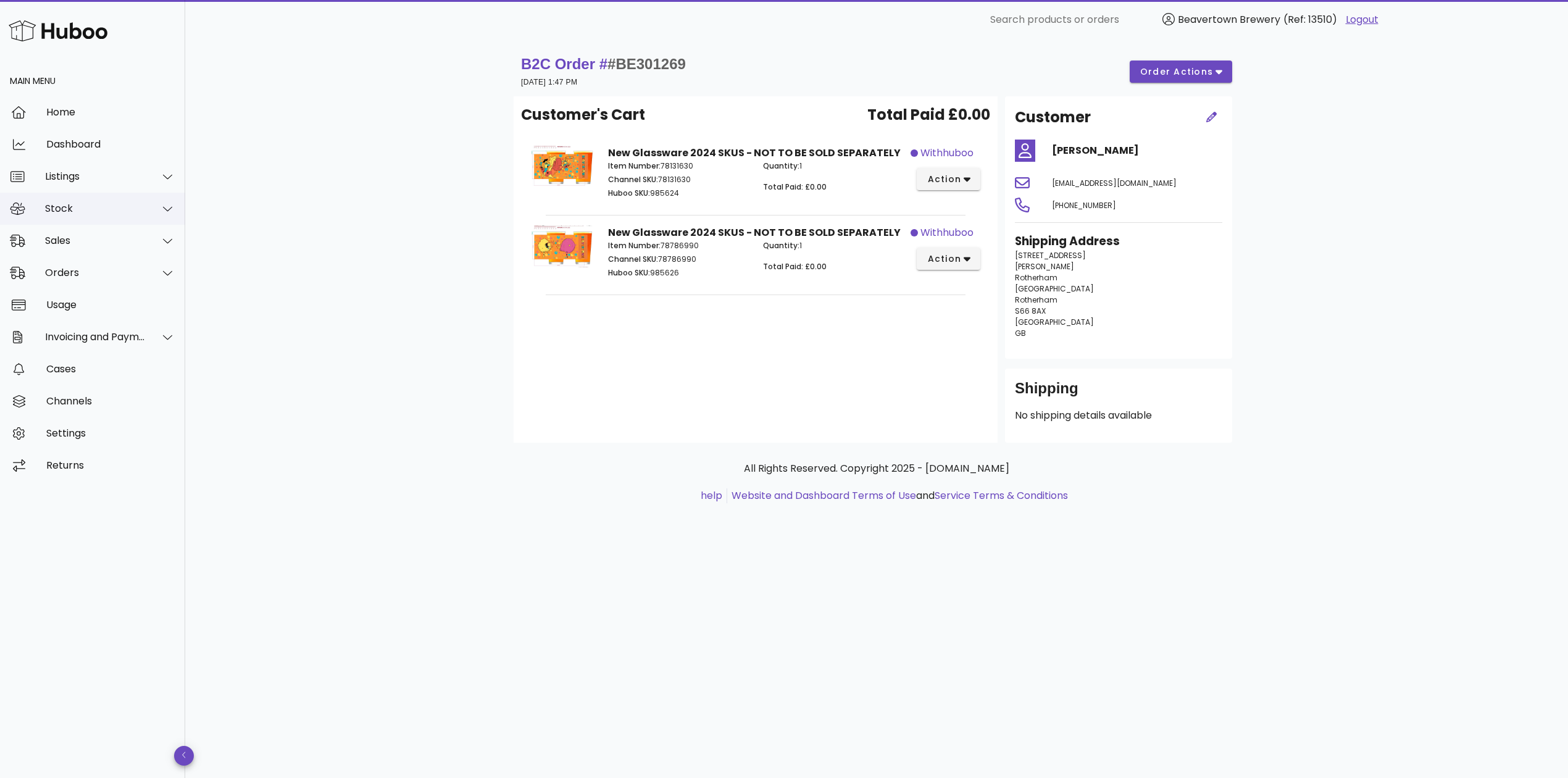
click at [65, 223] on div "Stock" at bounding box center [92, 209] width 185 height 33
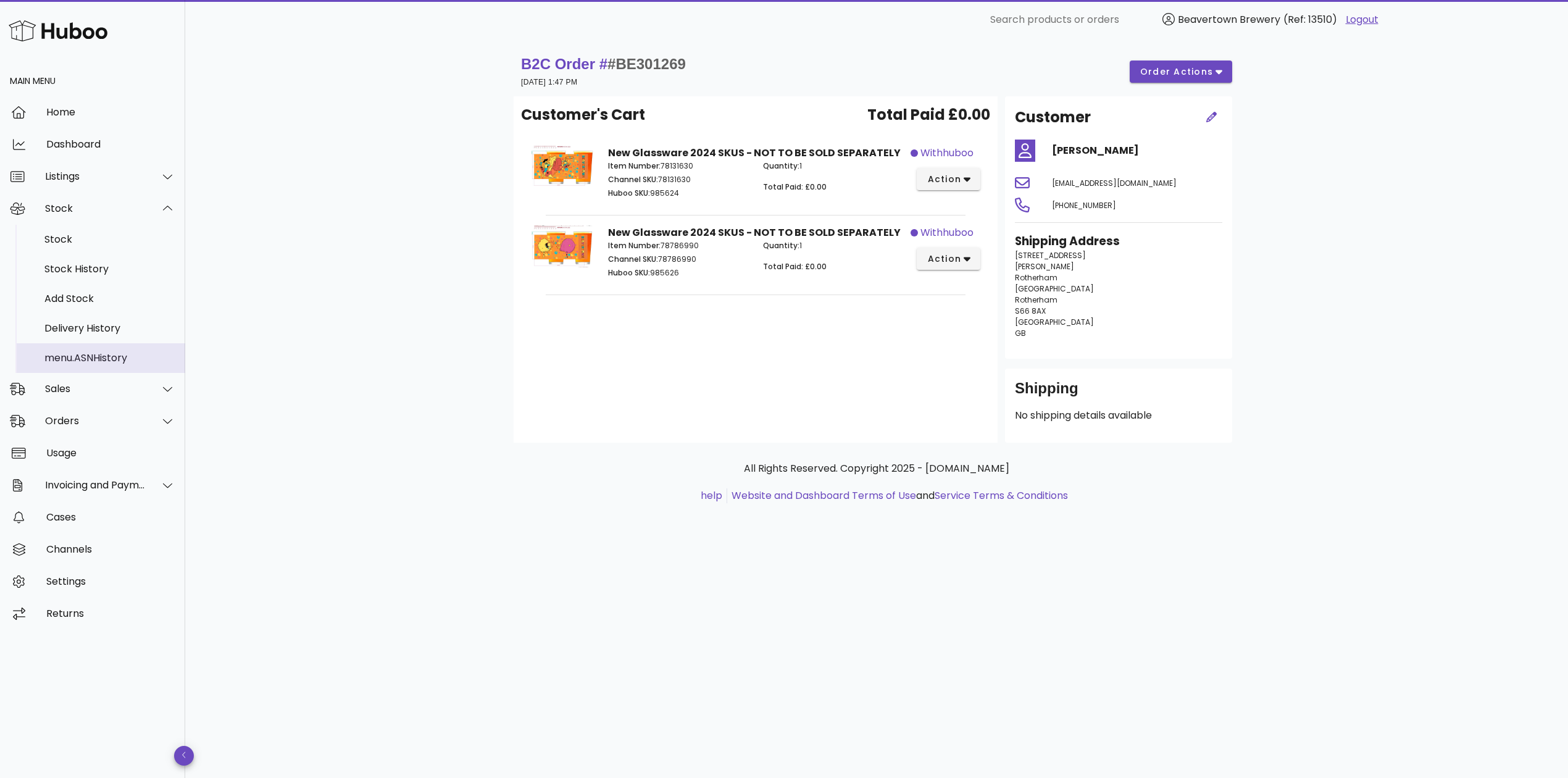
click at [52, 353] on div "menu.ASNHistory" at bounding box center [110, 358] width 131 height 12
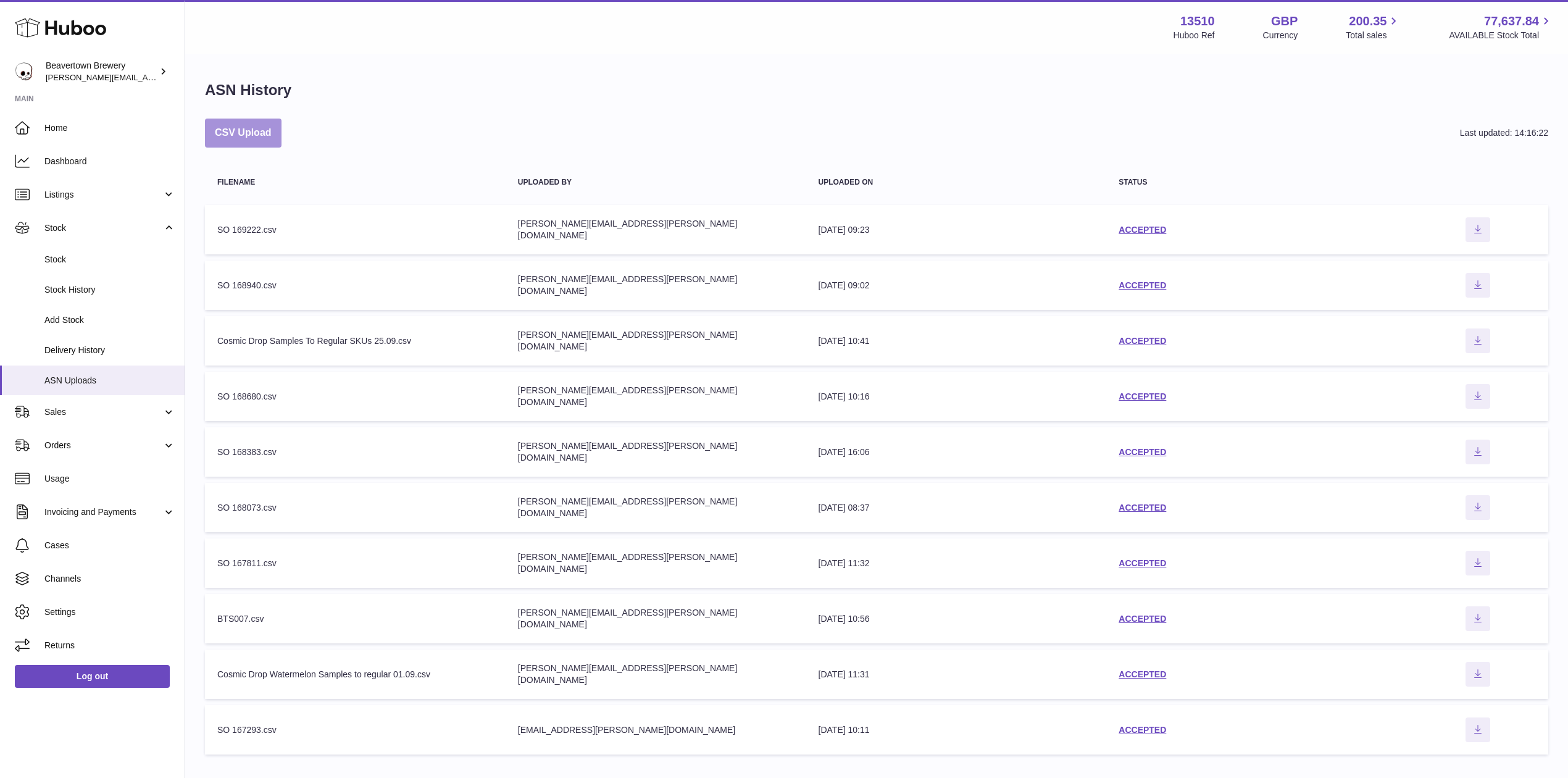
click at [256, 129] on button "CSV Upload" at bounding box center [242, 133] width 76 height 29
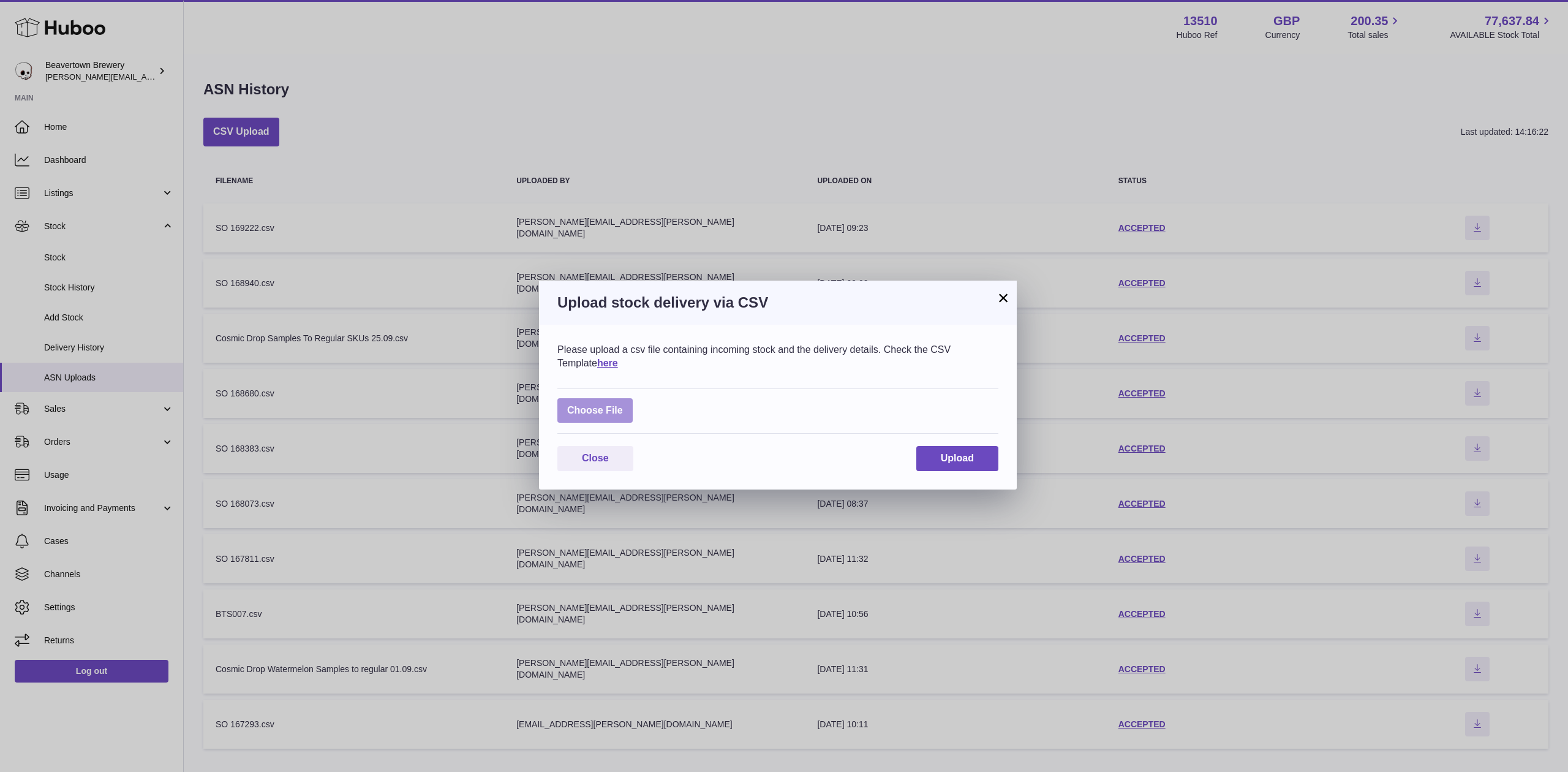
click at [606, 410] on label at bounding box center [595, 411] width 76 height 25
click at [623, 405] on input "file" at bounding box center [623, 404] width 1 height 1
type input "**********"
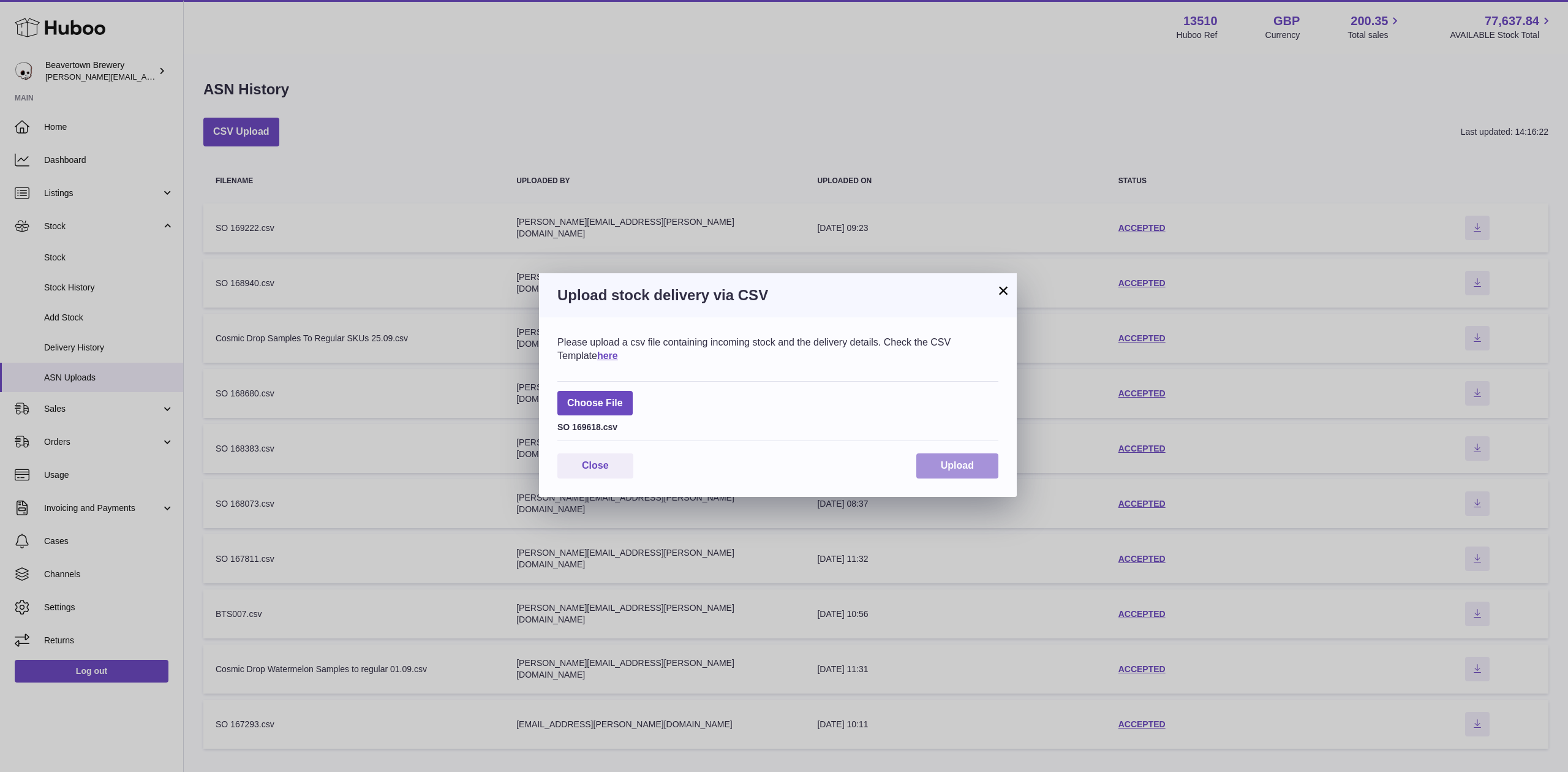
click at [941, 469] on span "Upload" at bounding box center [957, 465] width 33 height 10
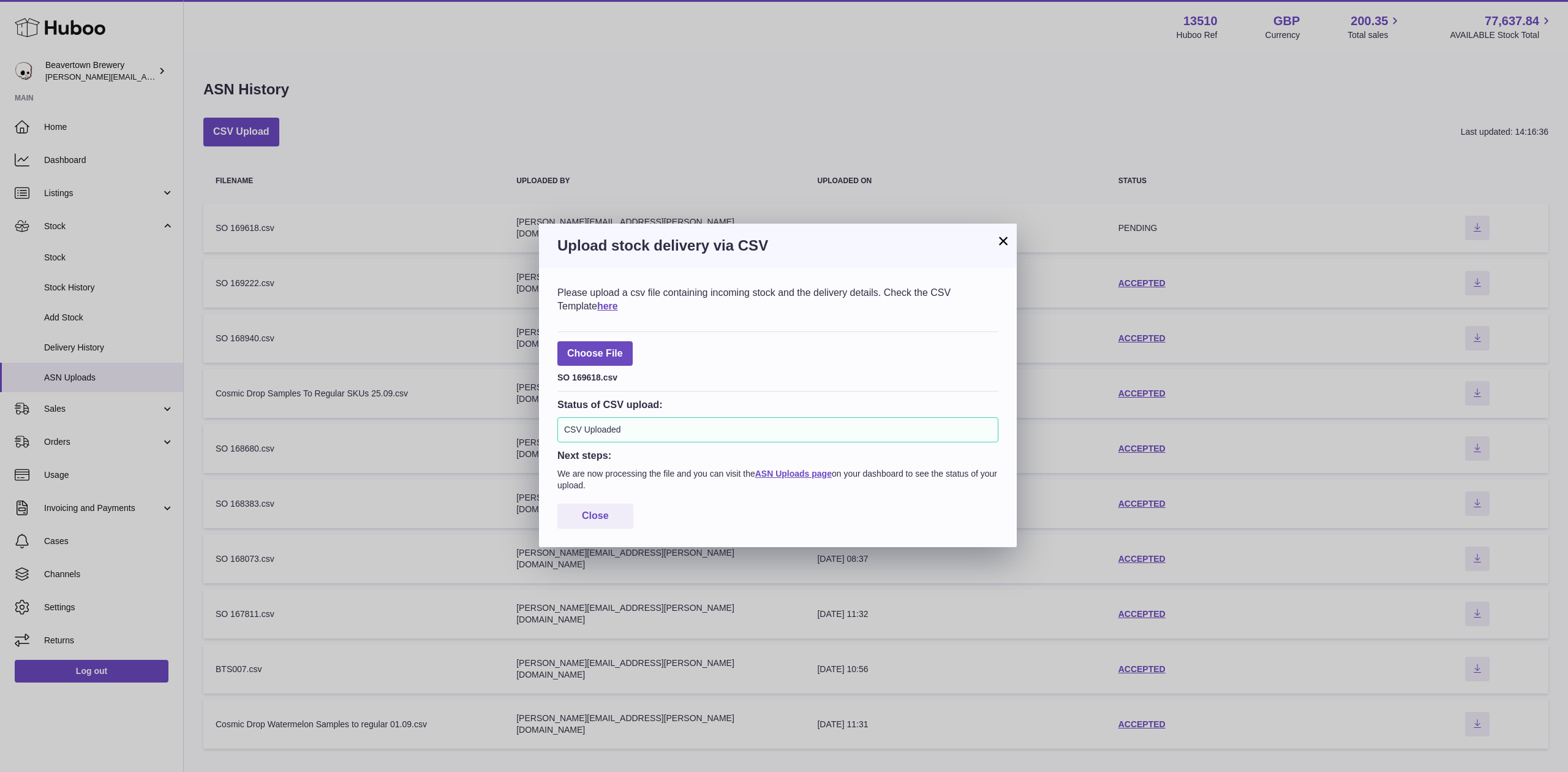
click at [999, 248] on button "×" at bounding box center [1003, 240] width 14 height 14
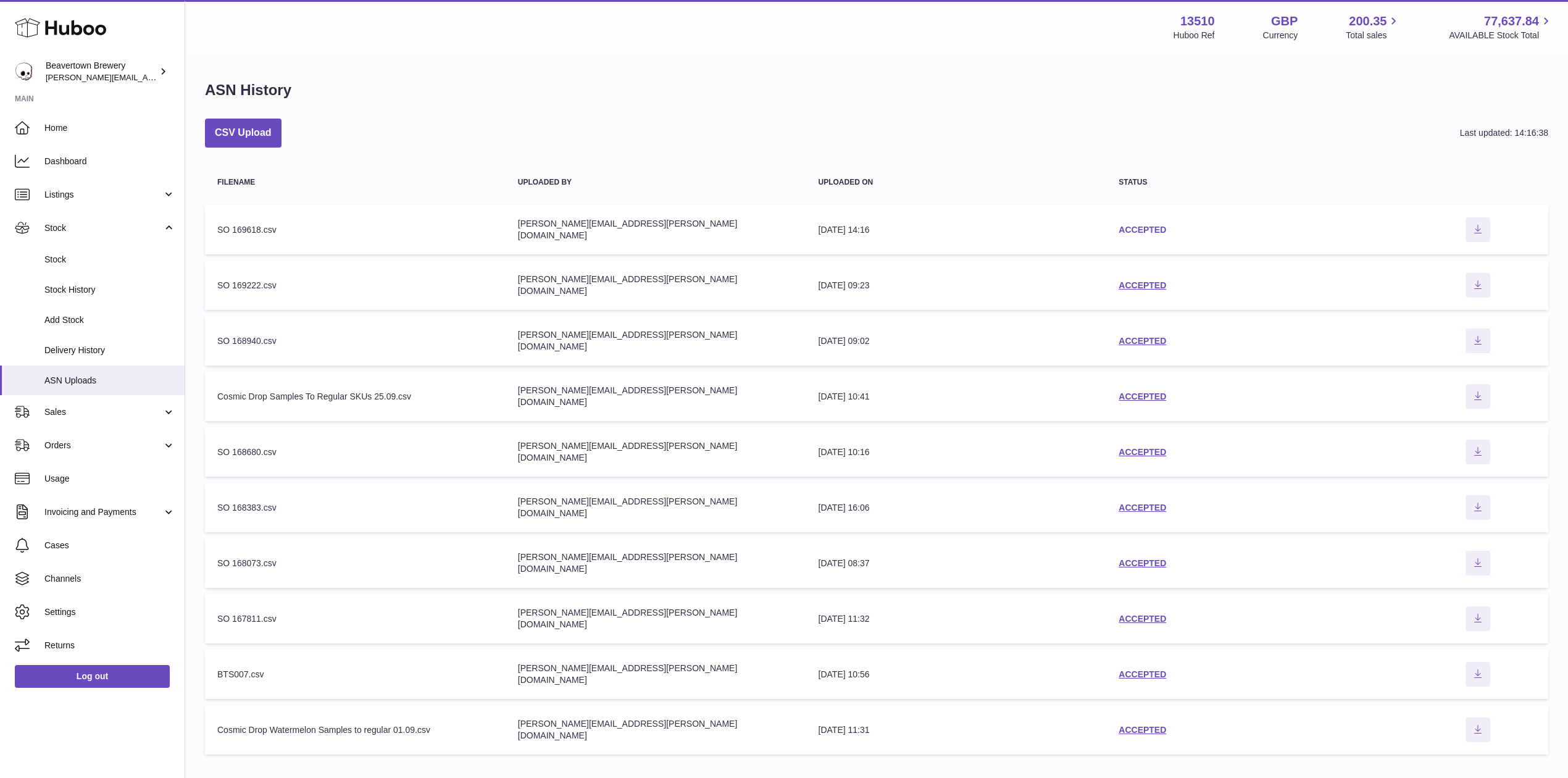
click at [1132, 232] on link "ACCEPTED" at bounding box center [1143, 230] width 48 height 10
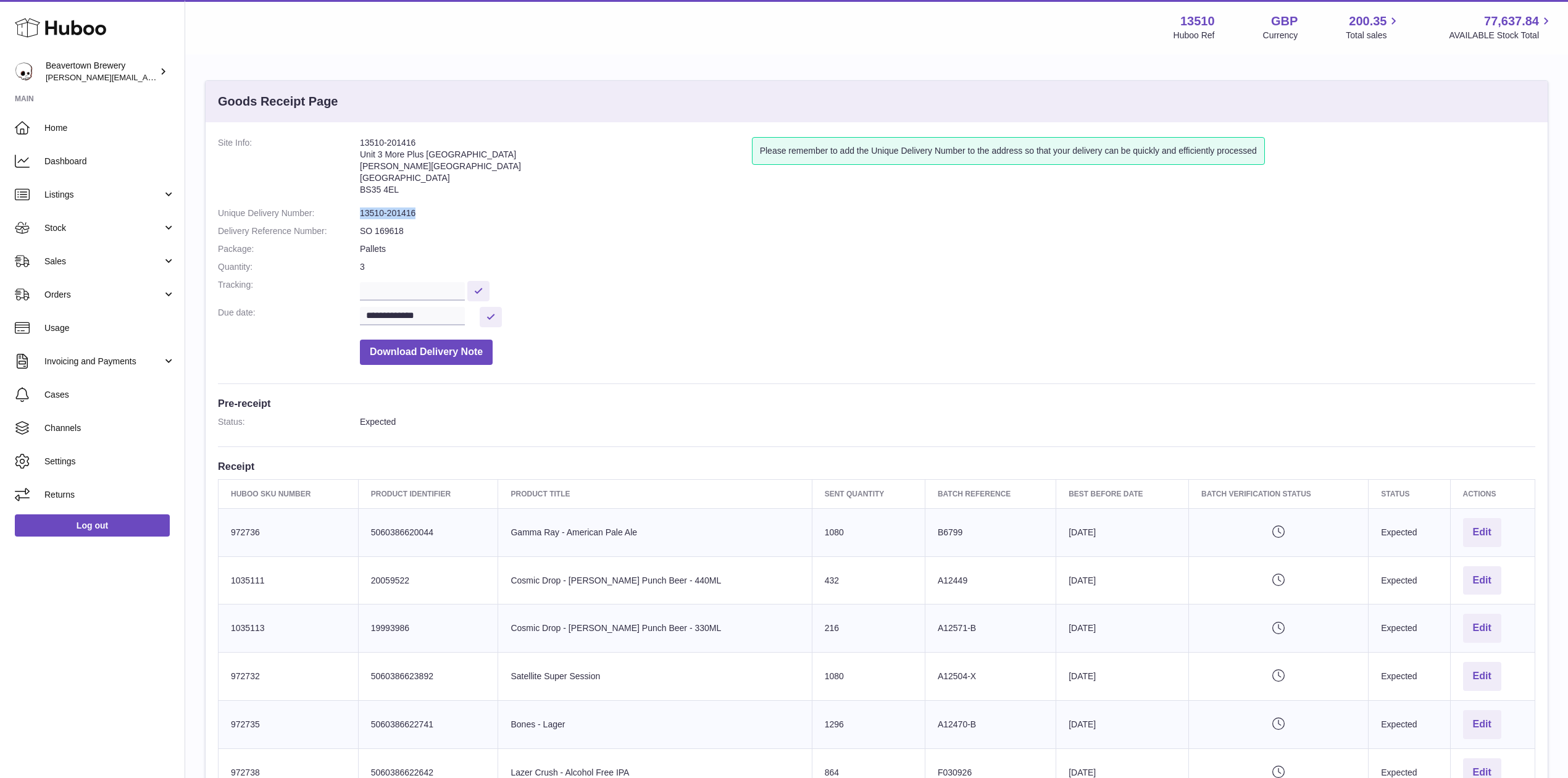
drag, startPoint x: 418, startPoint y: 213, endPoint x: 359, endPoint y: 214, distance: 59.0
click at [359, 214] on dl "**********" at bounding box center [876, 253] width 1317 height 234
copy dl "13510-201416"
click at [74, 211] on link "Stock" at bounding box center [92, 228] width 185 height 33
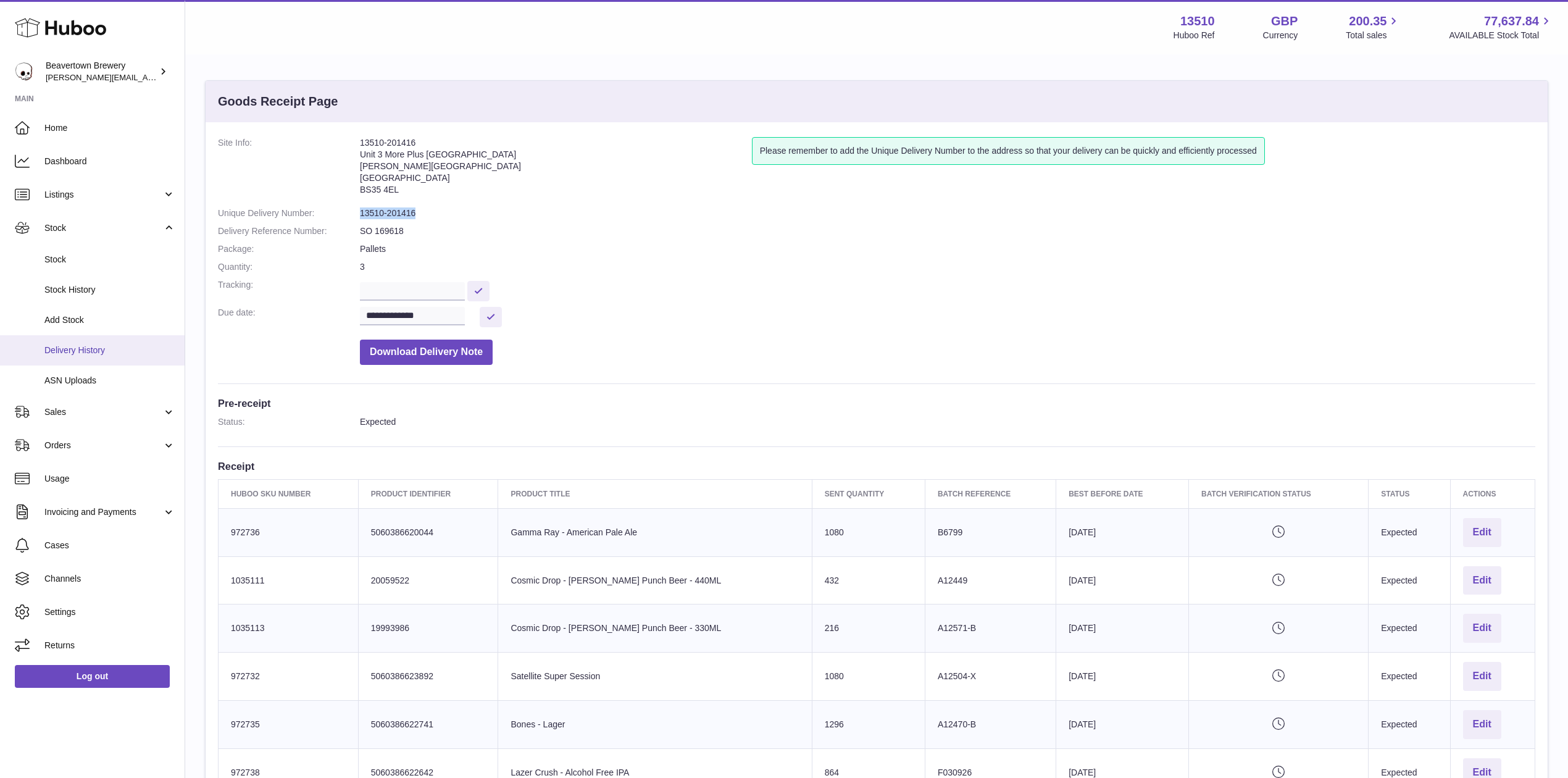
click at [54, 351] on span "Delivery History" at bounding box center [110, 350] width 131 height 12
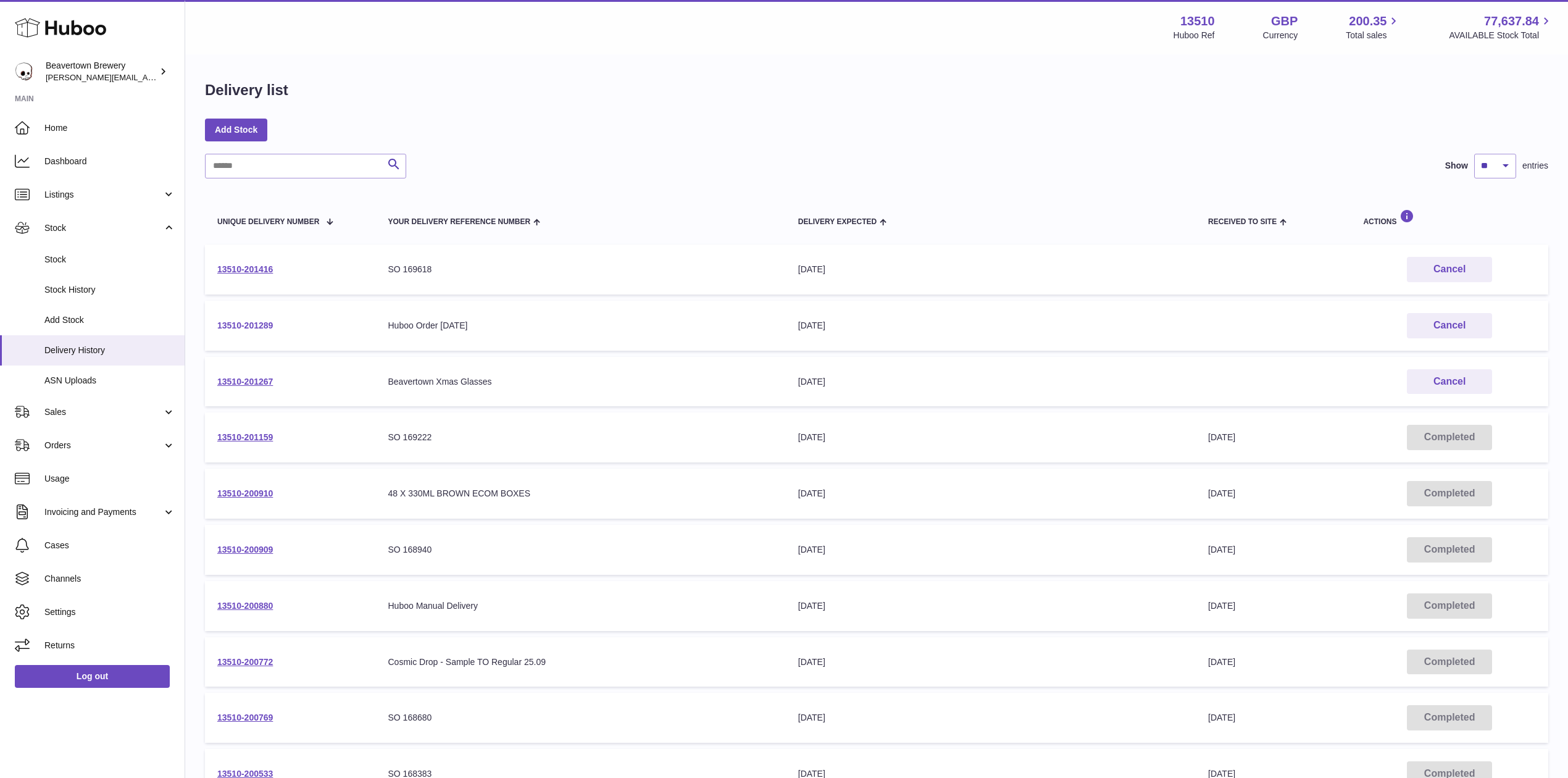
click at [268, 320] on link "13510-201289" at bounding box center [245, 325] width 56 height 10
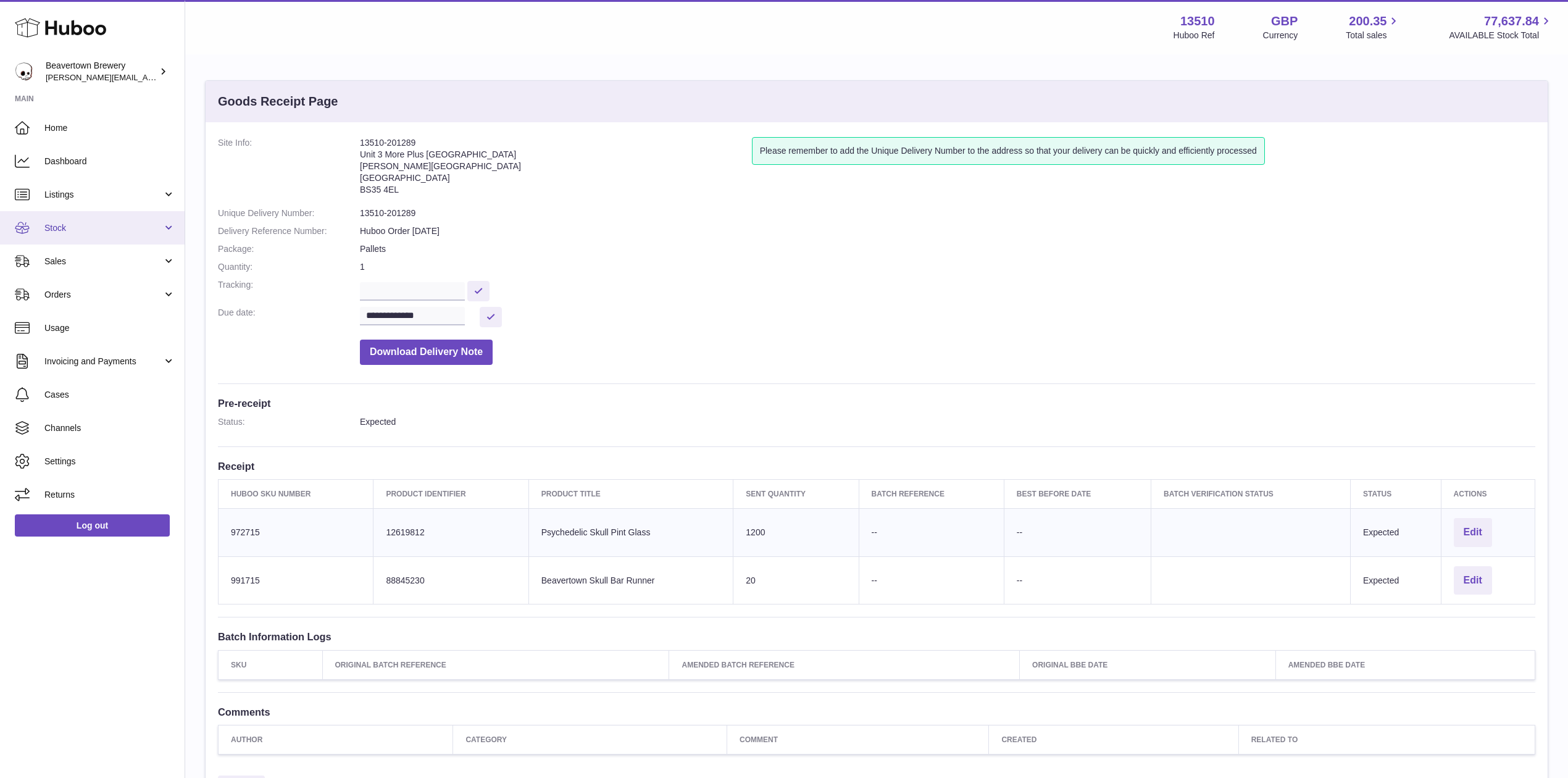
click at [65, 233] on span "Stock" at bounding box center [104, 229] width 118 height 12
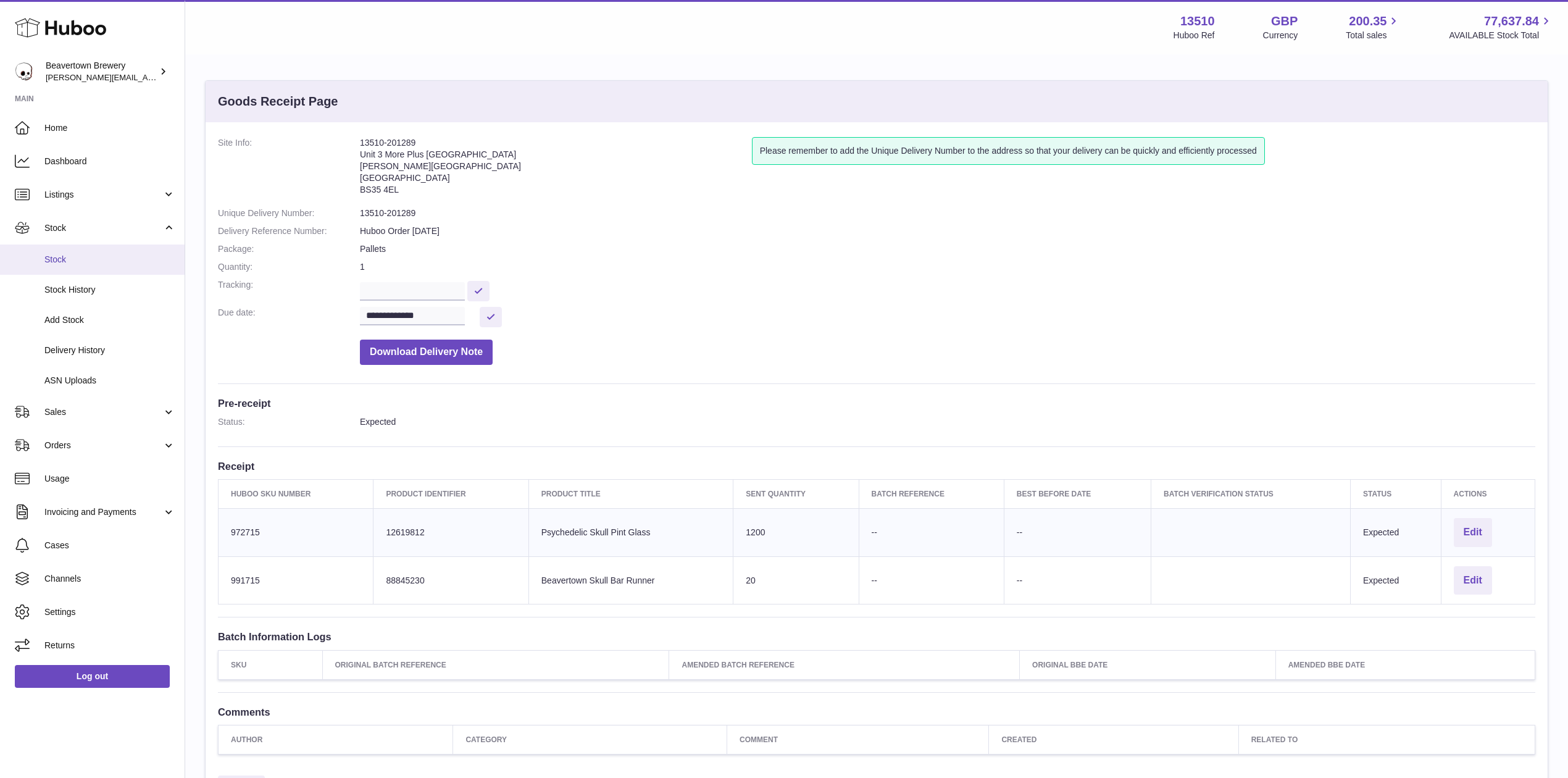
click at [90, 249] on link "Stock" at bounding box center [92, 259] width 185 height 30
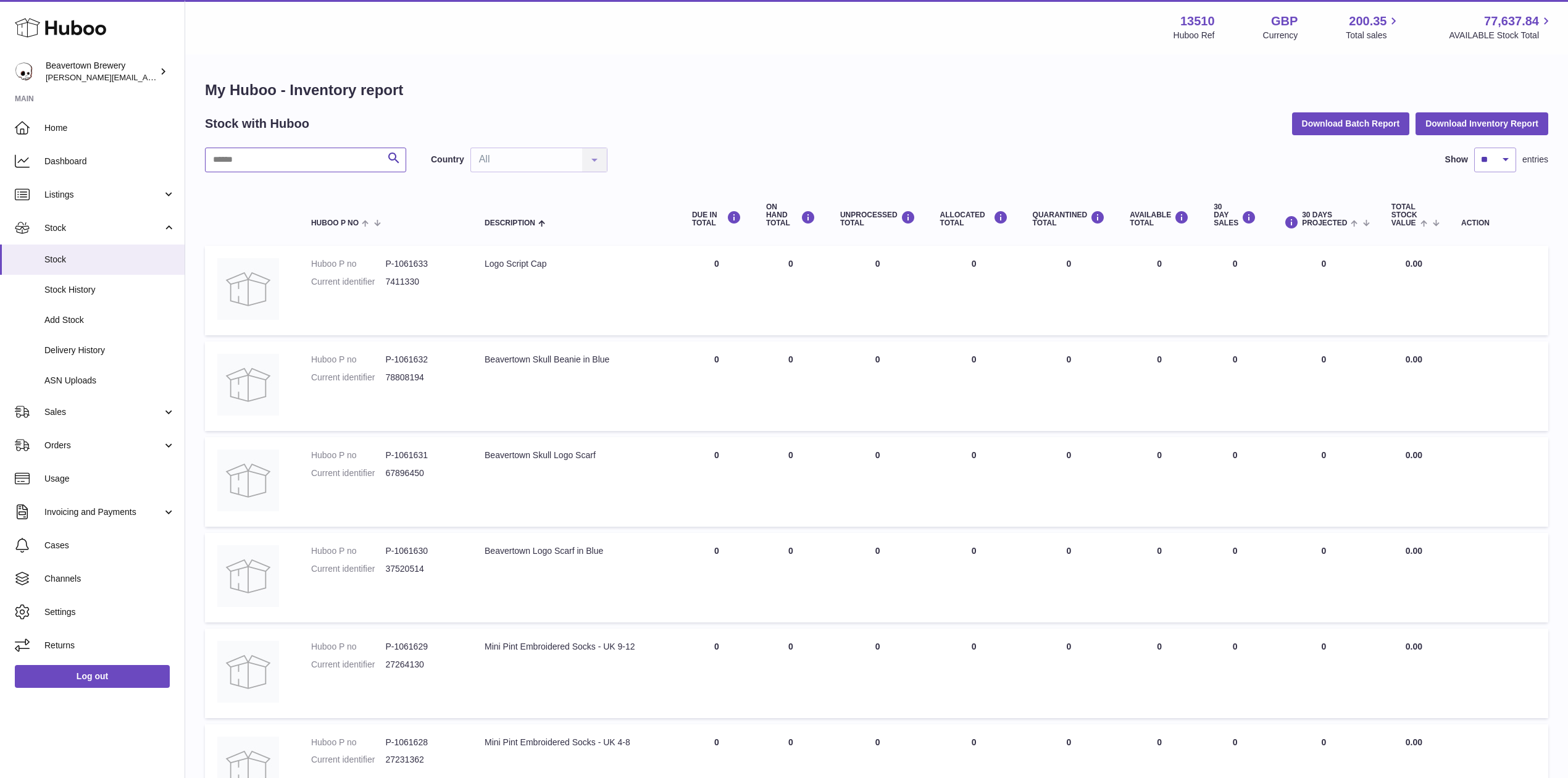
click at [326, 150] on input "text" at bounding box center [305, 159] width 201 height 25
click at [74, 204] on link "Listings" at bounding box center [92, 194] width 185 height 33
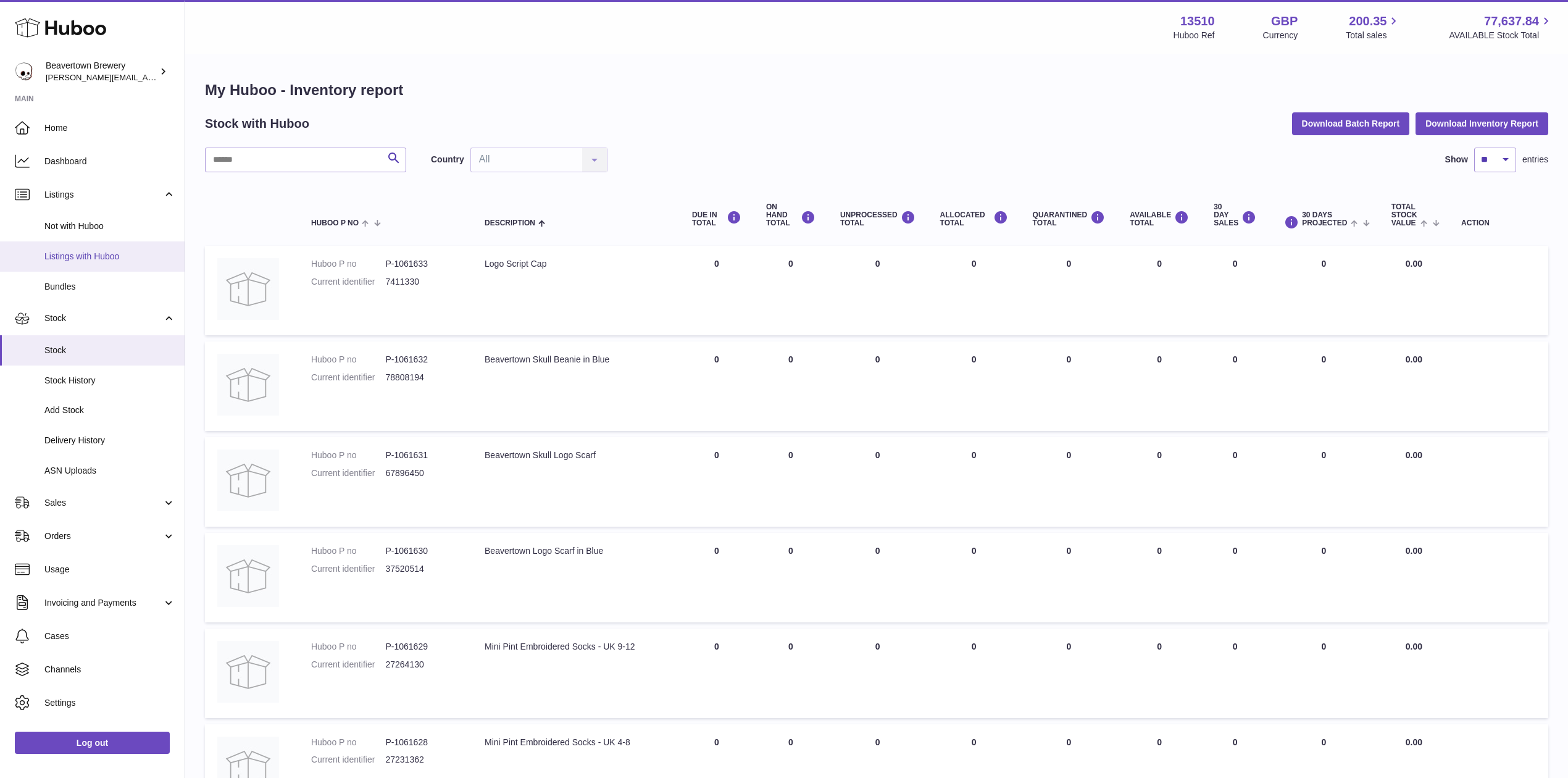
click at [121, 256] on span "Listings with Huboo" at bounding box center [110, 257] width 131 height 12
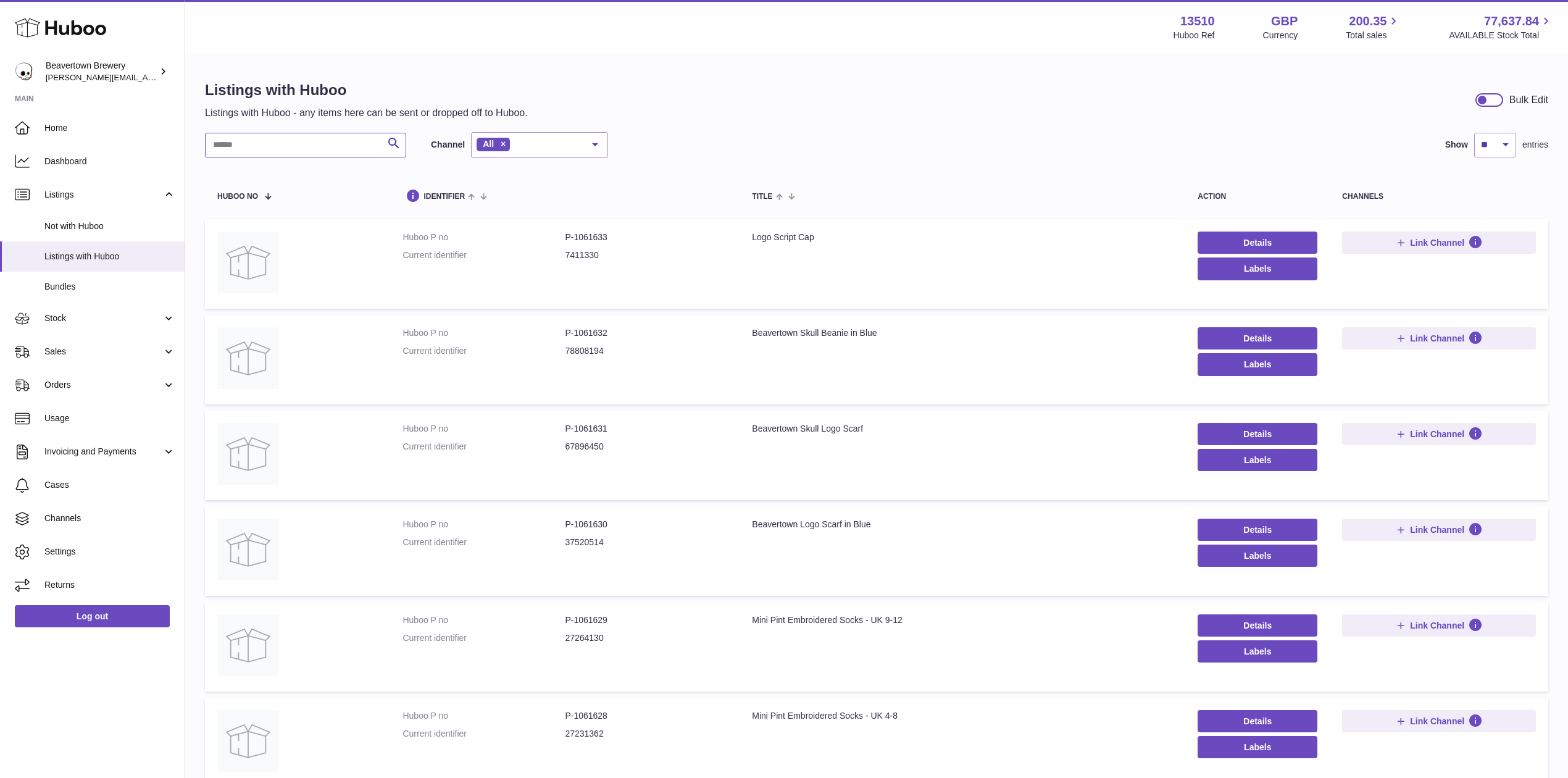
click at [293, 143] on input "text" at bounding box center [305, 145] width 201 height 25
paste input "********"
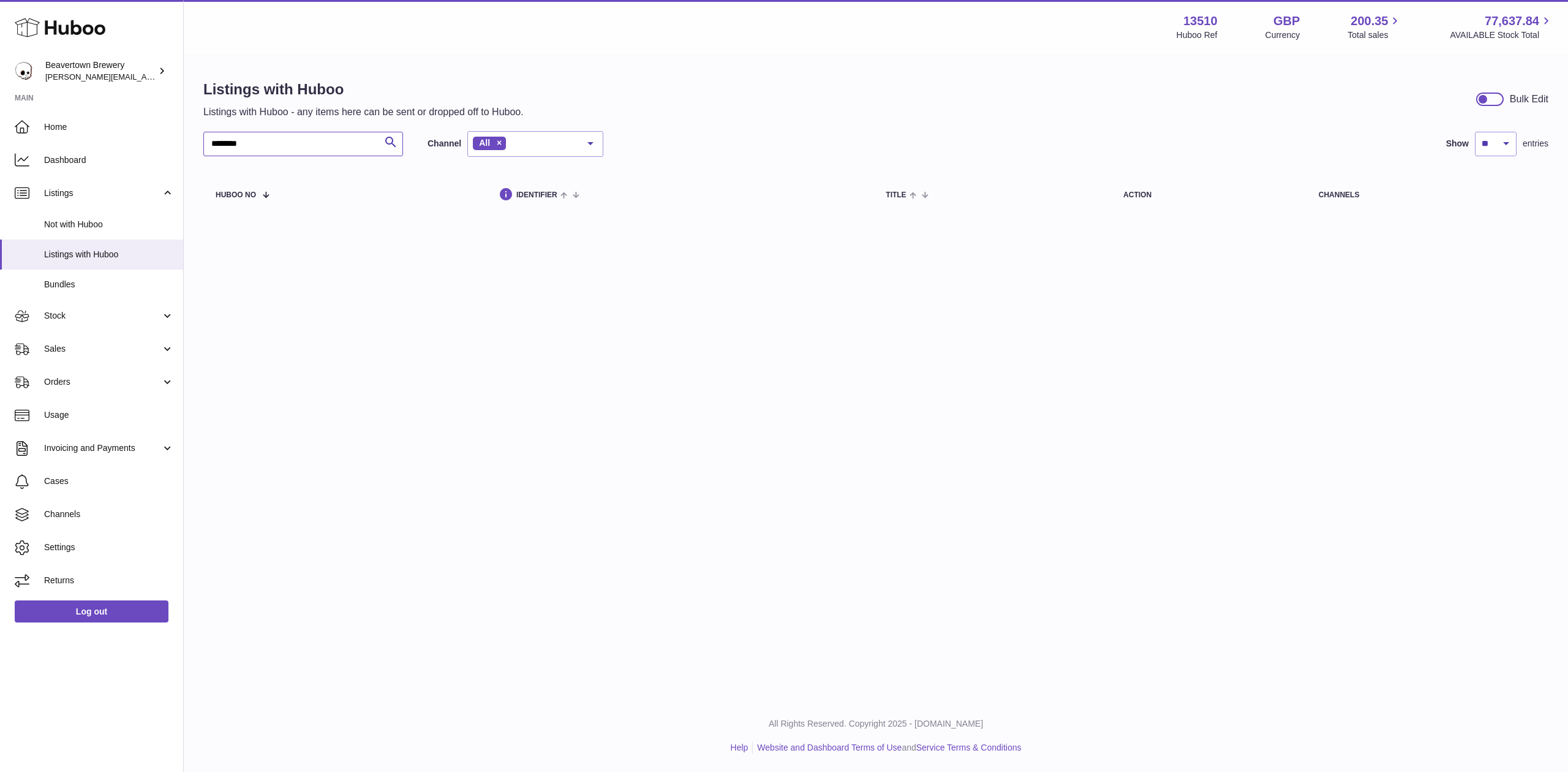
click at [316, 138] on input "********" at bounding box center [302, 144] width 200 height 25
type input "********"
click at [80, 305] on link "Stock" at bounding box center [92, 316] width 183 height 33
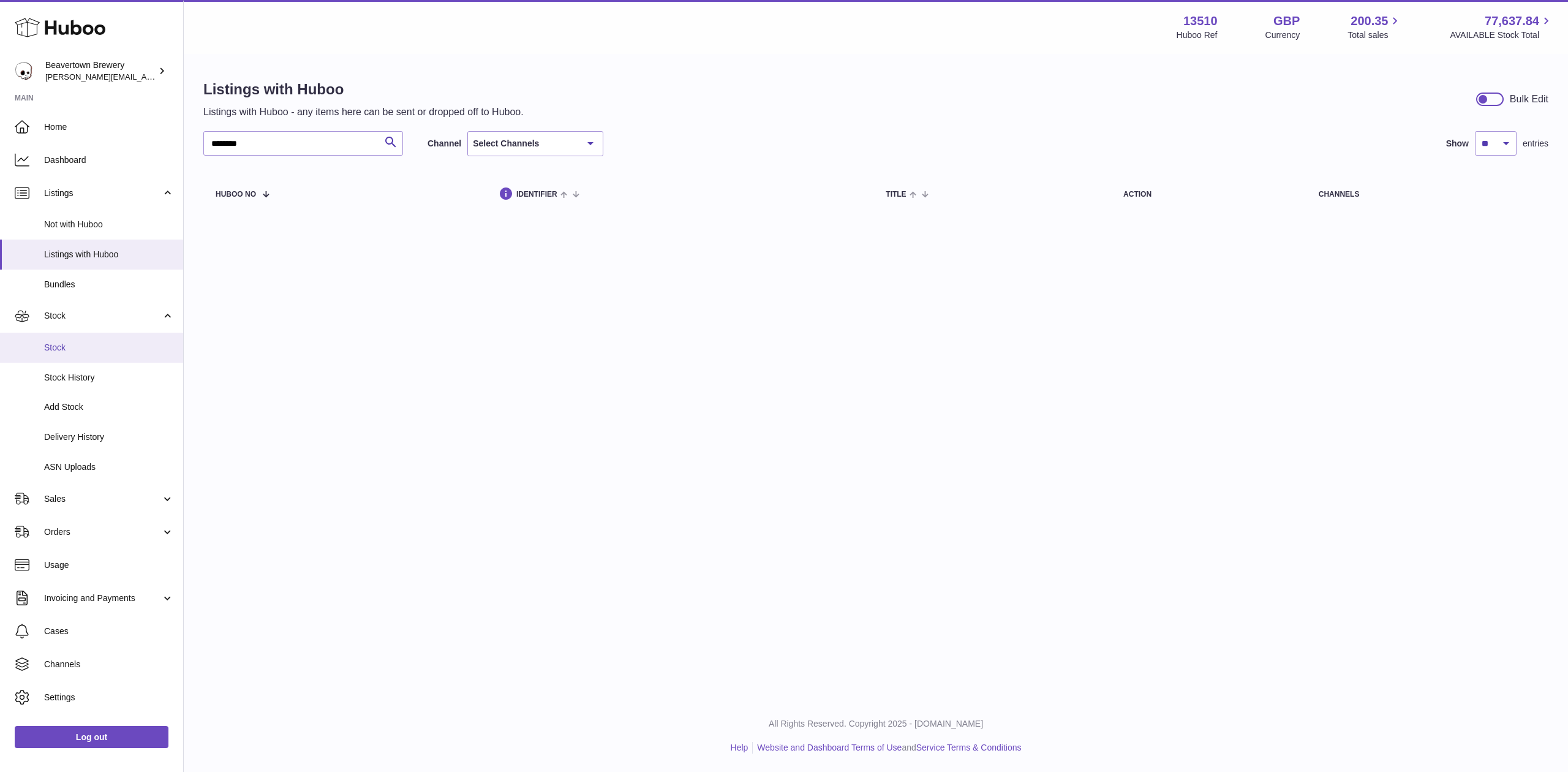
click at [86, 338] on link "Stock" at bounding box center [92, 347] width 183 height 30
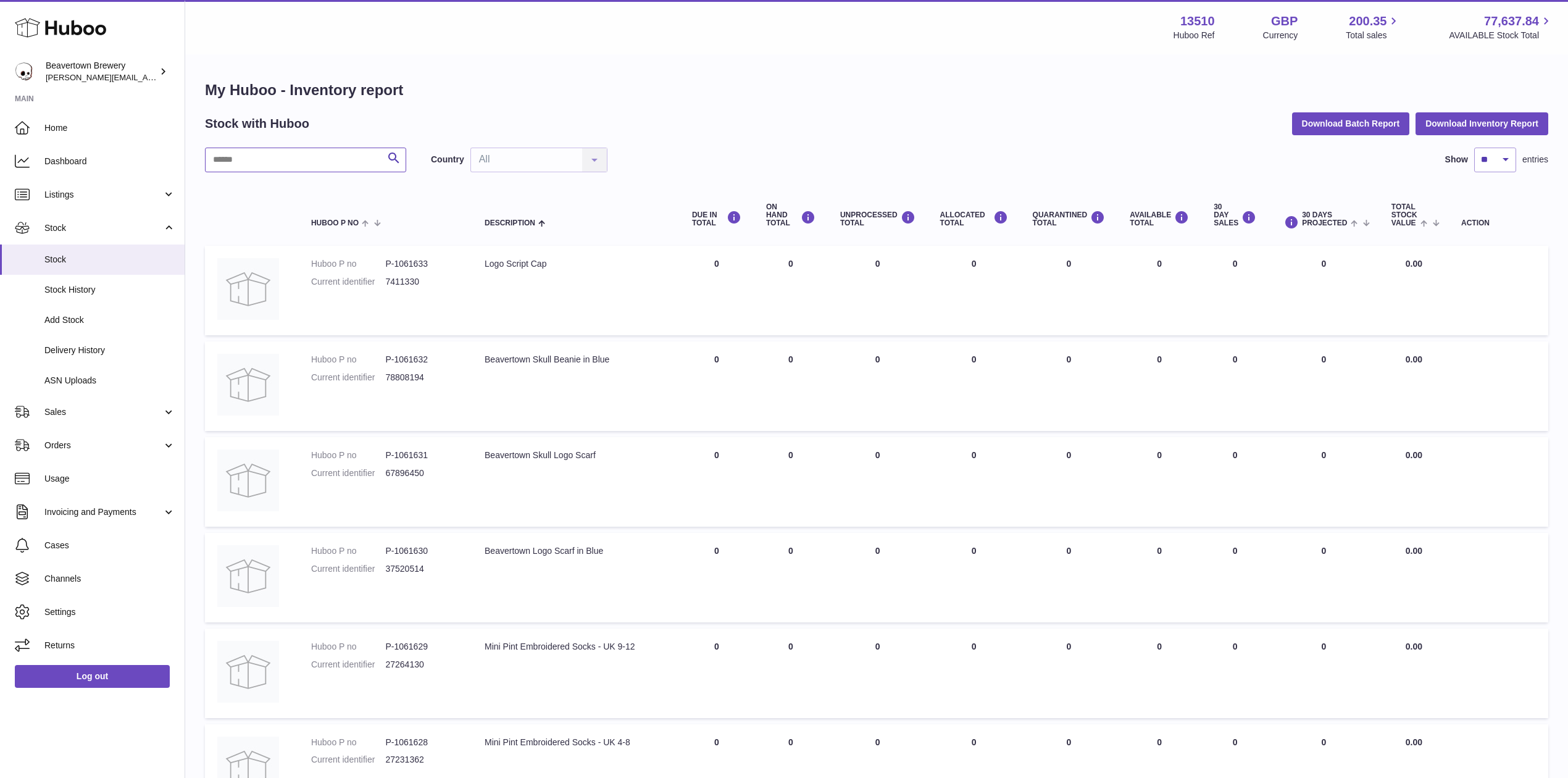
click at [236, 147] on input "text" at bounding box center [305, 159] width 201 height 25
paste input "*****"
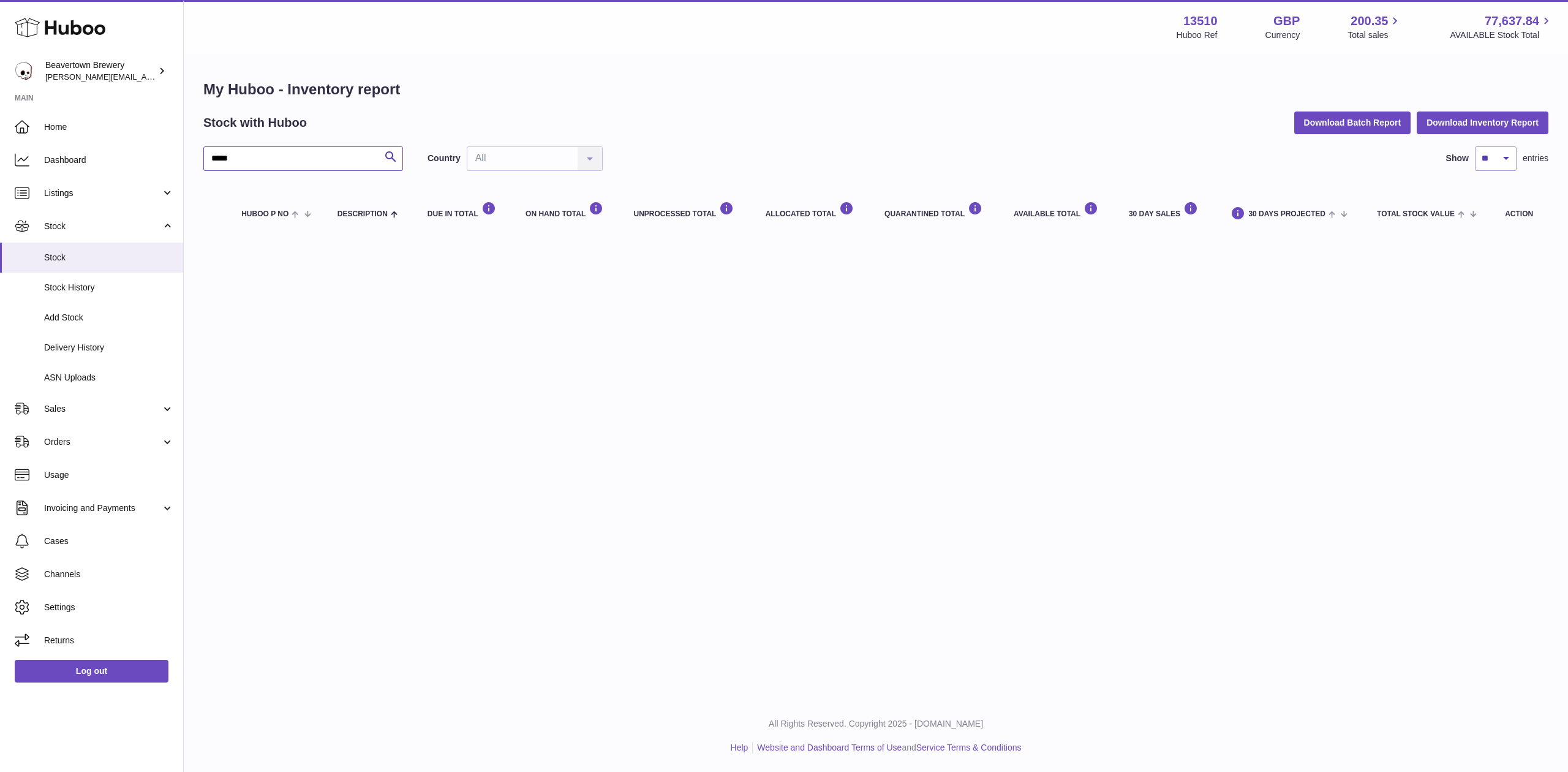
type input "*****"
click at [99, 255] on span "Stock" at bounding box center [109, 257] width 130 height 12
